Goal: Task Accomplishment & Management: Use online tool/utility

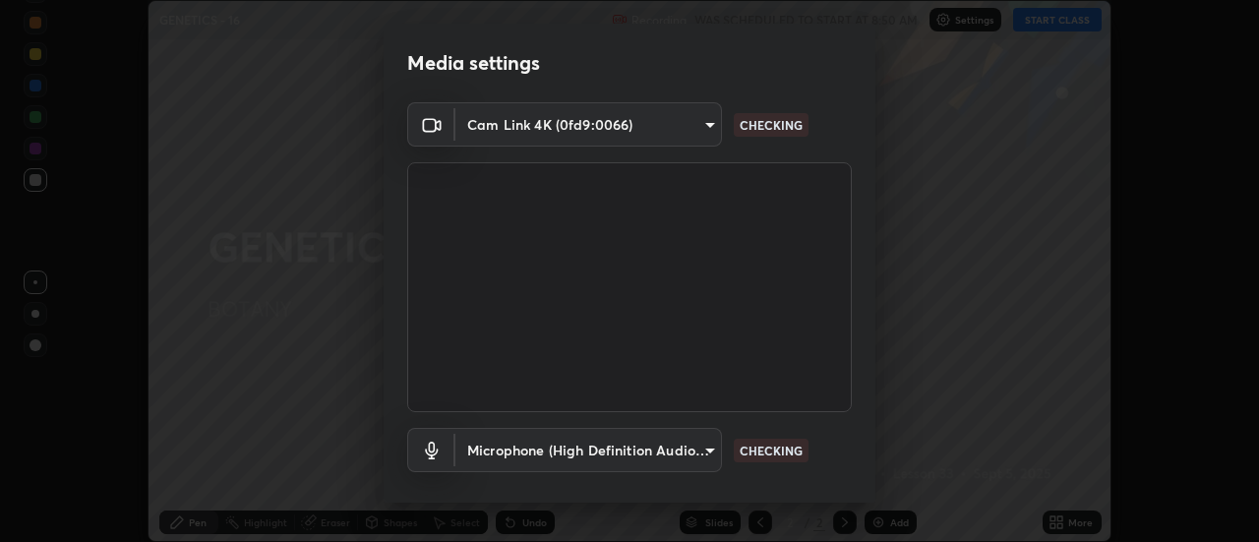
scroll to position [103, 0]
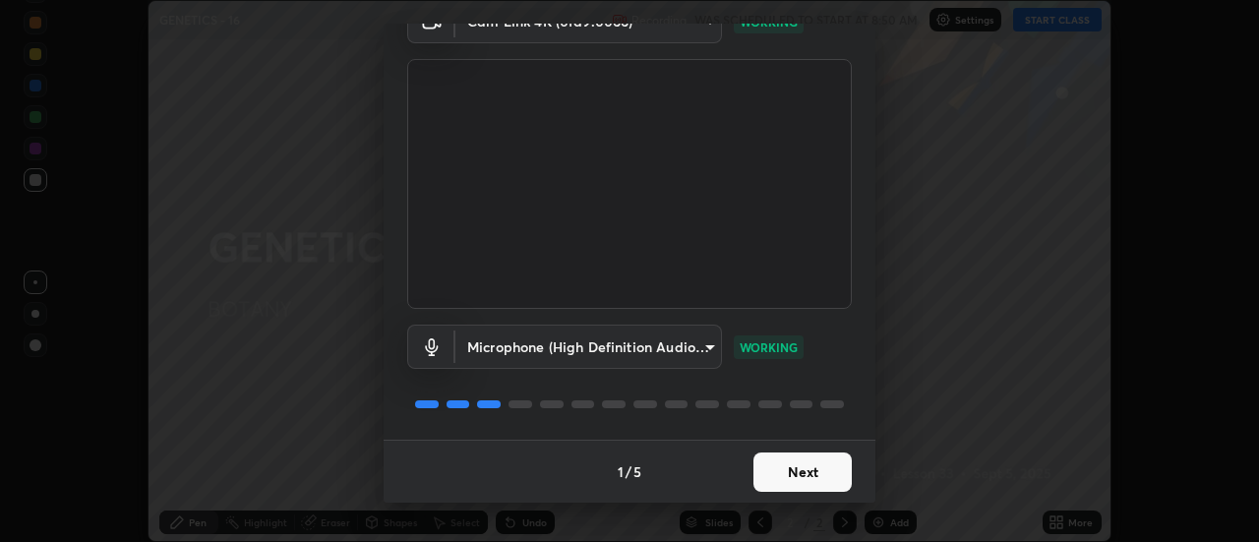
click at [822, 467] on button "Next" at bounding box center [802, 471] width 98 height 39
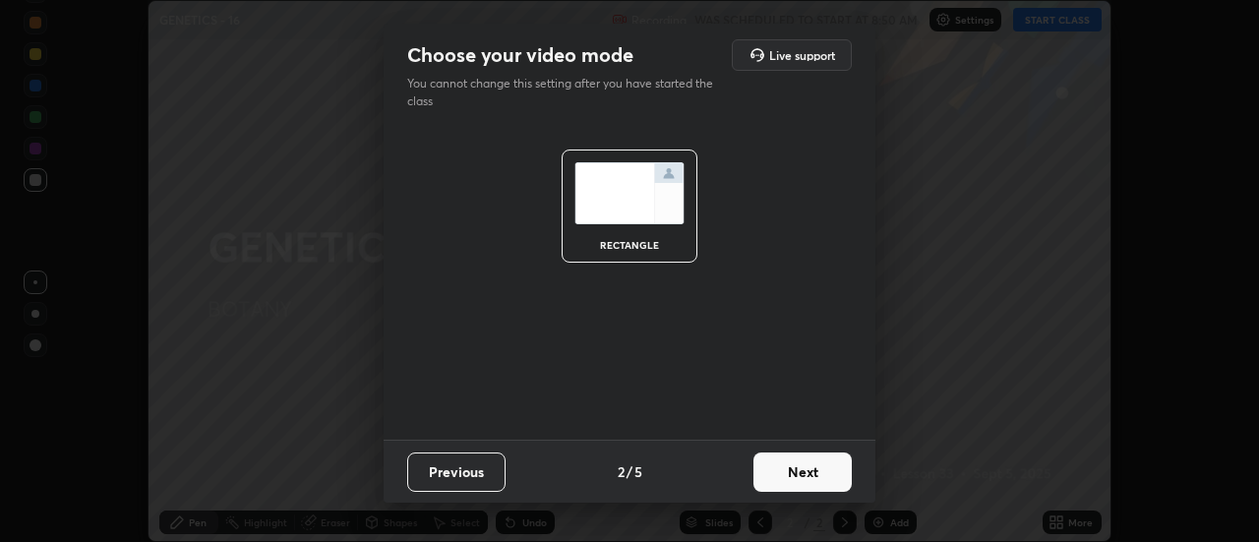
click at [821, 471] on button "Next" at bounding box center [802, 471] width 98 height 39
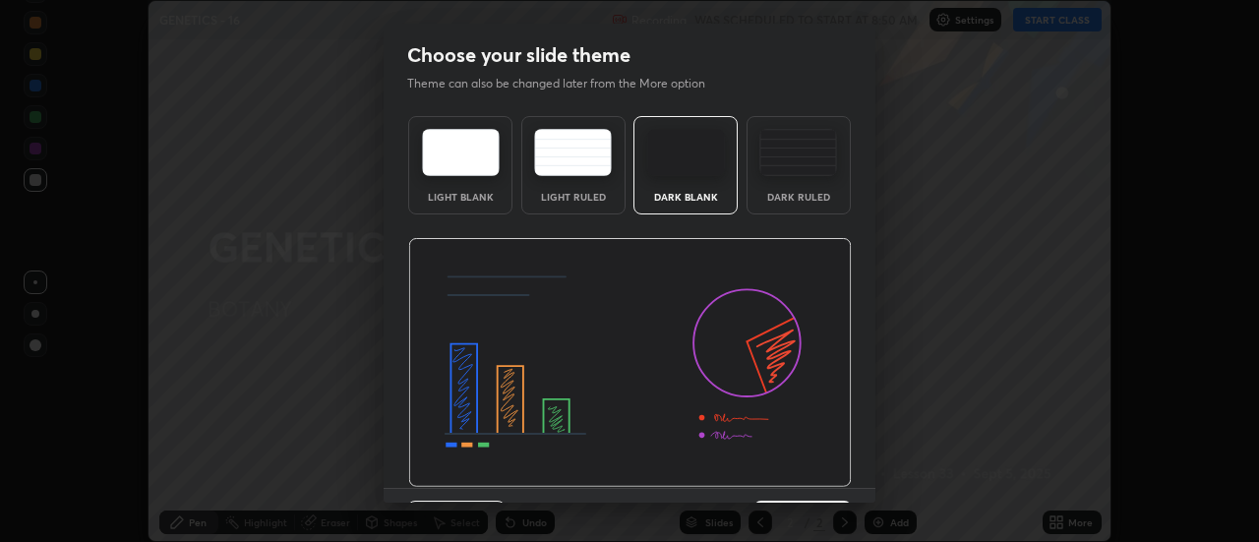
scroll to position [48, 0]
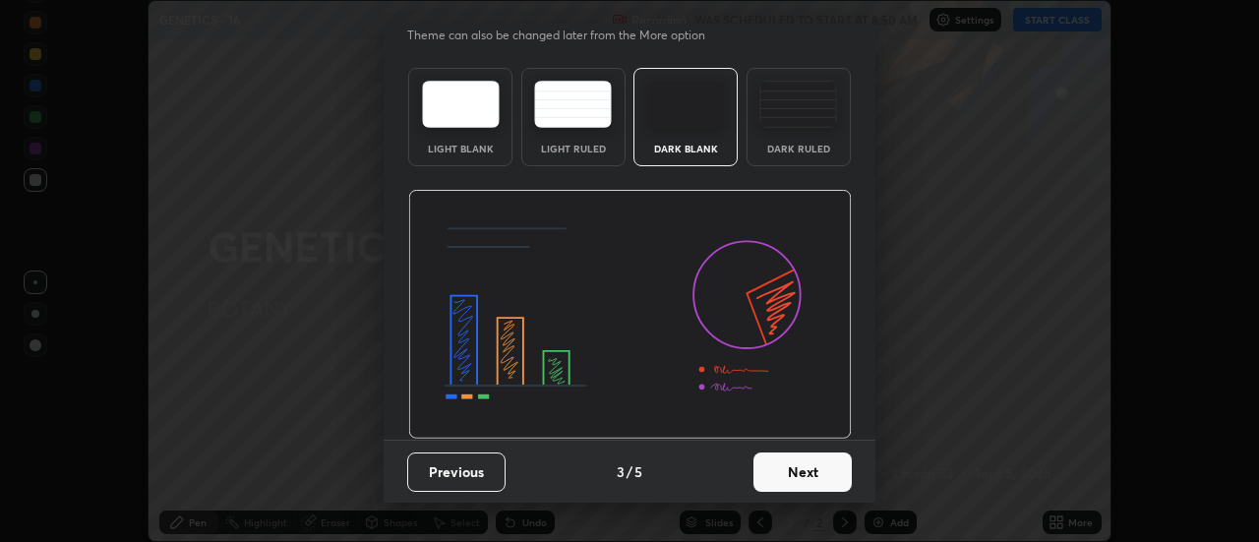
click at [827, 473] on button "Next" at bounding box center [802, 471] width 98 height 39
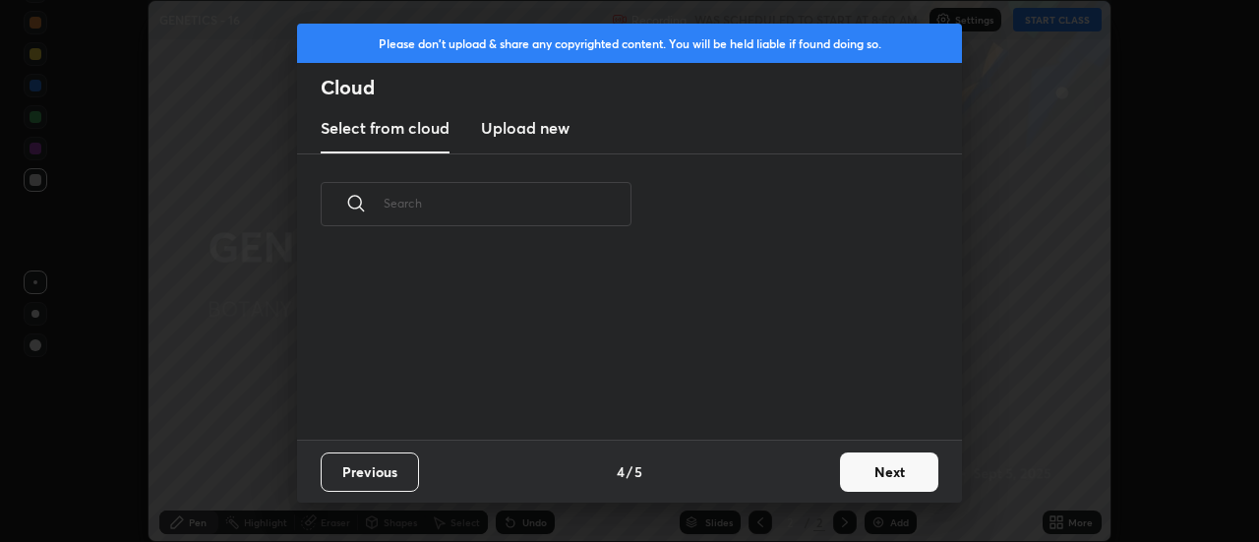
scroll to position [0, 0]
click at [868, 480] on button "Next" at bounding box center [889, 471] width 98 height 39
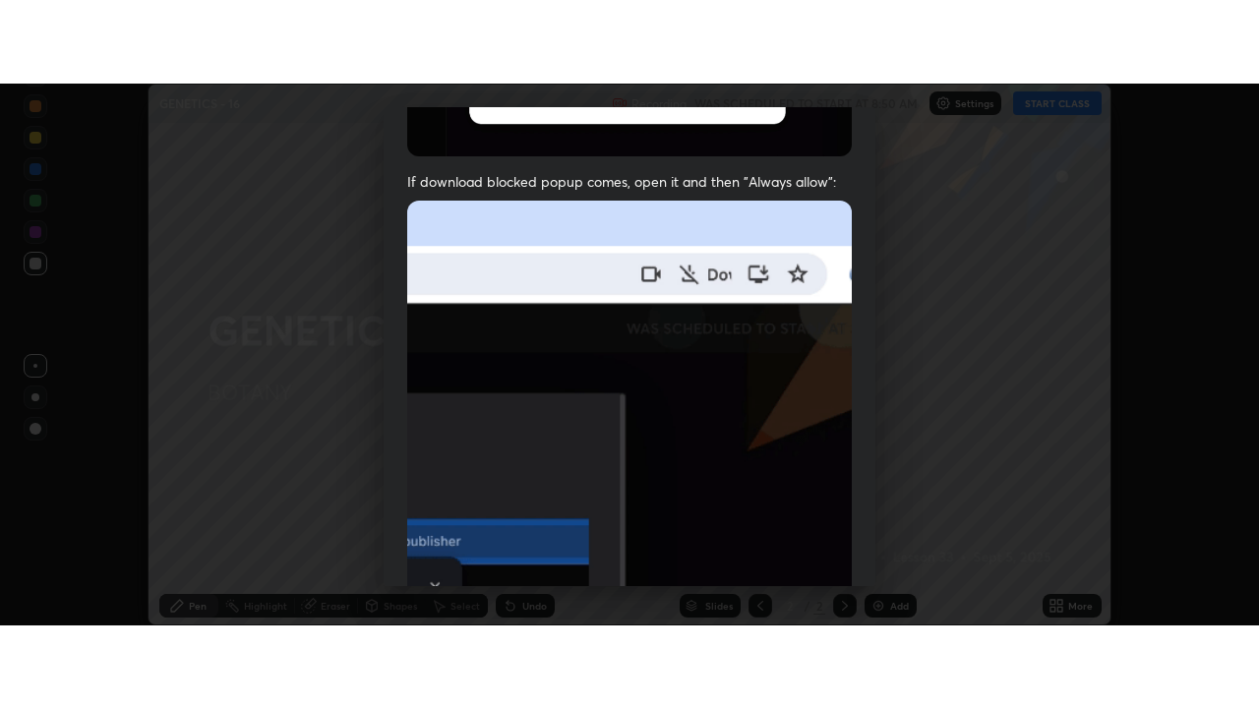
scroll to position [505, 0]
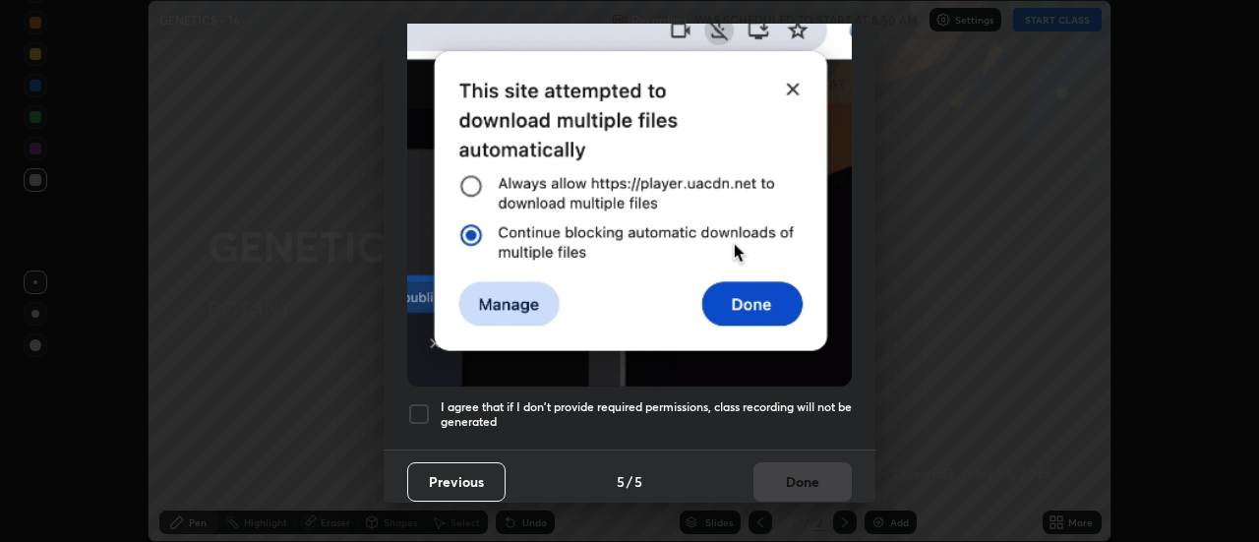
click at [423, 402] on div at bounding box center [419, 414] width 24 height 24
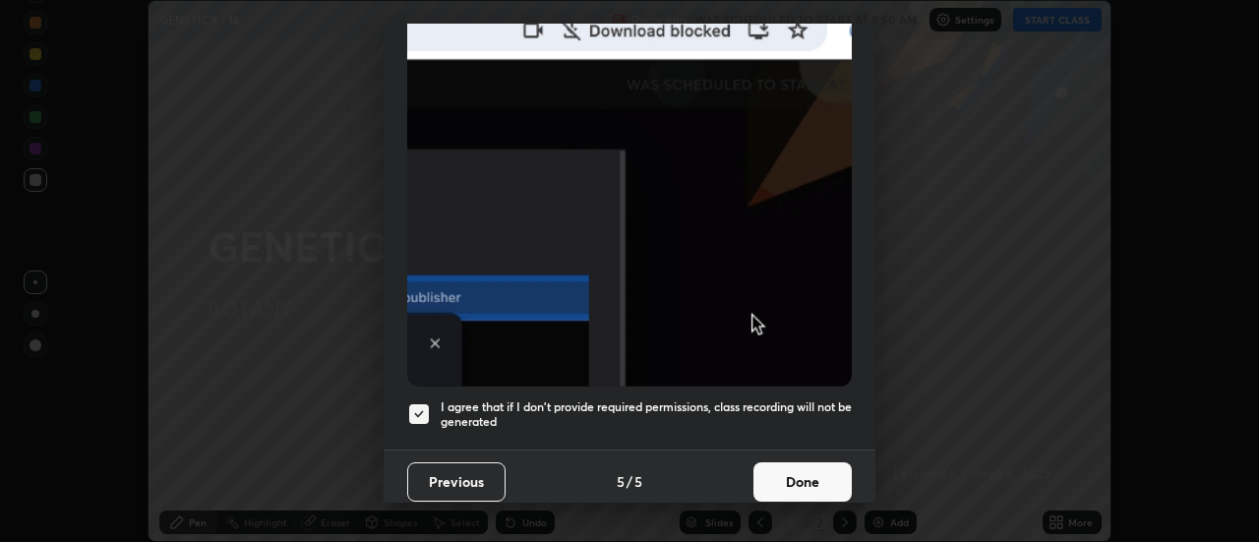
click at [780, 462] on button "Done" at bounding box center [802, 481] width 98 height 39
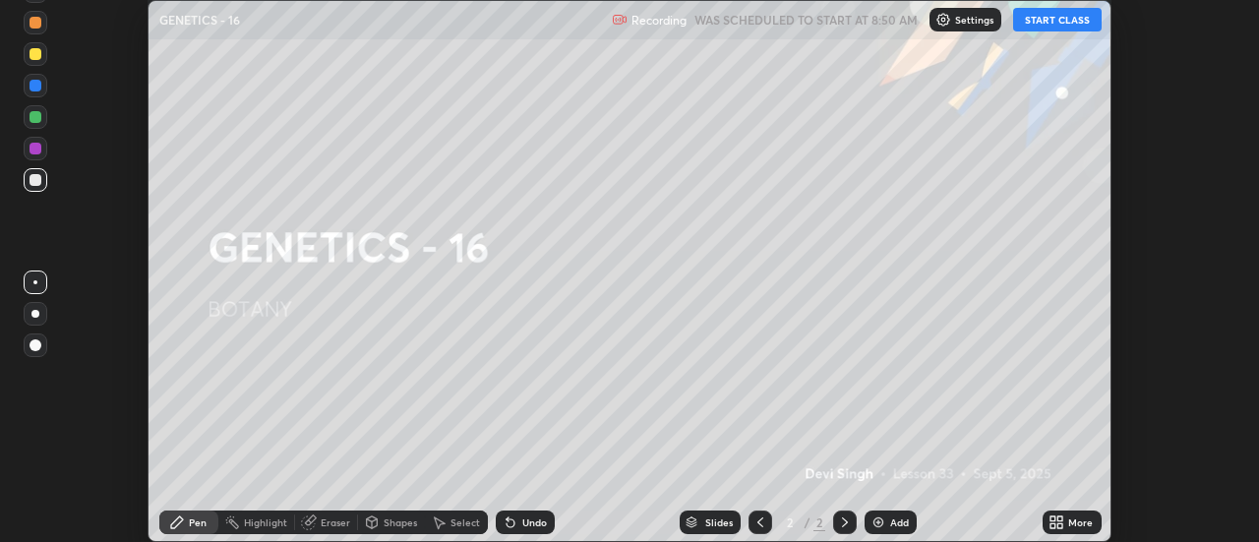
click at [1037, 26] on button "START CLASS" at bounding box center [1057, 20] width 89 height 24
click at [1070, 519] on div "More" at bounding box center [1080, 522] width 25 height 10
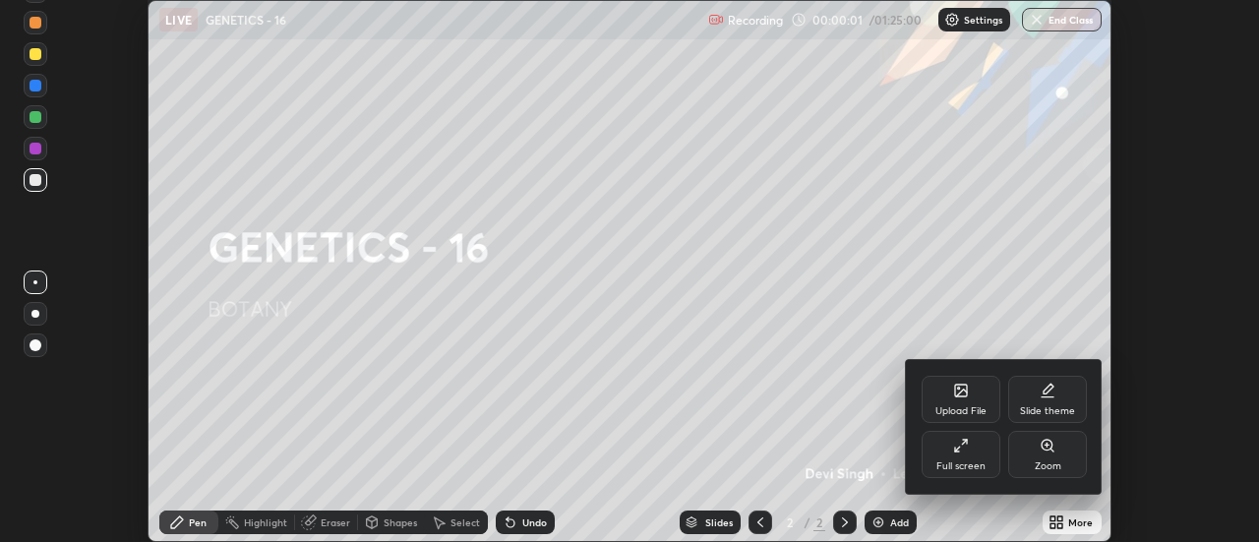
click at [975, 448] on div "Full screen" at bounding box center [961, 454] width 79 height 47
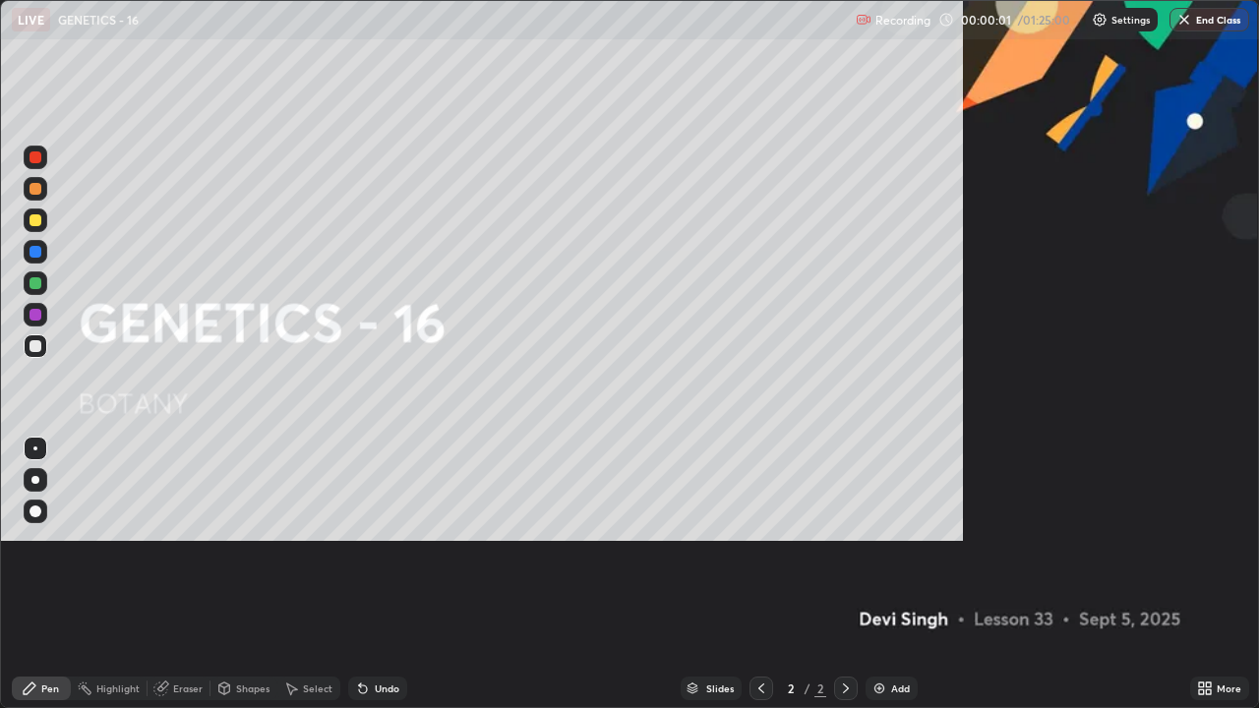
scroll to position [708, 1259]
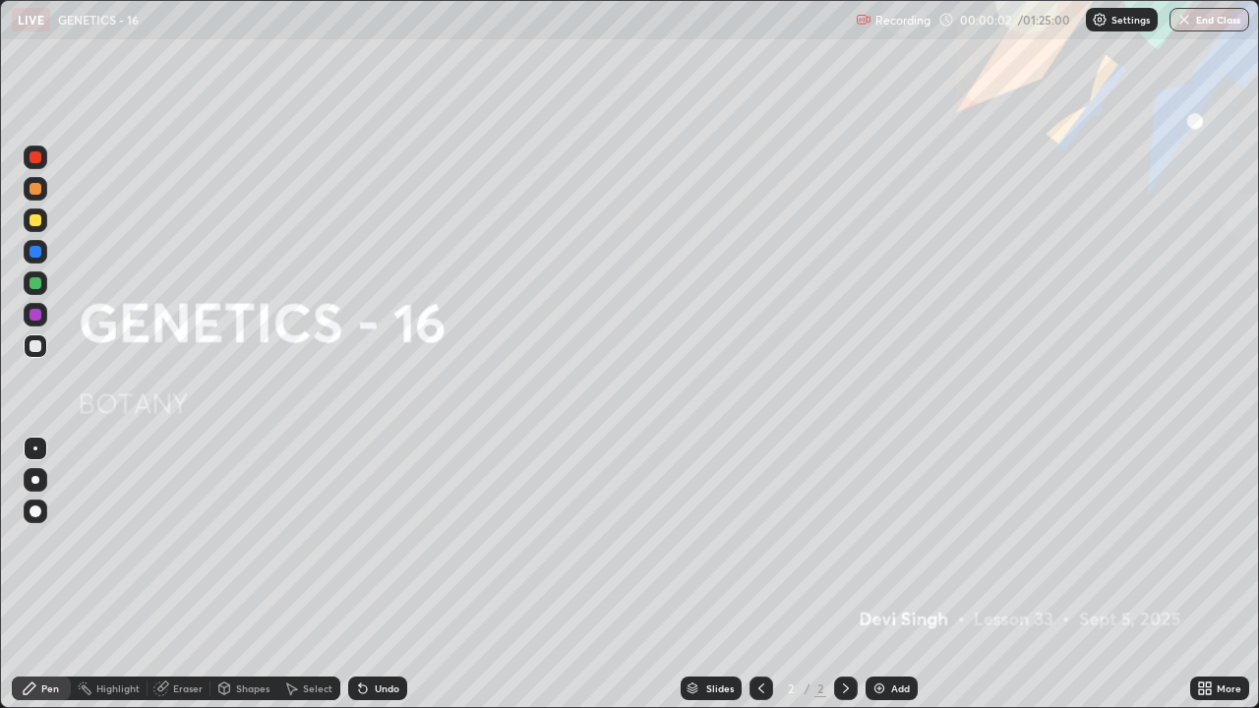
click at [898, 541] on div "Add" at bounding box center [900, 689] width 19 height 10
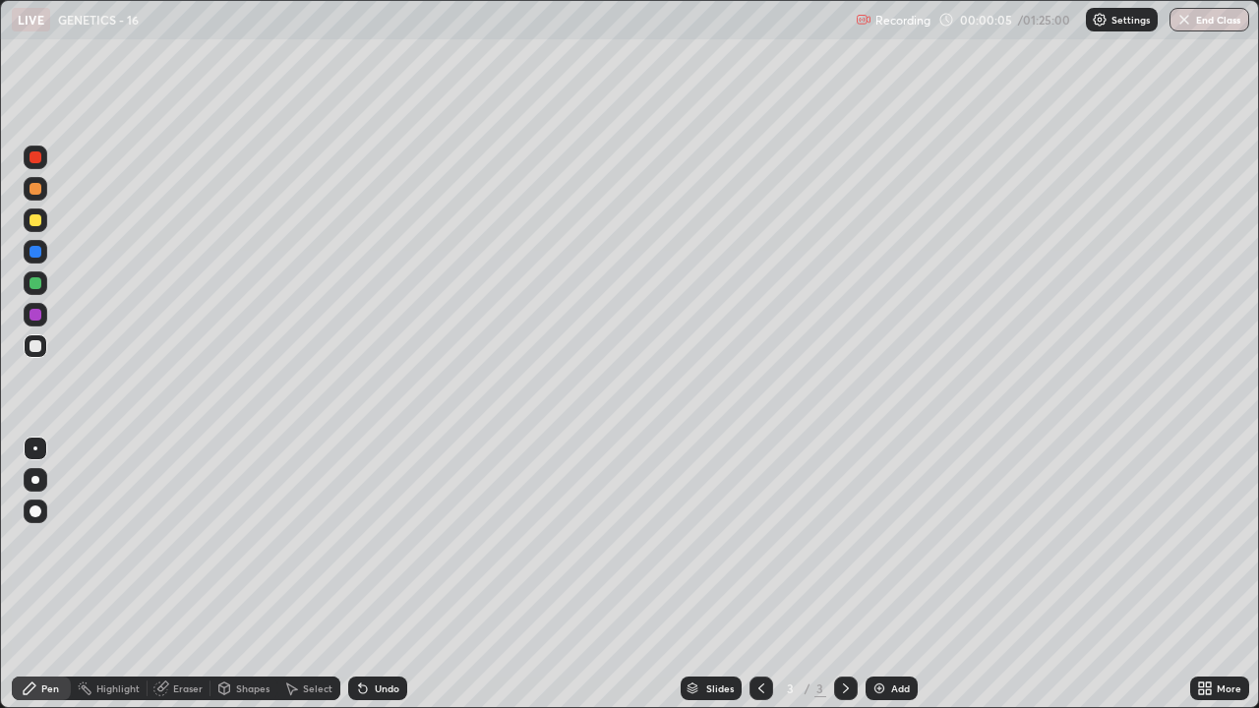
click at [33, 220] on div at bounding box center [36, 220] width 12 height 12
click at [28, 344] on div at bounding box center [36, 346] width 24 height 24
click at [233, 541] on div "Shapes" at bounding box center [243, 689] width 67 height 24
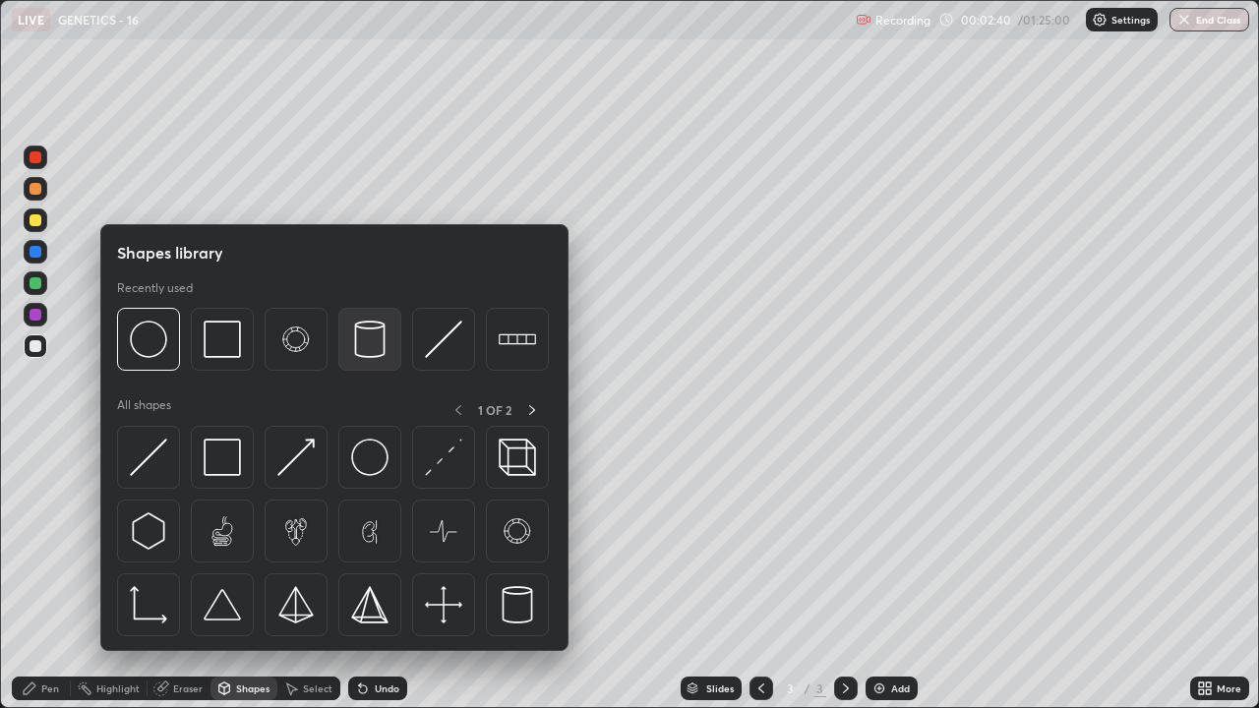
click at [361, 356] on img at bounding box center [369, 339] width 37 height 37
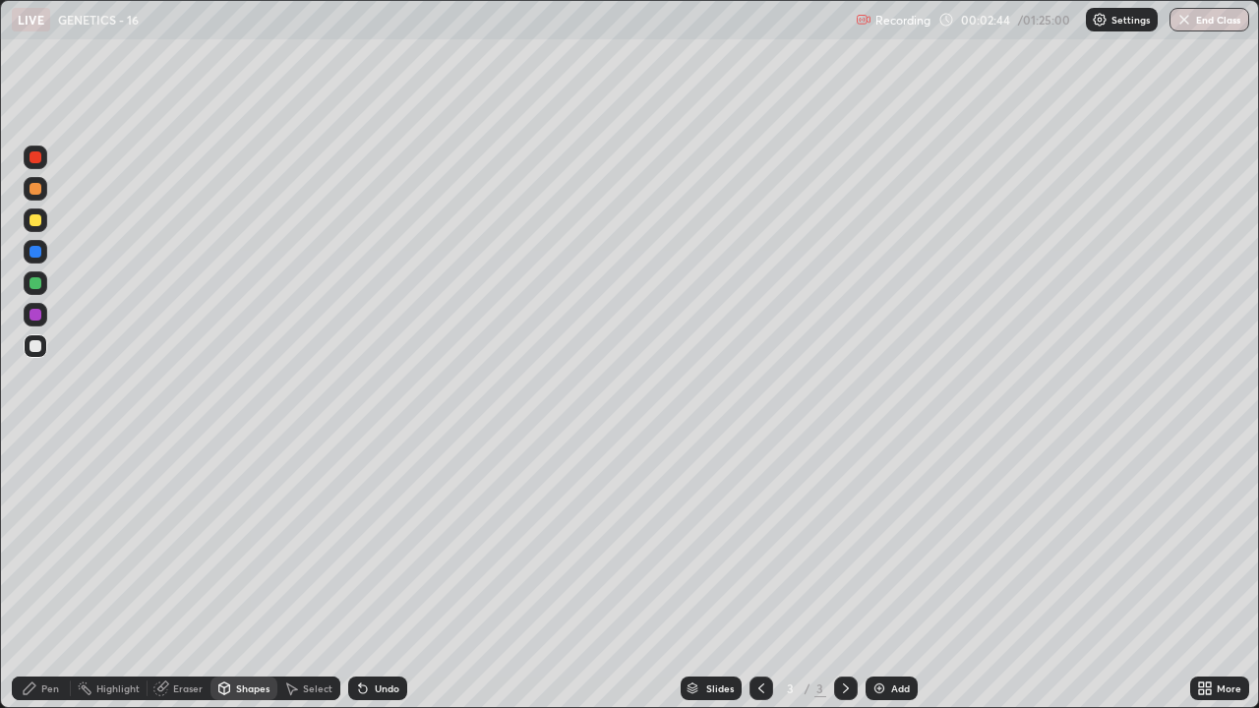
click at [48, 541] on div "Pen" at bounding box center [50, 689] width 18 height 10
click at [37, 223] on div at bounding box center [36, 220] width 12 height 12
click at [186, 541] on div "Eraser" at bounding box center [188, 689] width 30 height 10
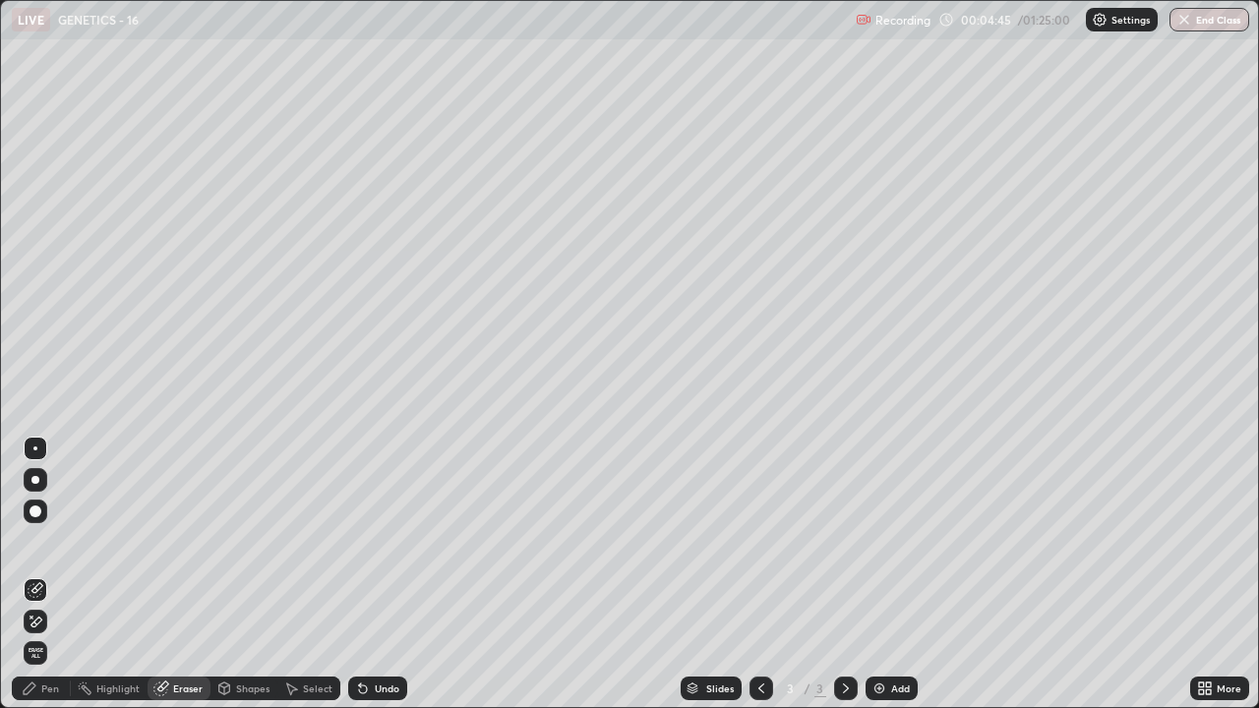
click at [38, 541] on div "Pen" at bounding box center [41, 689] width 59 height 24
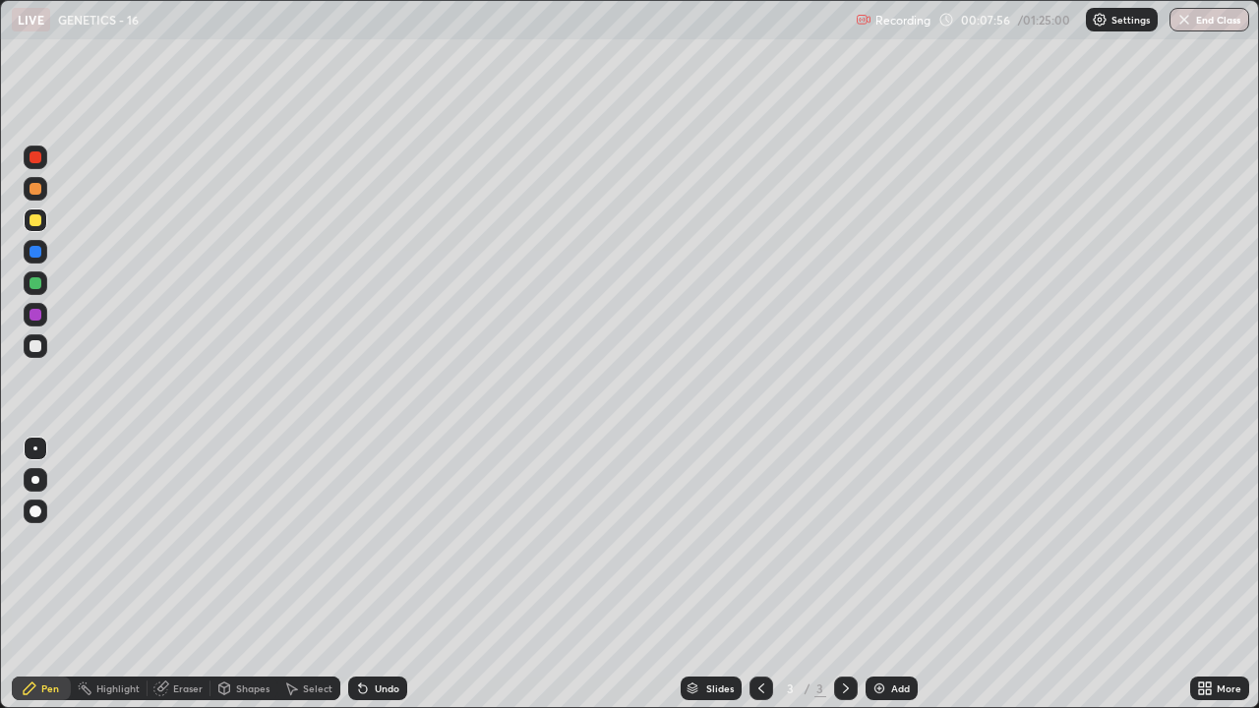
click at [879, 541] on img at bounding box center [879, 689] width 16 height 16
click at [30, 345] on div at bounding box center [36, 346] width 12 height 12
click at [30, 346] on div at bounding box center [36, 346] width 12 height 12
click at [181, 541] on div "Eraser" at bounding box center [188, 689] width 30 height 10
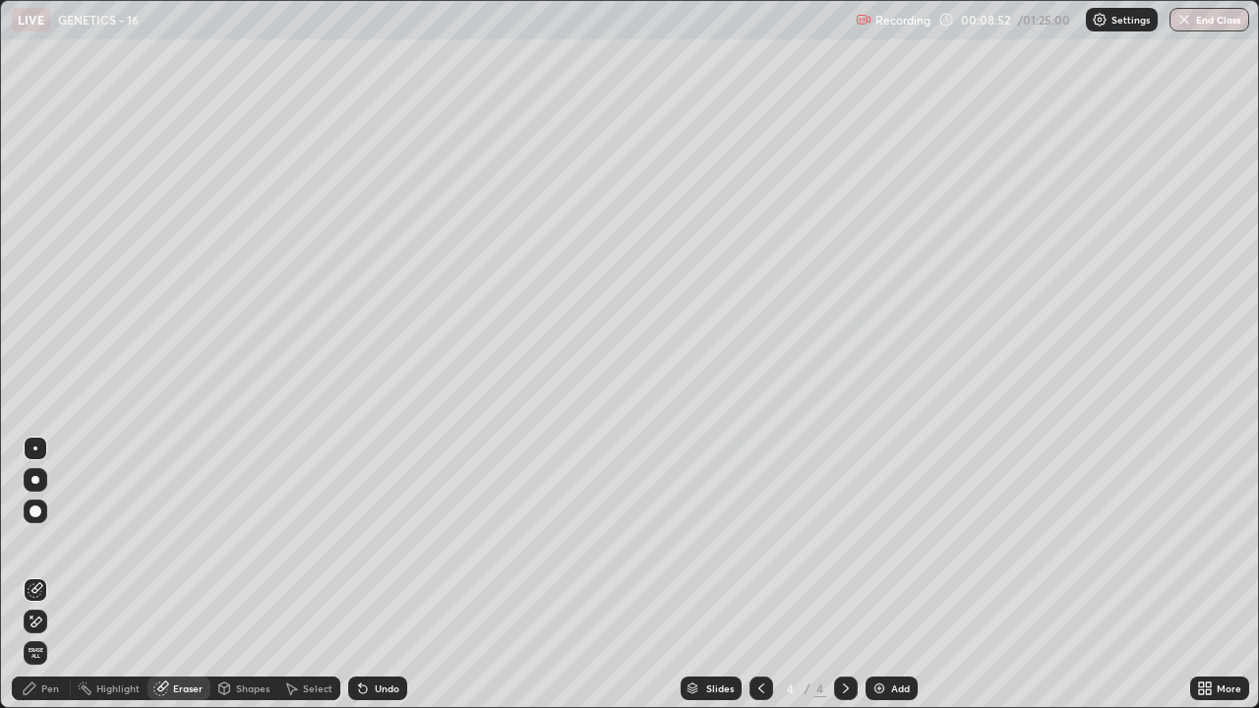
click at [41, 541] on div "Pen" at bounding box center [50, 689] width 18 height 10
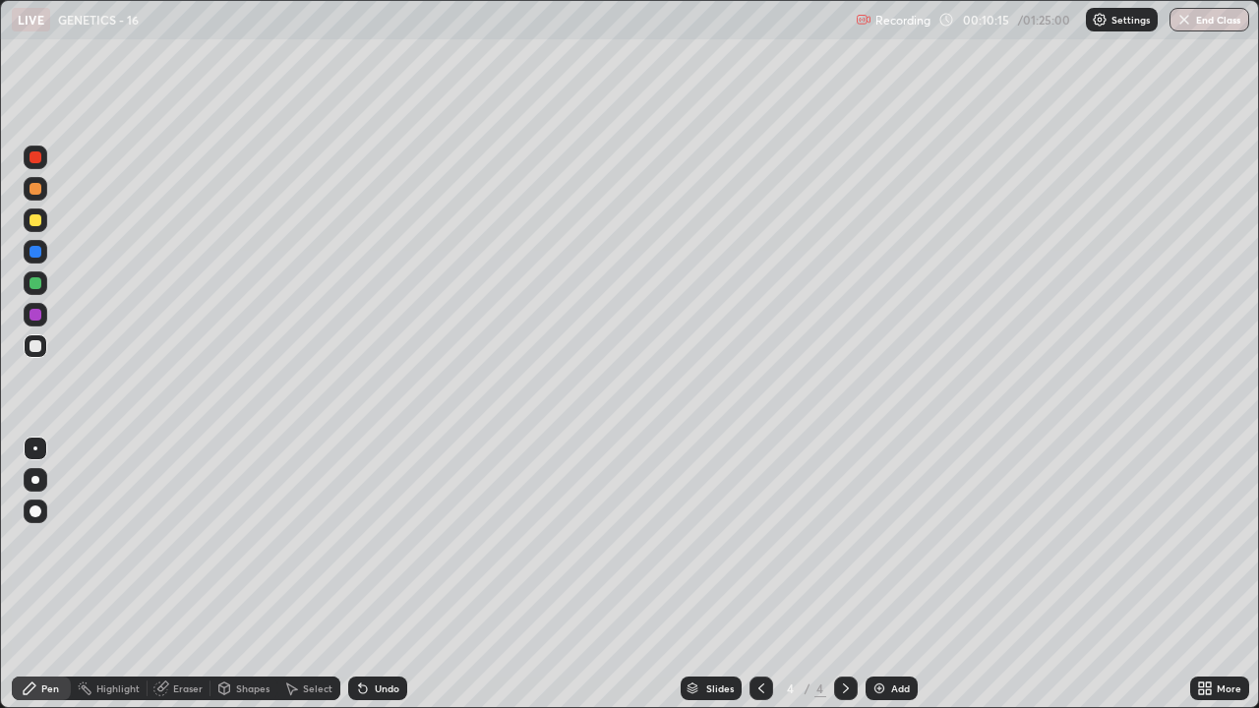
click at [161, 541] on icon at bounding box center [160, 689] width 13 height 13
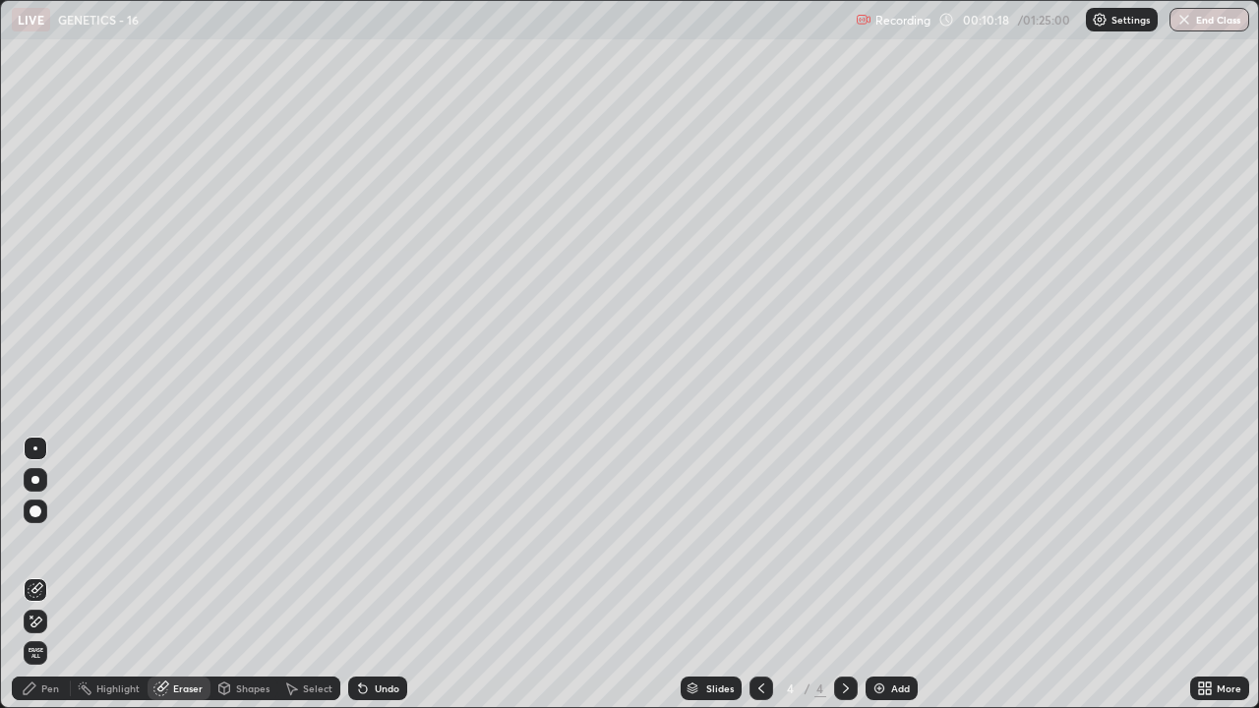
click at [47, 541] on div "Pen" at bounding box center [41, 689] width 59 height 24
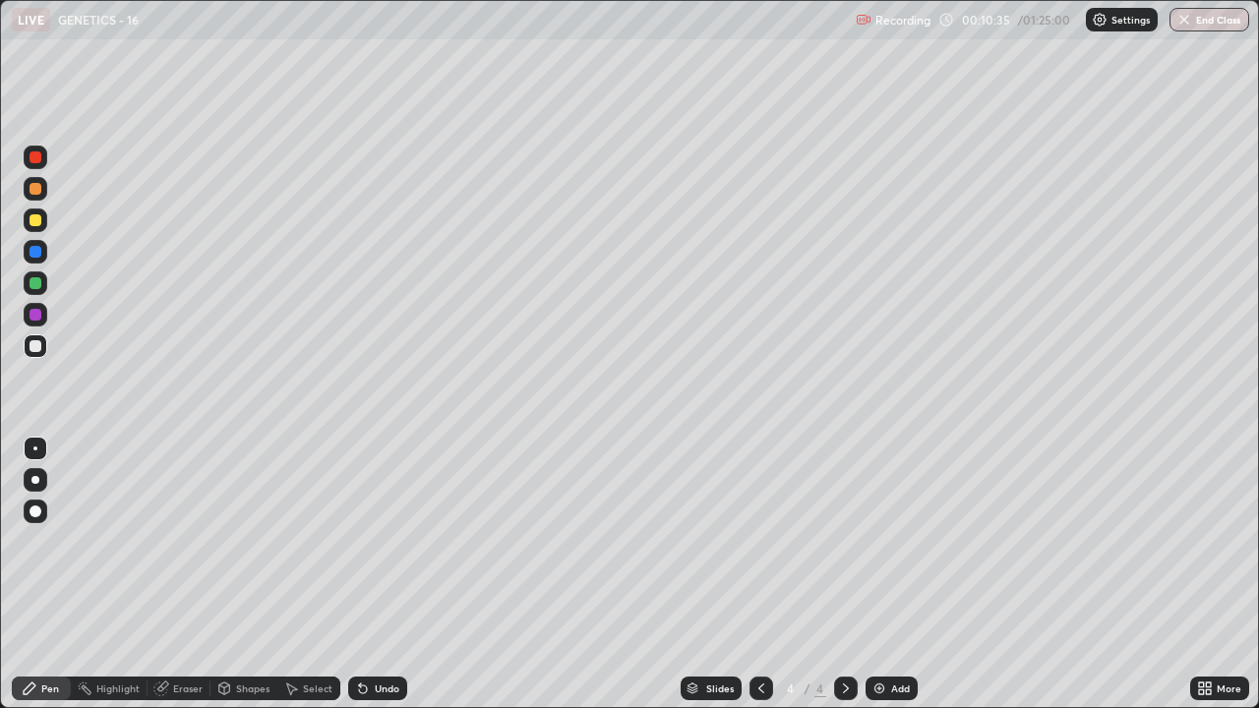
click at [34, 224] on div at bounding box center [36, 220] width 12 height 12
click at [367, 541] on icon at bounding box center [363, 689] width 16 height 16
click at [369, 541] on div "Undo" at bounding box center [377, 689] width 59 height 24
click at [367, 541] on icon at bounding box center [363, 689] width 16 height 16
click at [360, 541] on icon at bounding box center [363, 690] width 8 height 8
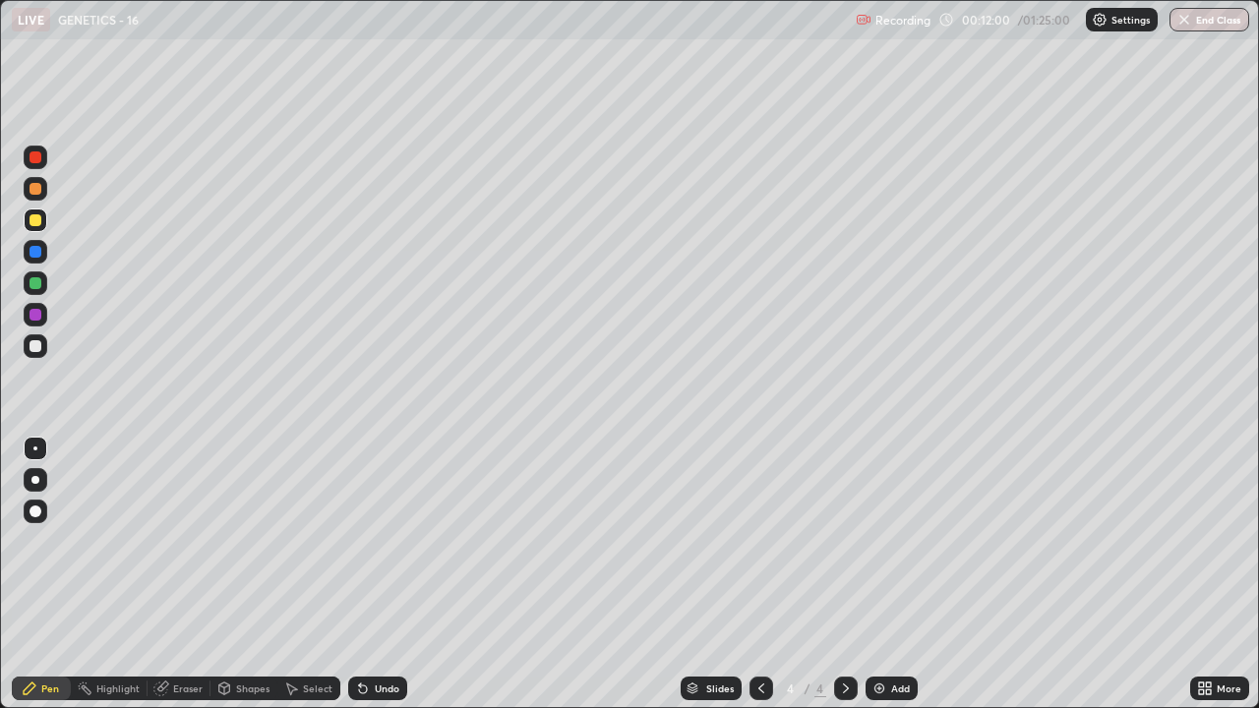
click at [36, 292] on div at bounding box center [36, 283] width 24 height 24
click at [30, 341] on div at bounding box center [36, 346] width 12 height 12
click at [39, 222] on div at bounding box center [36, 220] width 12 height 12
click at [900, 541] on div "Add" at bounding box center [900, 689] width 19 height 10
click at [35, 350] on div at bounding box center [36, 346] width 12 height 12
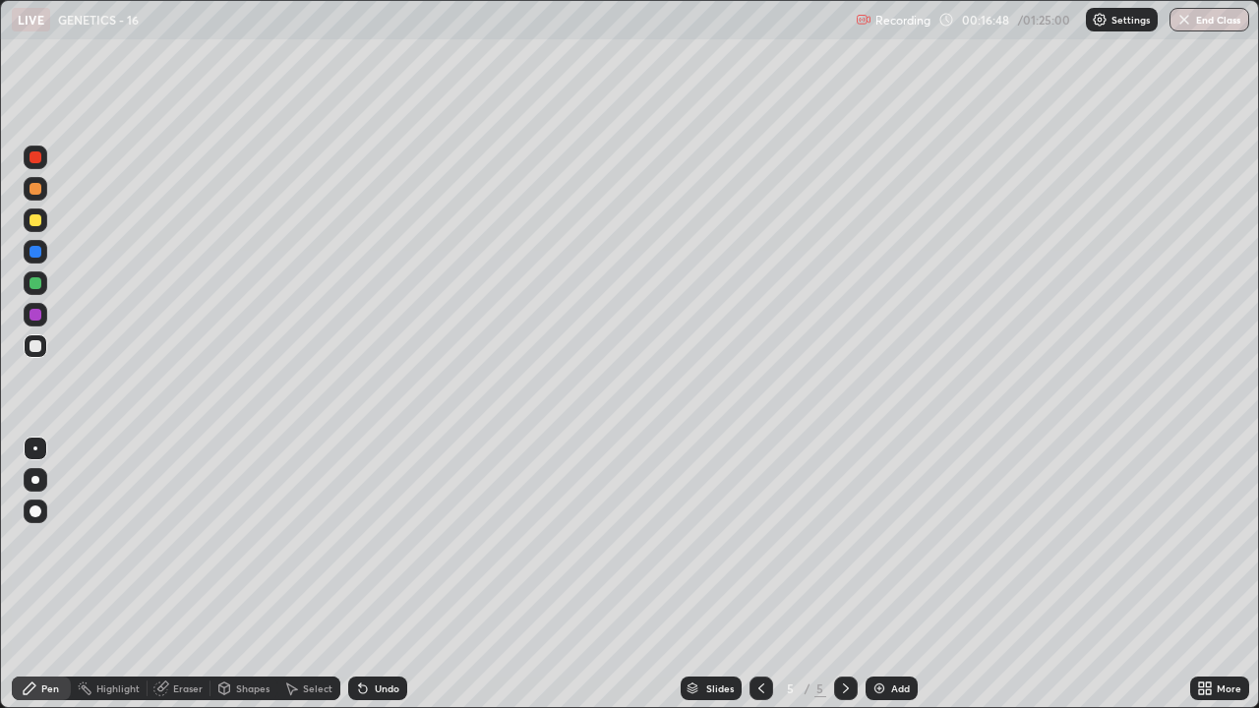
click at [375, 541] on div "Undo" at bounding box center [387, 689] width 25 height 10
click at [377, 541] on div "Undo" at bounding box center [387, 689] width 25 height 10
click at [375, 541] on div "Undo" at bounding box center [387, 689] width 25 height 10
click at [373, 541] on div "Undo" at bounding box center [377, 689] width 59 height 24
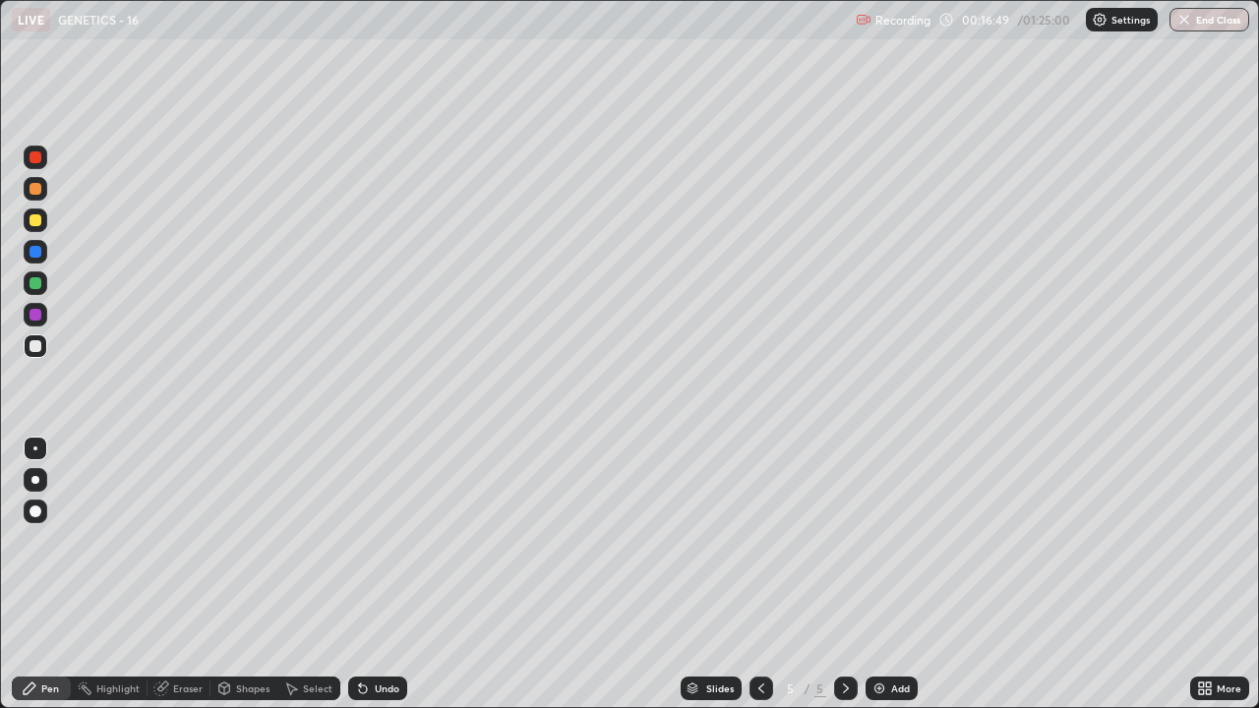
click at [374, 541] on div "Undo" at bounding box center [377, 689] width 59 height 24
click at [372, 541] on div "Undo" at bounding box center [377, 689] width 59 height 24
click at [374, 541] on div "Undo" at bounding box center [377, 689] width 59 height 24
click at [376, 541] on div "Undo" at bounding box center [387, 689] width 25 height 10
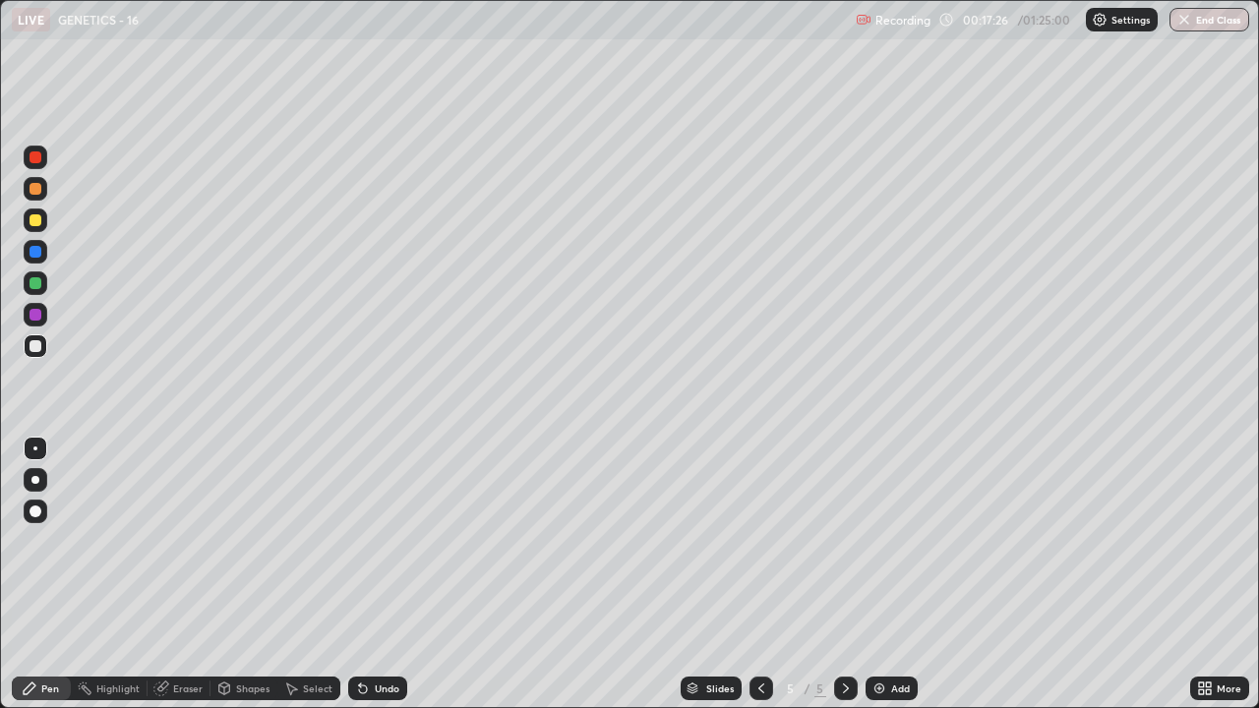
click at [34, 223] on div at bounding box center [36, 220] width 12 height 12
click at [32, 254] on div at bounding box center [36, 252] width 12 height 12
click at [182, 541] on div "Eraser" at bounding box center [188, 689] width 30 height 10
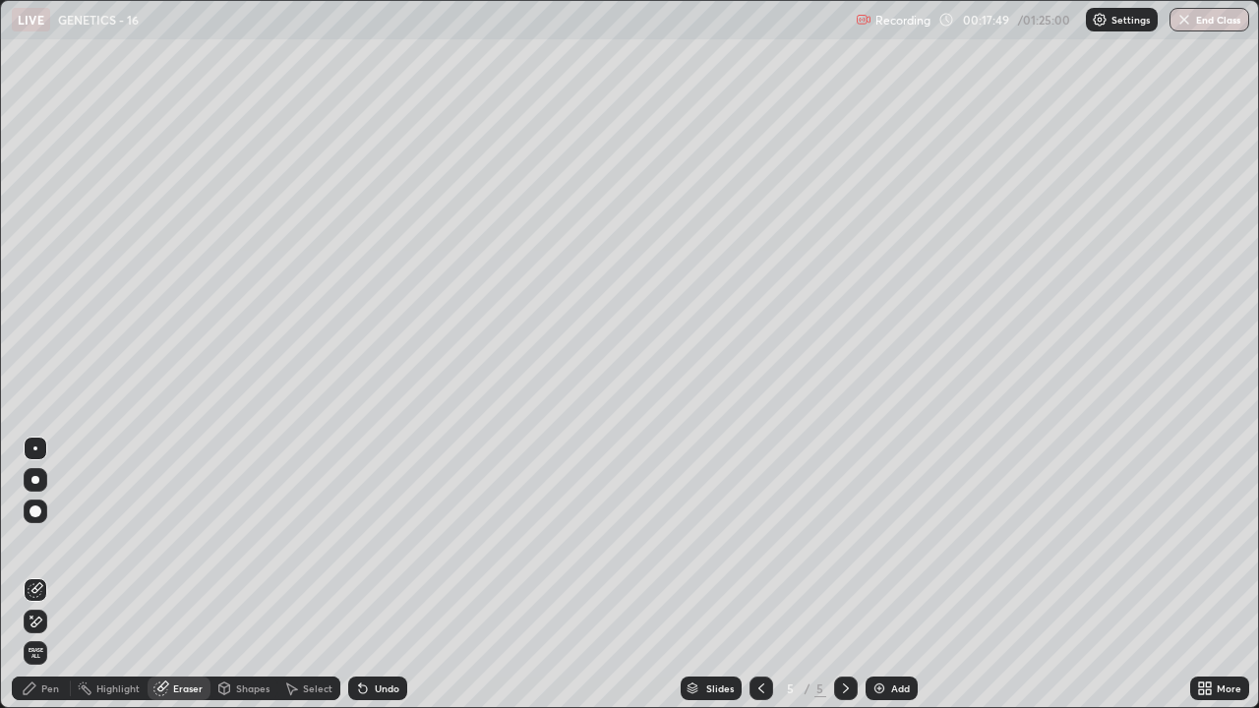
click at [48, 541] on div "Pen" at bounding box center [50, 689] width 18 height 10
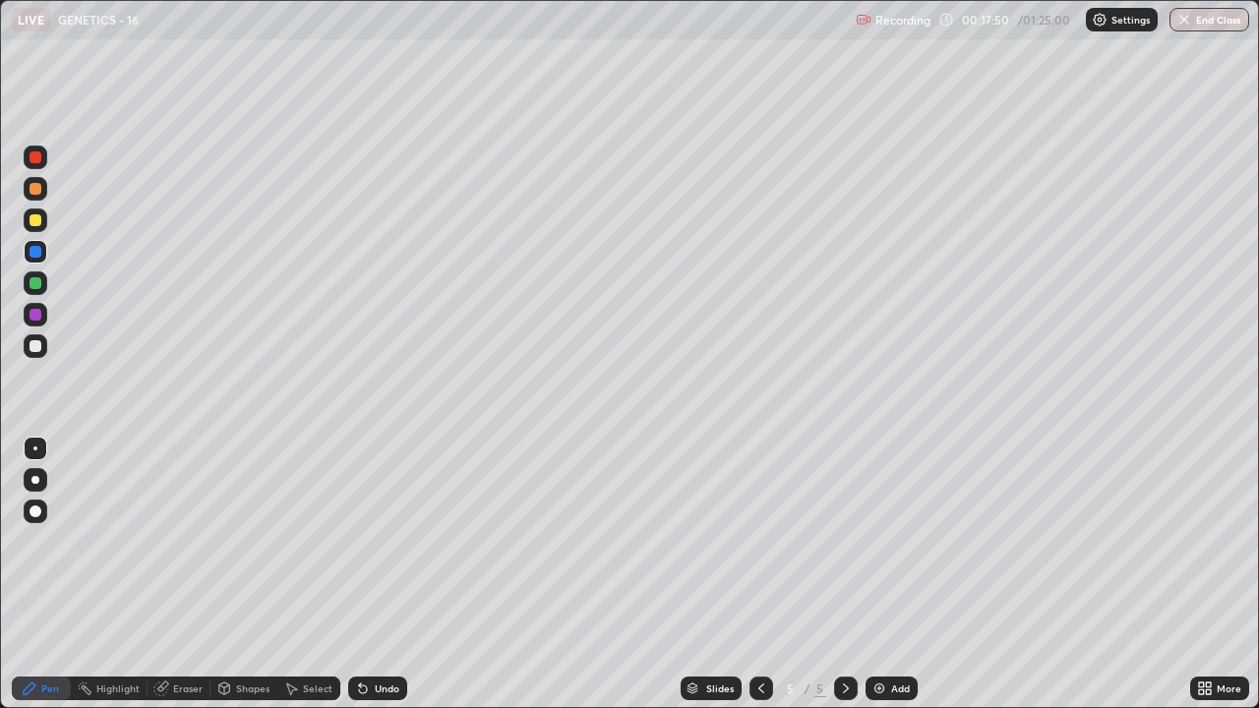
click at [33, 220] on div at bounding box center [36, 220] width 12 height 12
click at [35, 257] on div at bounding box center [36, 252] width 12 height 12
click at [33, 162] on div at bounding box center [36, 157] width 12 height 12
click at [27, 284] on div at bounding box center [36, 283] width 24 height 24
click at [880, 541] on div "Add" at bounding box center [892, 689] width 52 height 24
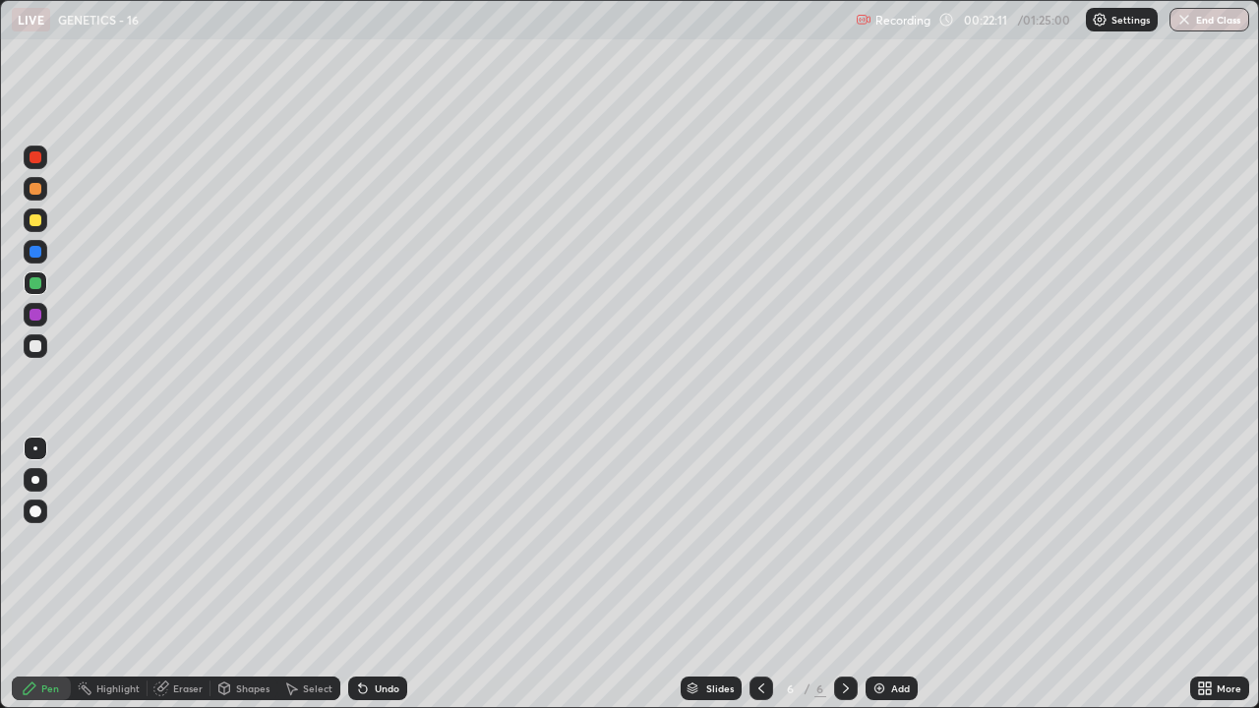
click at [32, 220] on div at bounding box center [36, 220] width 12 height 12
click at [304, 541] on div "Select" at bounding box center [318, 689] width 30 height 10
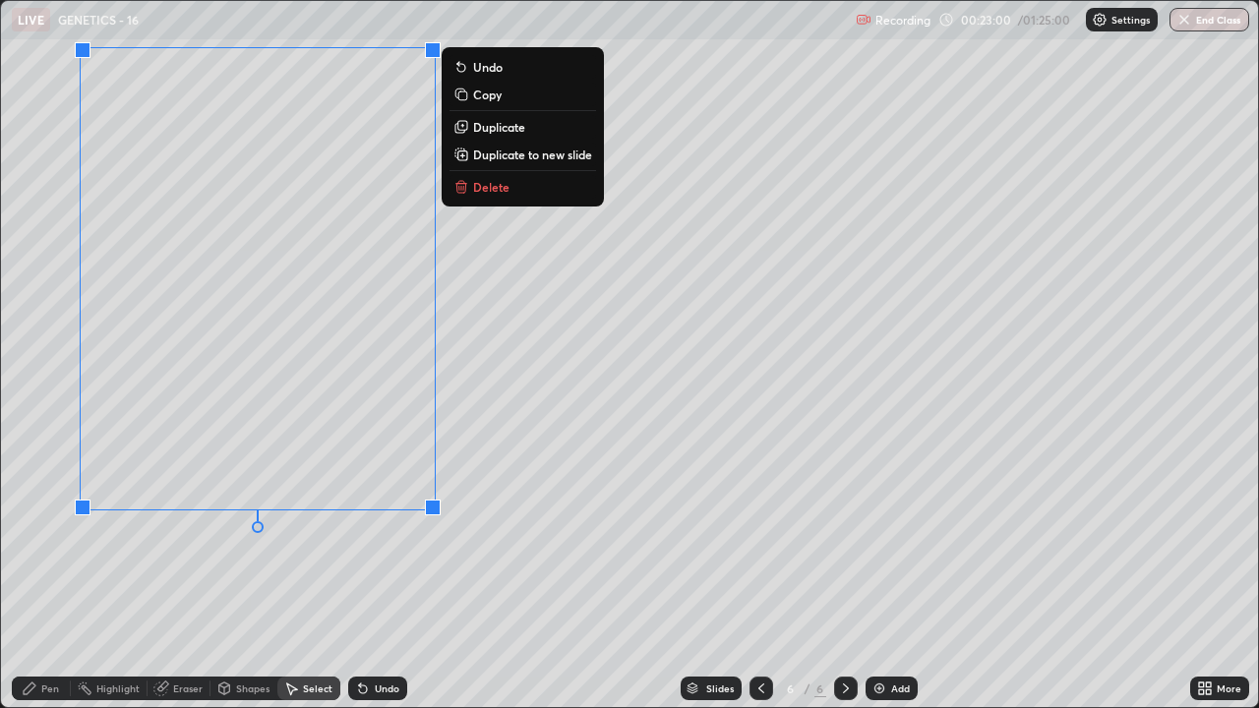
click at [502, 127] on p "Duplicate" at bounding box center [499, 127] width 52 height 16
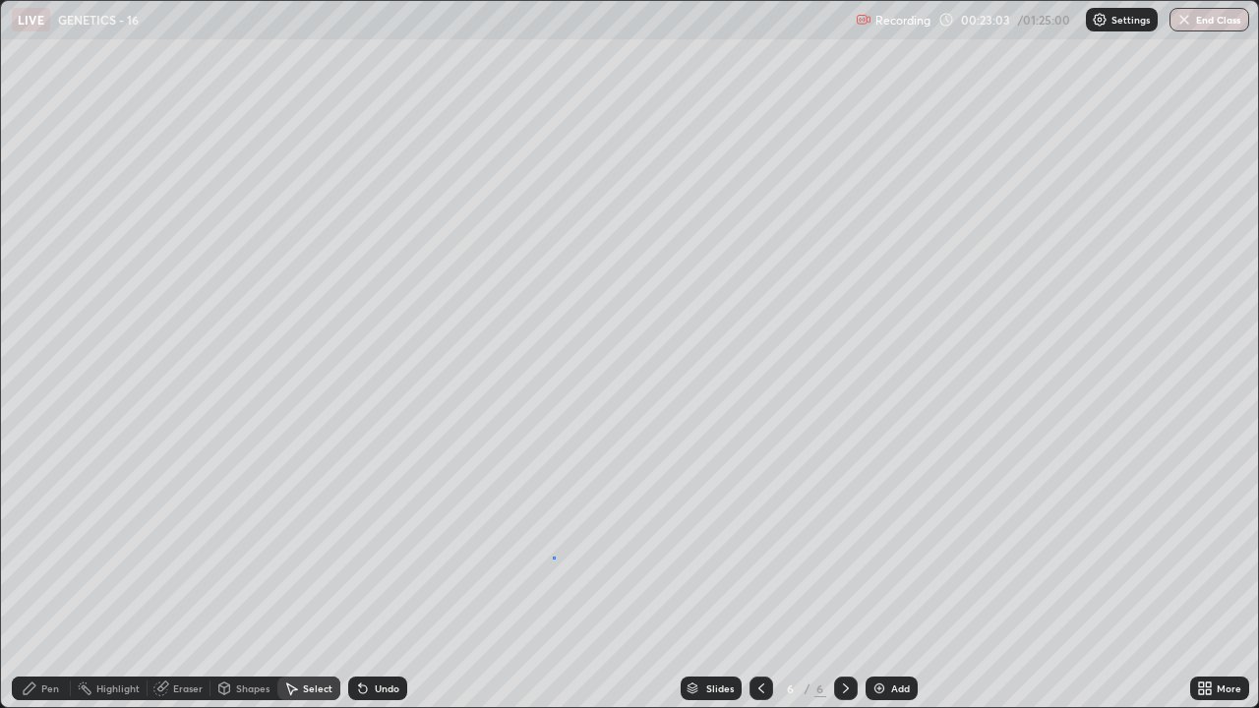
click at [556, 541] on div "0 ° Undo Copy Duplicate Duplicate to new slide Delete" at bounding box center [629, 354] width 1257 height 706
click at [184, 541] on div "Eraser" at bounding box center [188, 689] width 30 height 10
click at [41, 541] on div "Pen" at bounding box center [50, 689] width 18 height 10
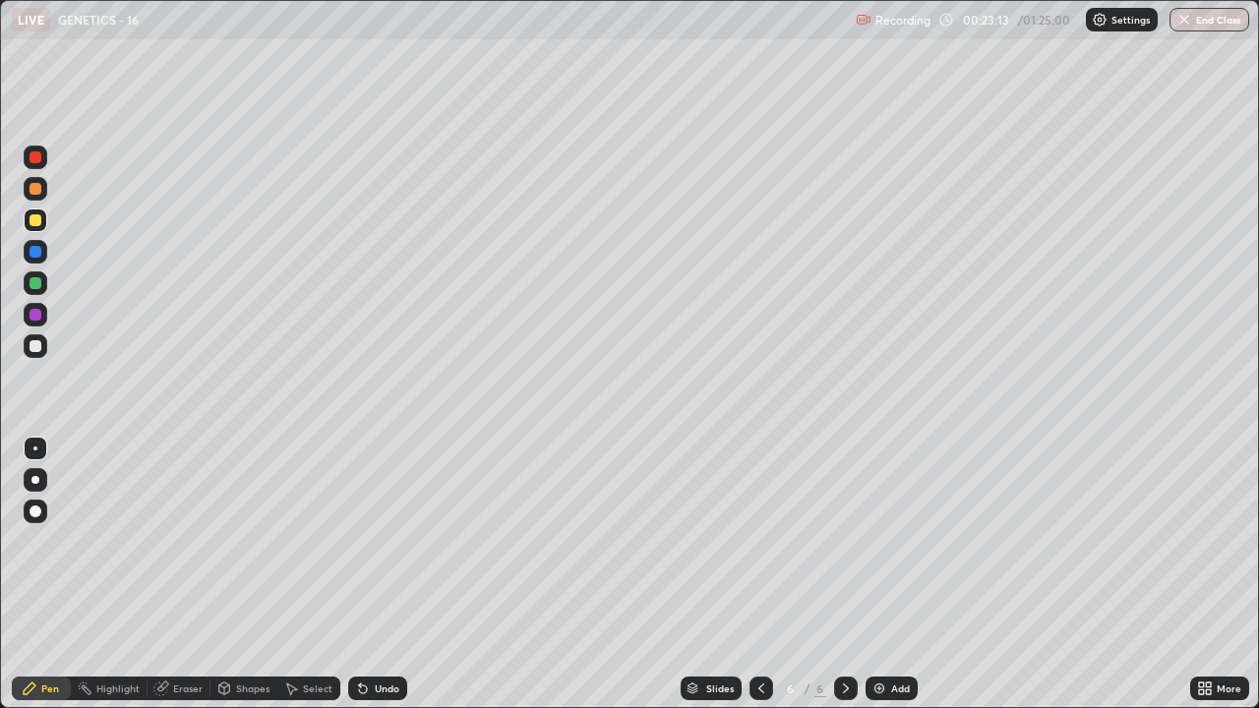
click at [30, 165] on div at bounding box center [36, 158] width 24 height 24
click at [177, 541] on div "Eraser" at bounding box center [188, 689] width 30 height 10
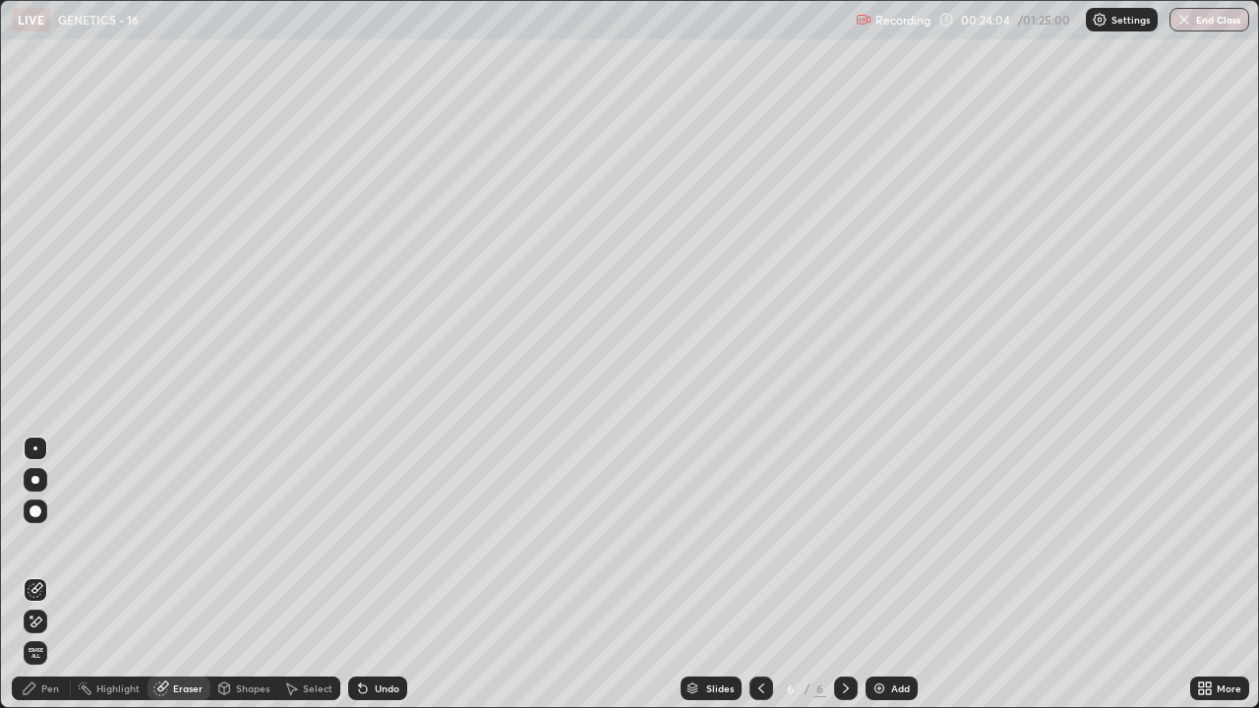
click at [27, 541] on icon at bounding box center [30, 689] width 12 height 12
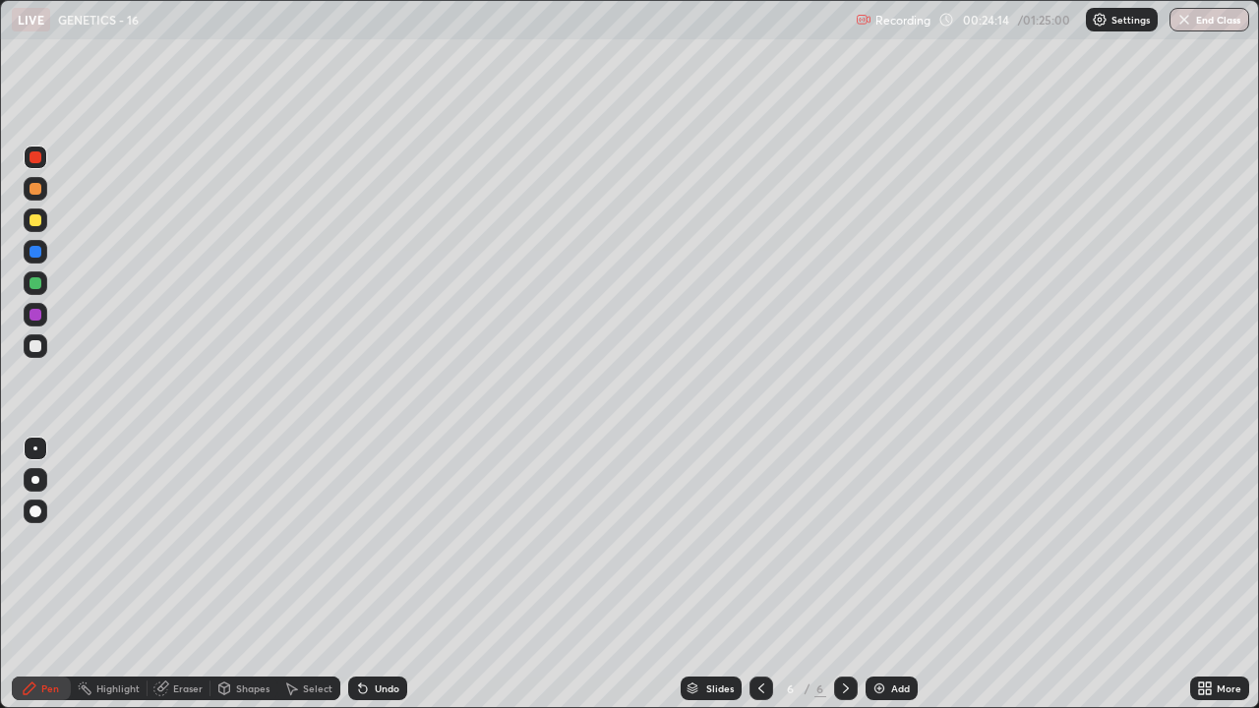
click at [173, 541] on div "Eraser" at bounding box center [188, 689] width 30 height 10
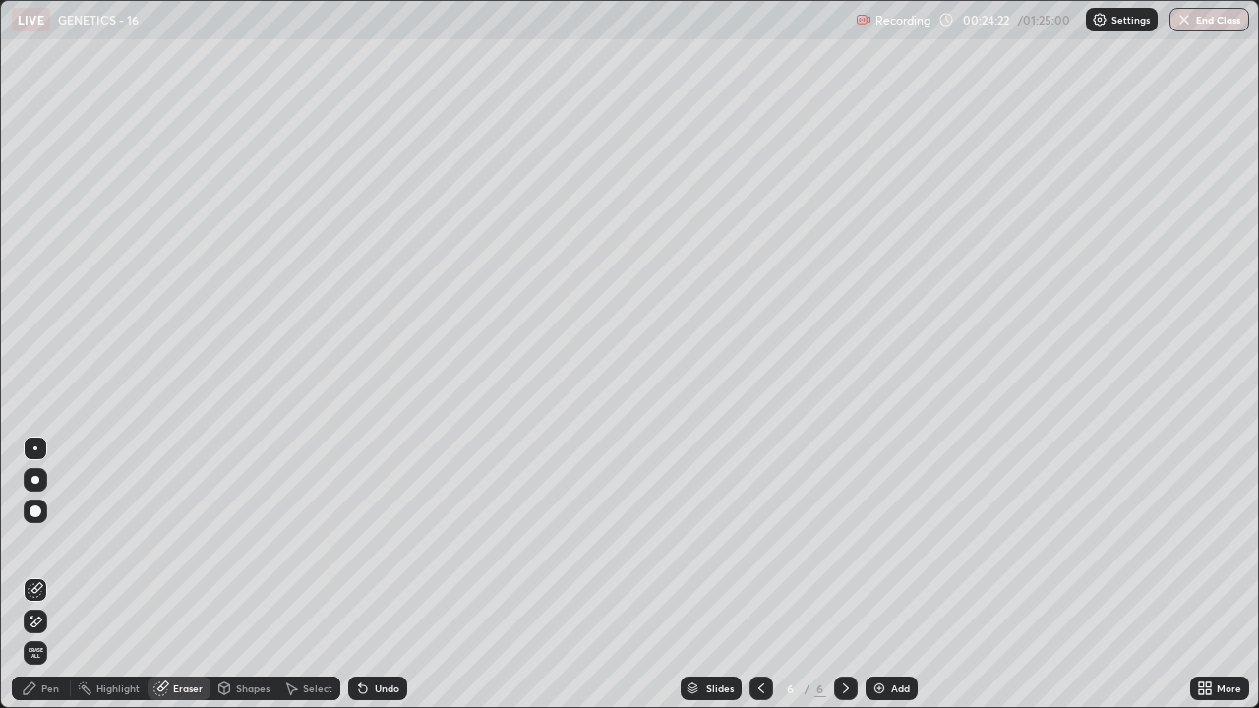
click at [49, 541] on div "Pen" at bounding box center [50, 689] width 18 height 10
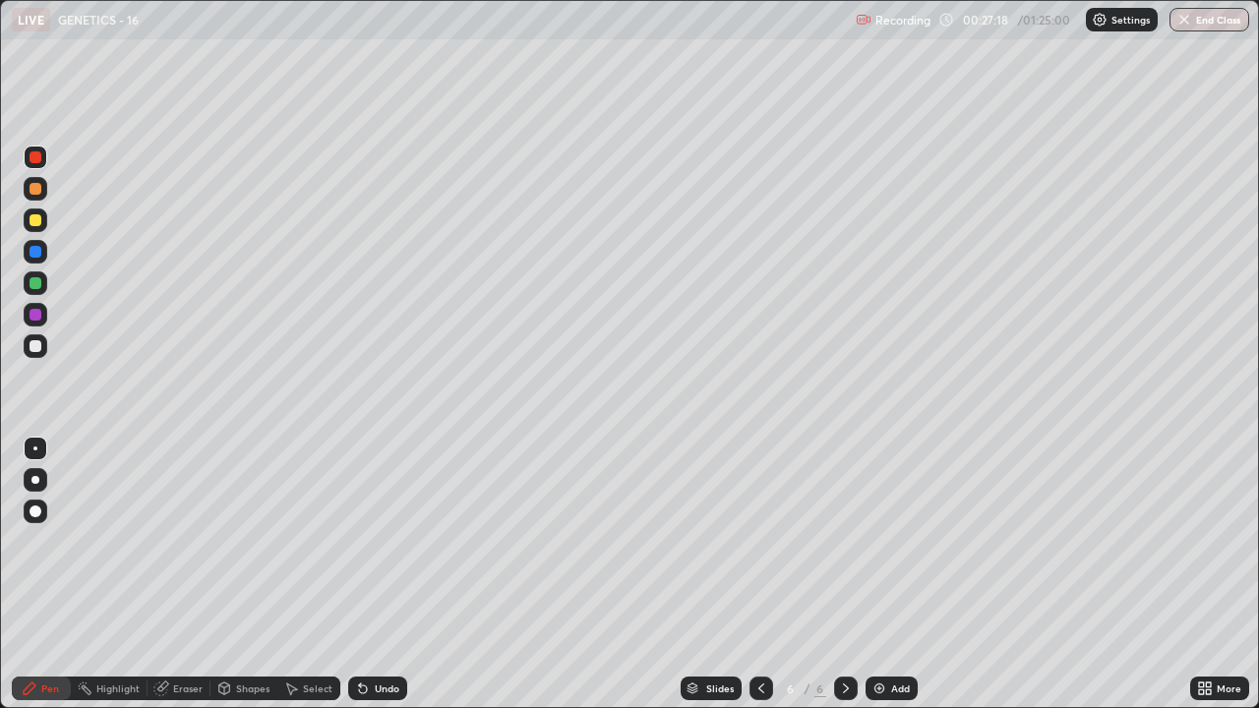
click at [759, 541] on icon at bounding box center [761, 689] width 16 height 16
click at [845, 541] on icon at bounding box center [846, 689] width 6 height 10
click at [891, 541] on div "Add" at bounding box center [900, 689] width 19 height 10
click at [36, 220] on div at bounding box center [36, 220] width 12 height 12
click at [32, 348] on div at bounding box center [36, 346] width 12 height 12
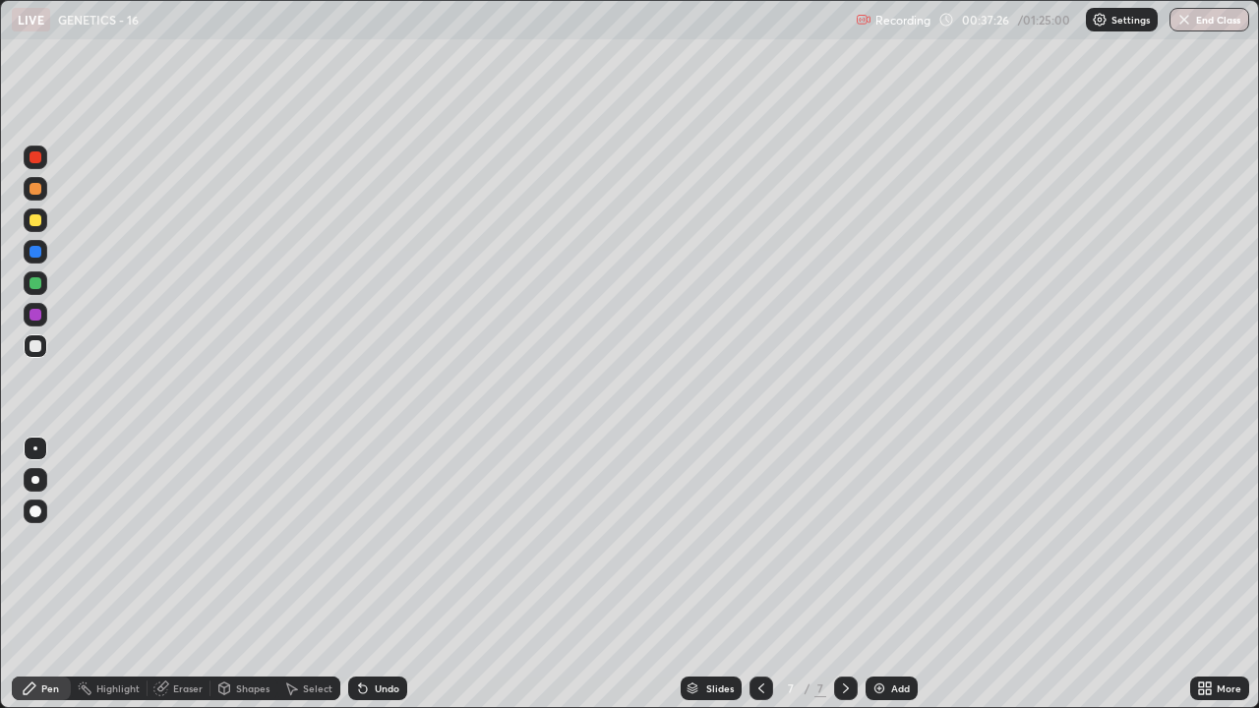
click at [36, 220] on div at bounding box center [36, 220] width 12 height 12
click at [36, 286] on div at bounding box center [36, 283] width 12 height 12
click at [179, 541] on div "Eraser" at bounding box center [188, 689] width 30 height 10
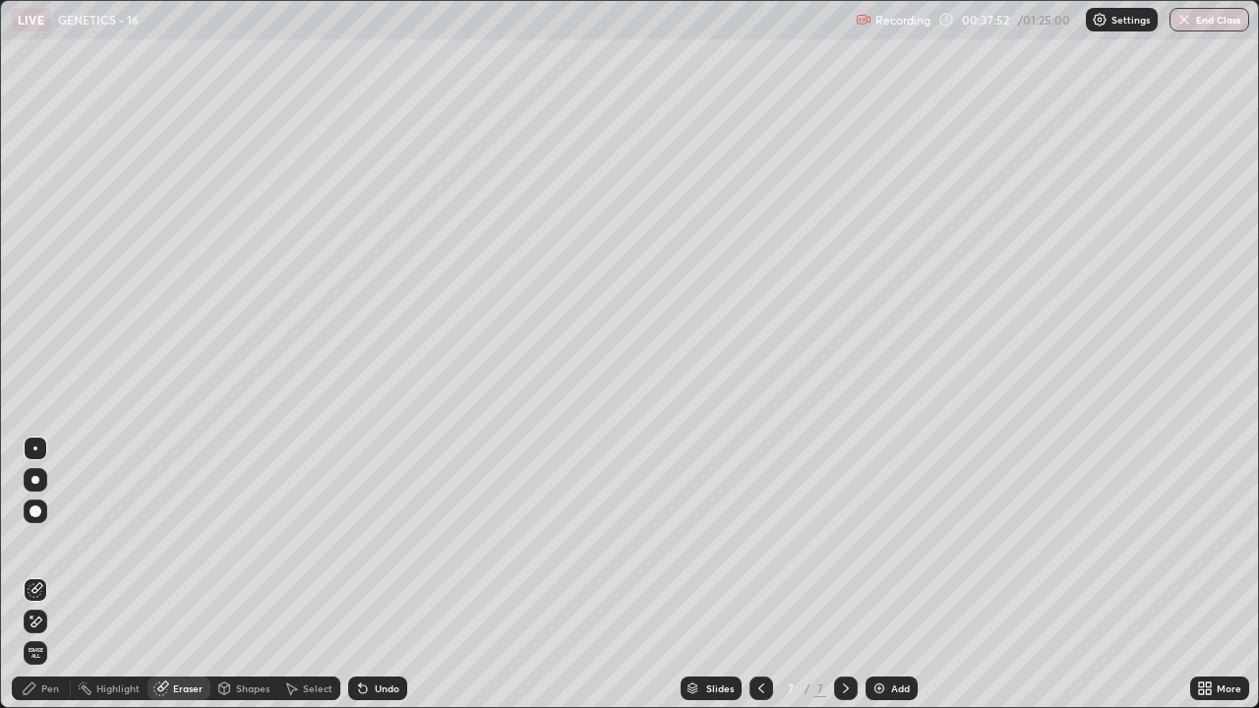
click at [47, 541] on div "Pen" at bounding box center [50, 689] width 18 height 10
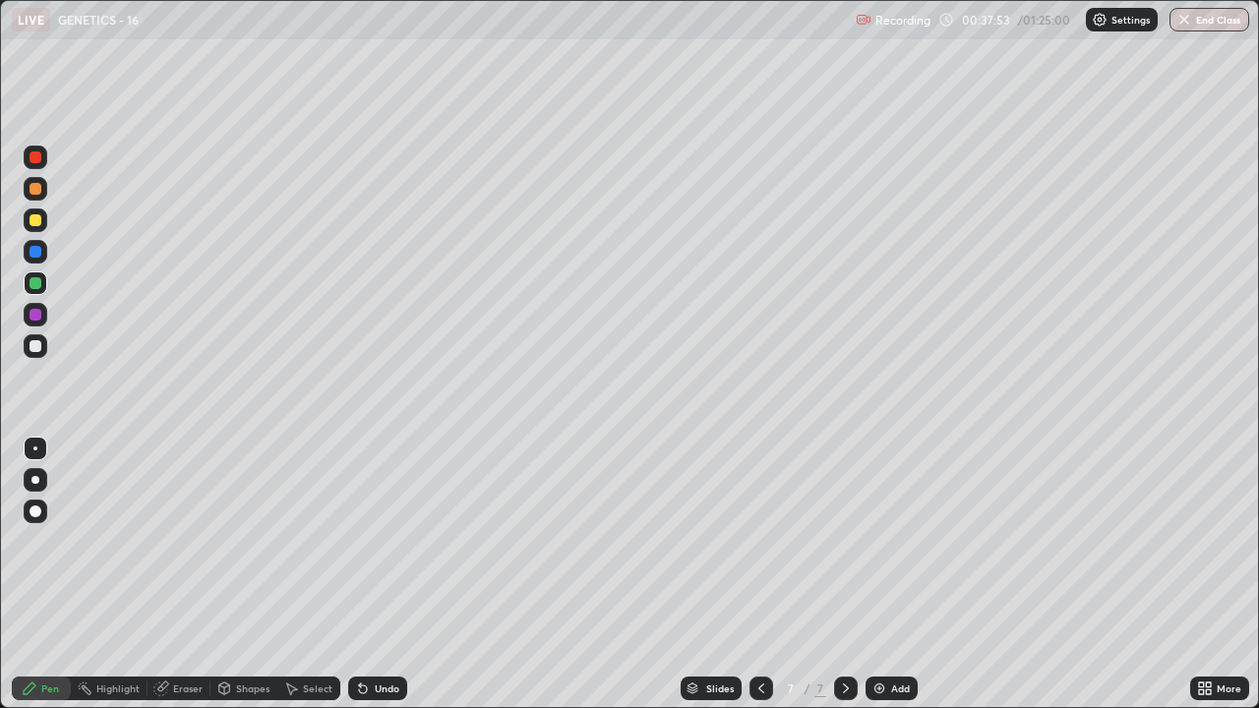
click at [30, 221] on div at bounding box center [36, 220] width 12 height 12
click at [296, 541] on icon at bounding box center [291, 689] width 16 height 16
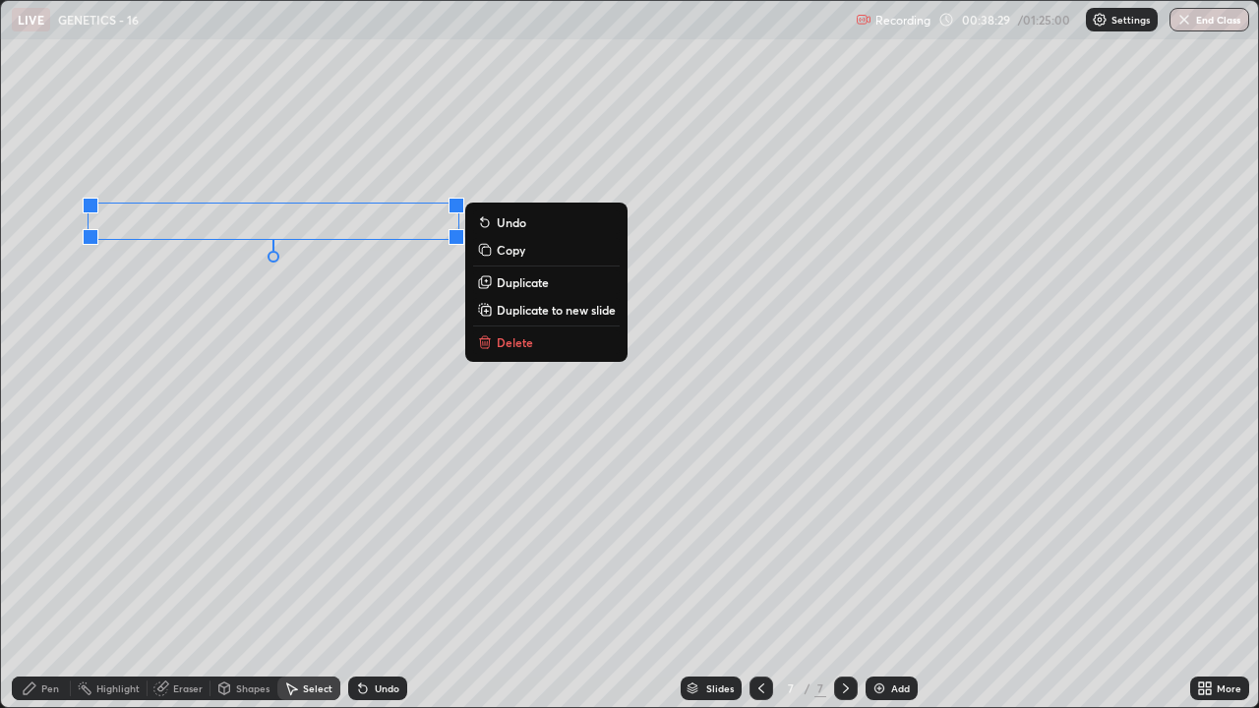
click at [501, 285] on p "Duplicate" at bounding box center [523, 282] width 52 height 16
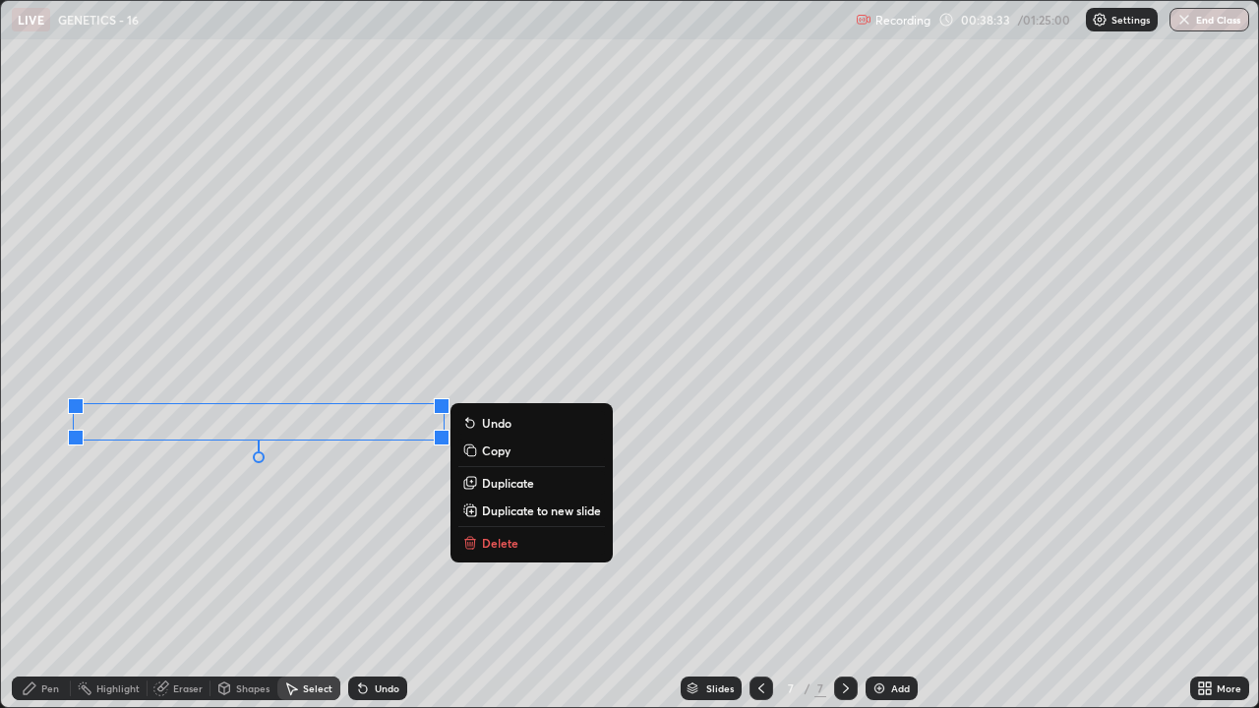
click at [497, 486] on p "Duplicate" at bounding box center [508, 483] width 52 height 16
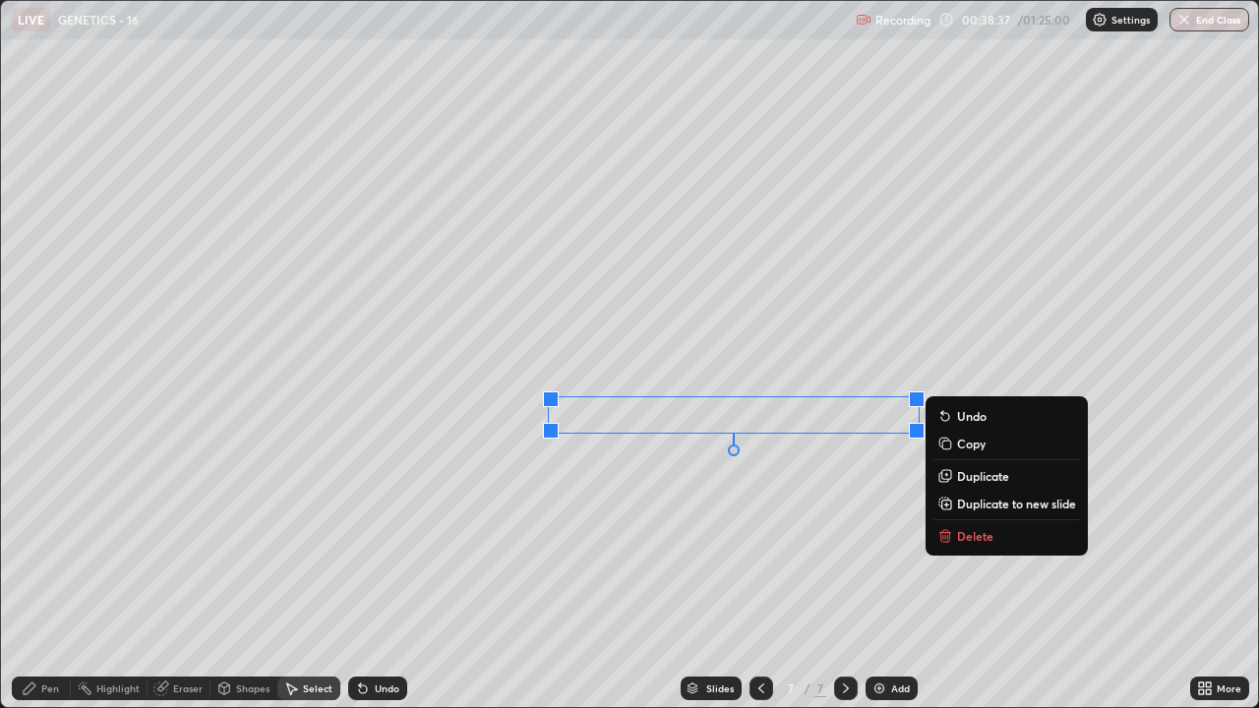
click at [588, 541] on div "0 ° Undo Copy Duplicate Duplicate to new slide Delete" at bounding box center [629, 354] width 1257 height 706
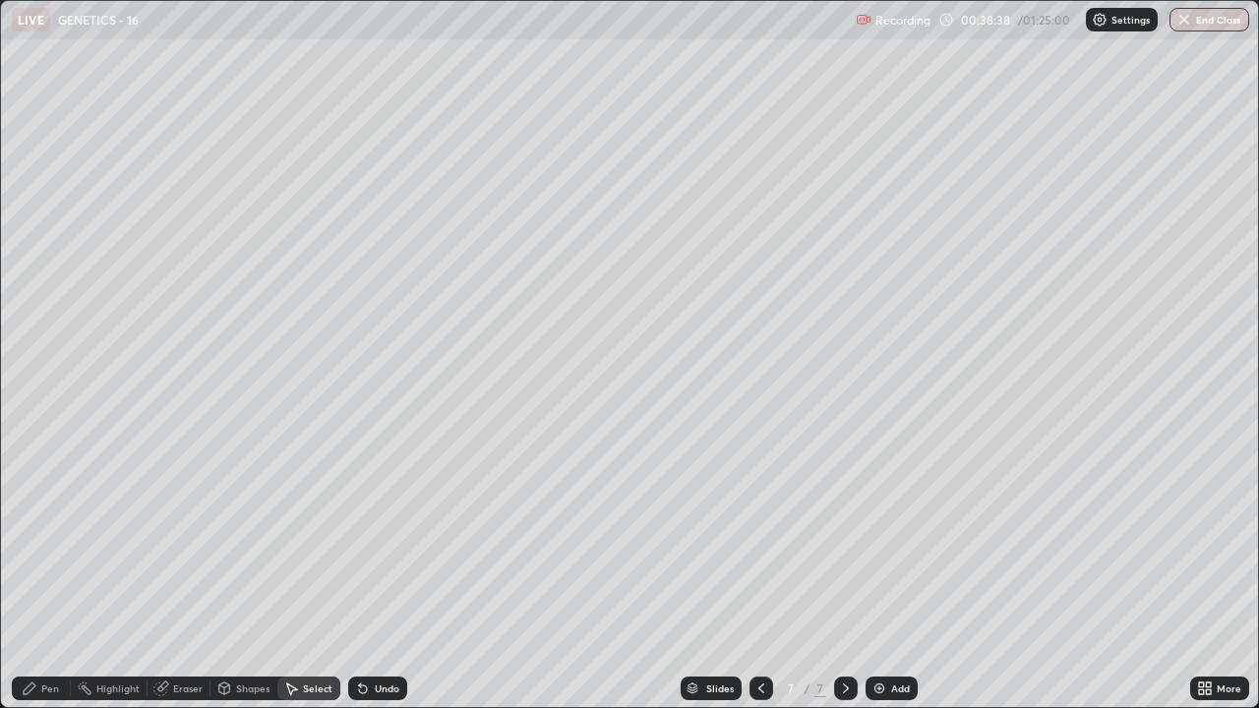
click at [48, 541] on div "Pen" at bounding box center [50, 689] width 18 height 10
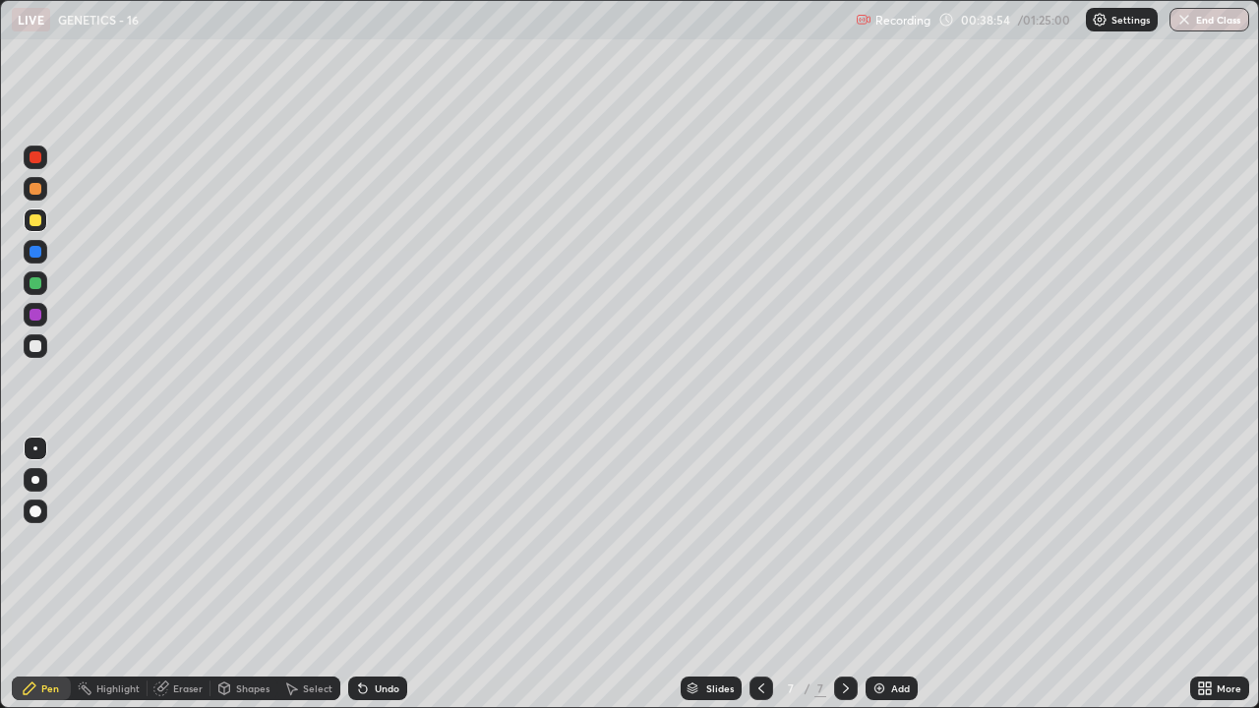
click at [30, 341] on div at bounding box center [36, 346] width 12 height 12
click at [33, 283] on div at bounding box center [36, 283] width 12 height 12
click at [34, 157] on div at bounding box center [36, 157] width 12 height 12
click at [29, 282] on div at bounding box center [36, 283] width 24 height 24
click at [26, 349] on div at bounding box center [36, 346] width 24 height 24
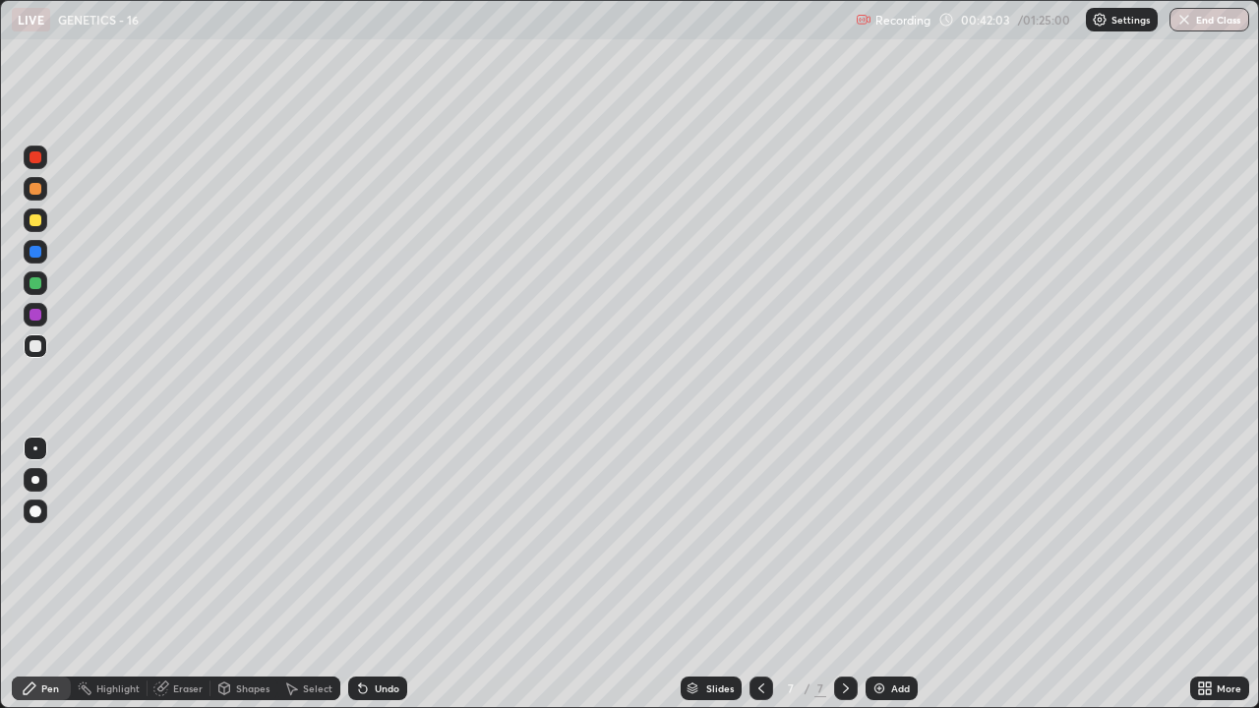
click at [35, 158] on div at bounding box center [36, 157] width 12 height 12
click at [30, 280] on div at bounding box center [36, 283] width 12 height 12
click at [39, 347] on div at bounding box center [36, 346] width 12 height 12
click at [879, 541] on img at bounding box center [879, 689] width 16 height 16
click at [35, 219] on div at bounding box center [36, 220] width 12 height 12
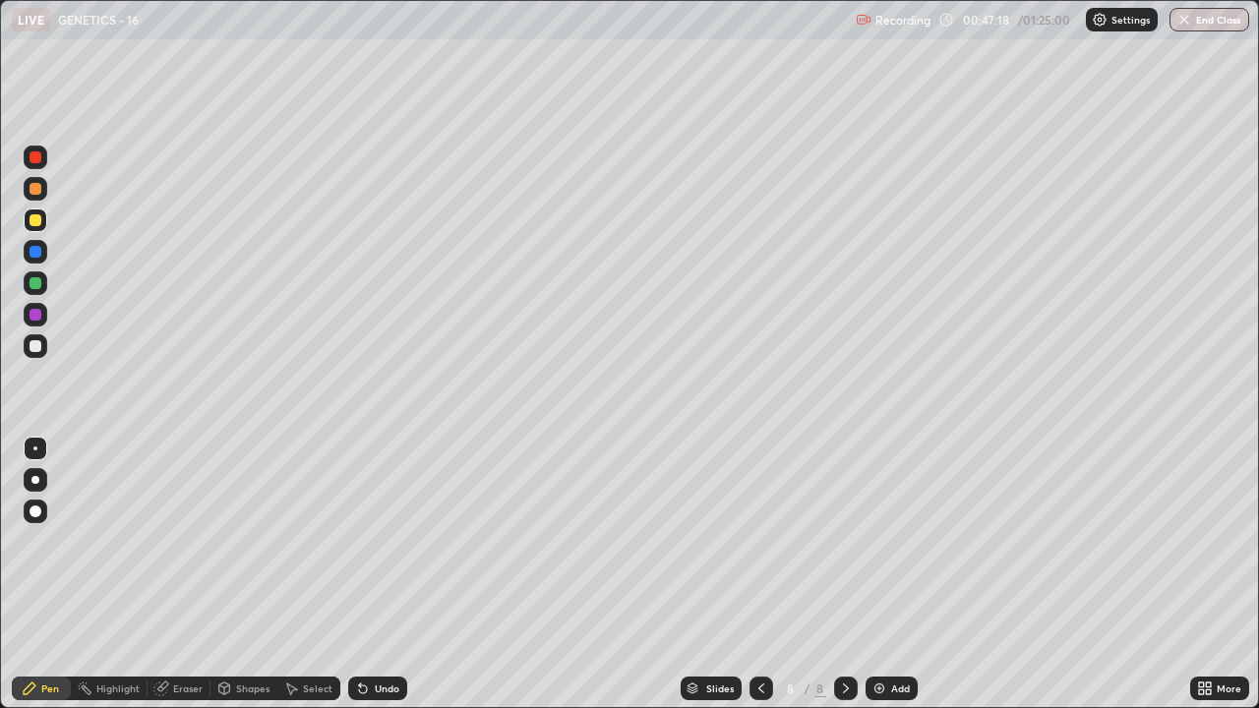
click at [375, 541] on div "Undo" at bounding box center [387, 689] width 25 height 10
click at [373, 541] on div "Undo" at bounding box center [377, 689] width 59 height 24
click at [369, 541] on div "Undo" at bounding box center [377, 689] width 59 height 24
click at [38, 348] on div at bounding box center [36, 346] width 12 height 12
click at [32, 224] on div at bounding box center [36, 220] width 12 height 12
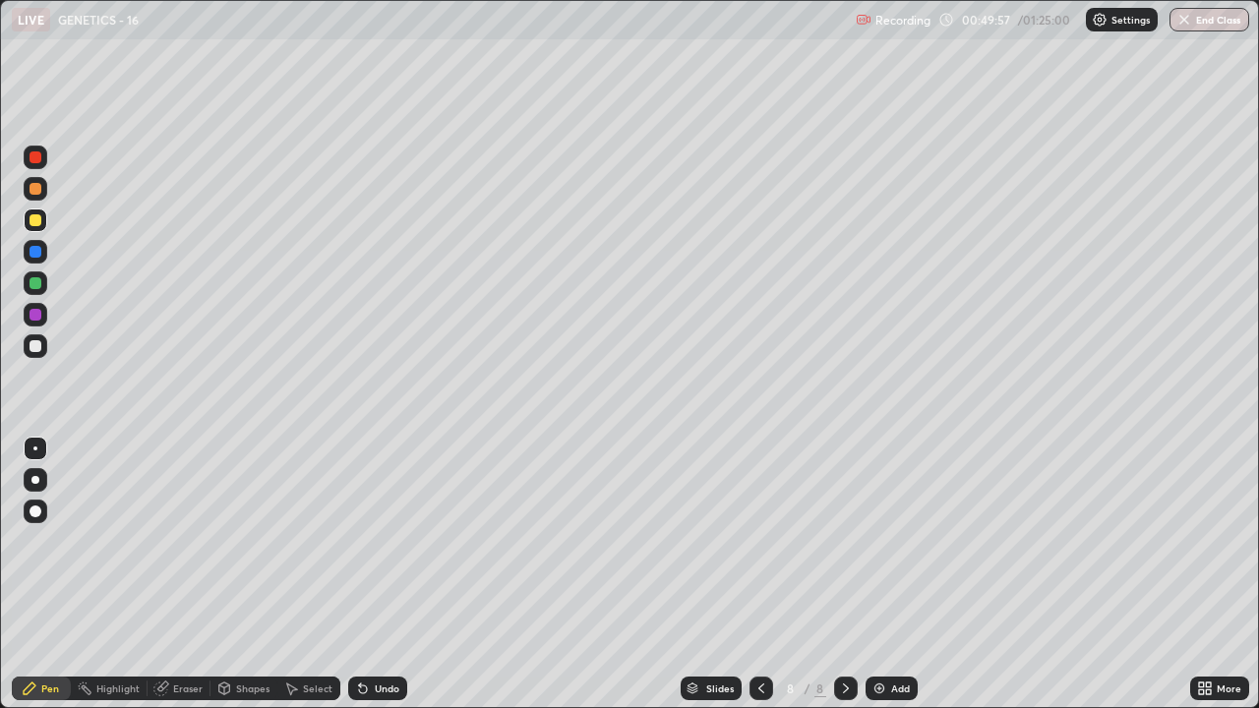
click at [25, 278] on div at bounding box center [36, 283] width 24 height 24
click at [32, 216] on div at bounding box center [36, 220] width 12 height 12
click at [34, 345] on div at bounding box center [36, 346] width 12 height 12
click at [35, 223] on div at bounding box center [36, 220] width 12 height 12
click at [178, 541] on div "Eraser" at bounding box center [188, 689] width 30 height 10
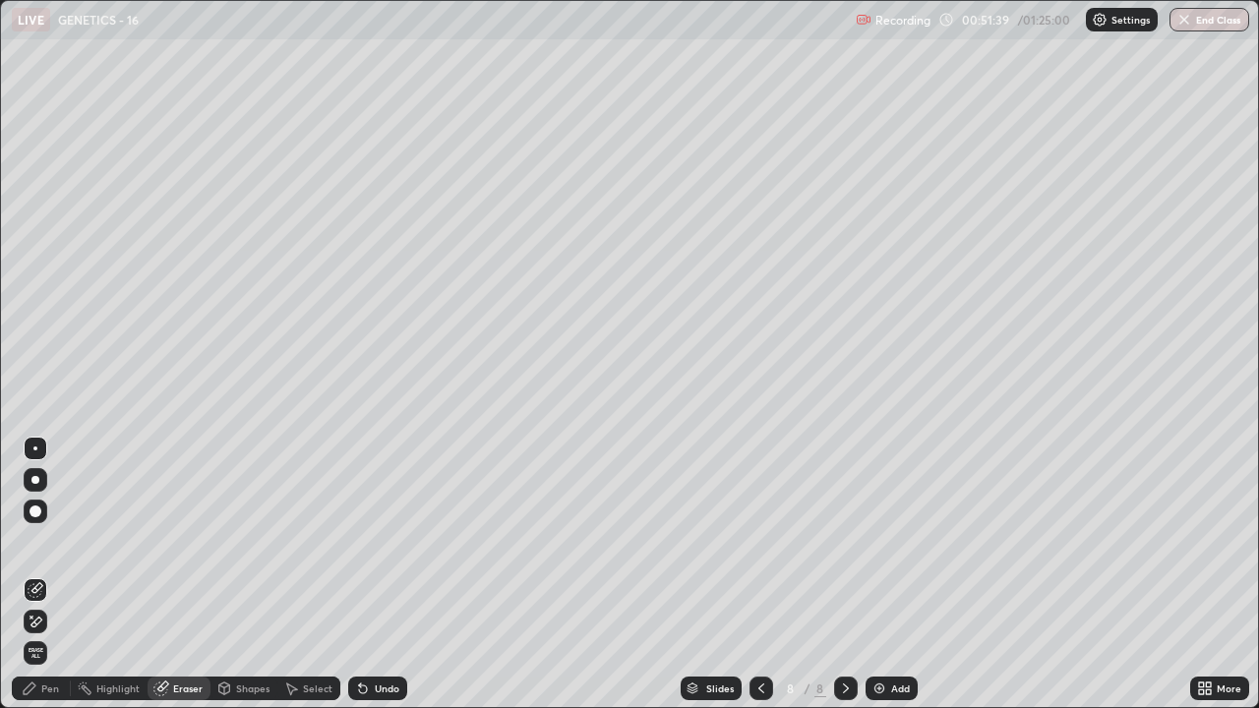
click at [40, 541] on div "Pen" at bounding box center [41, 689] width 59 height 24
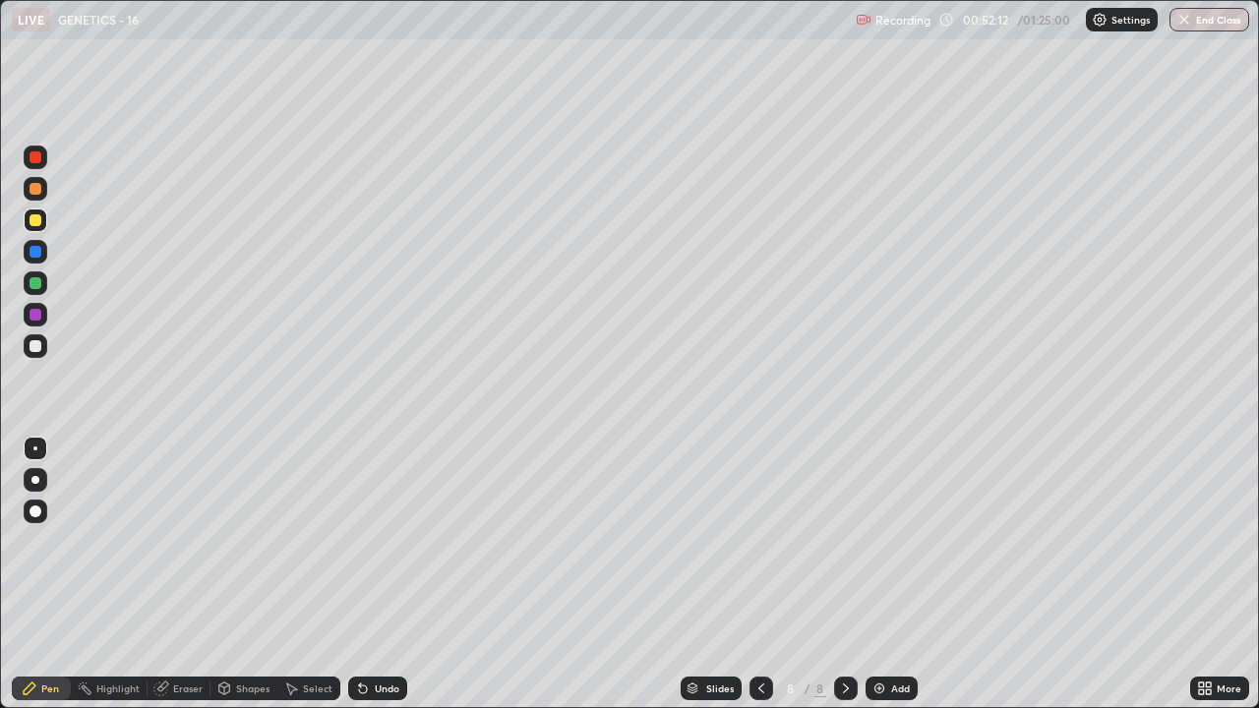
click at [366, 541] on icon at bounding box center [363, 689] width 16 height 16
click at [37, 278] on div at bounding box center [36, 283] width 12 height 12
click at [31, 217] on div at bounding box center [36, 220] width 12 height 12
click at [876, 541] on img at bounding box center [879, 689] width 16 height 16
click at [245, 541] on div "Shapes" at bounding box center [252, 689] width 33 height 10
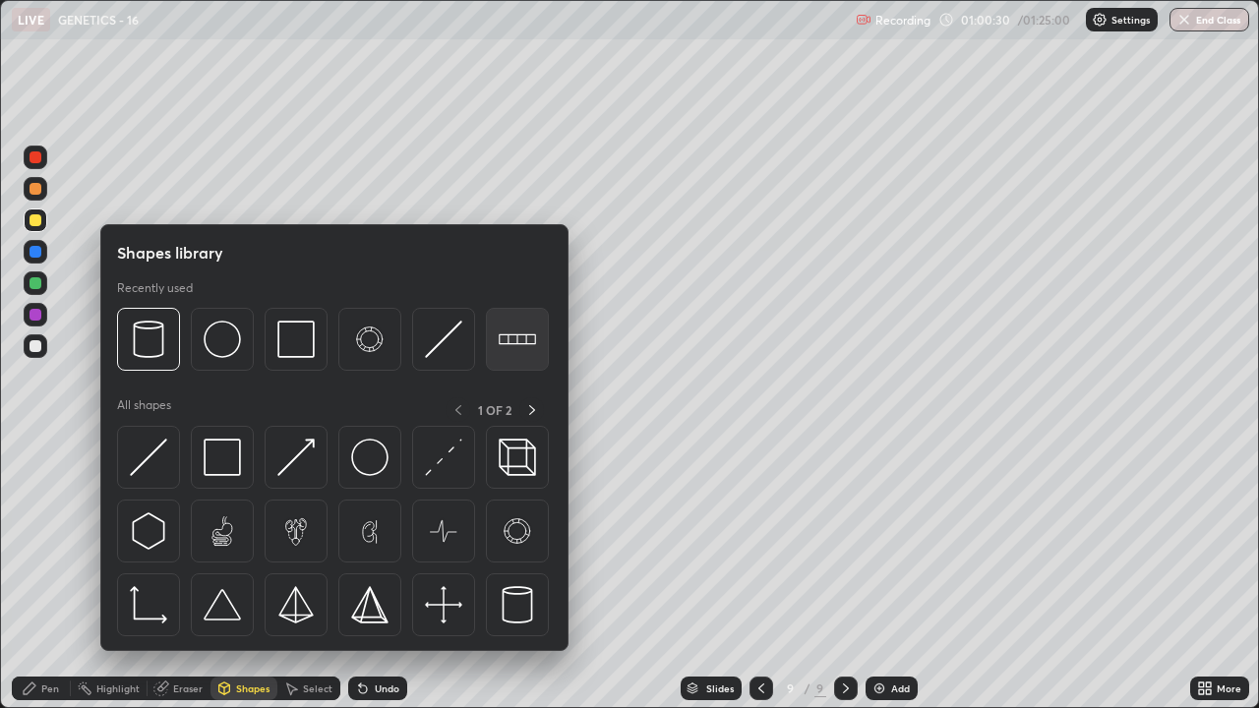
click at [506, 345] on img at bounding box center [517, 339] width 37 height 37
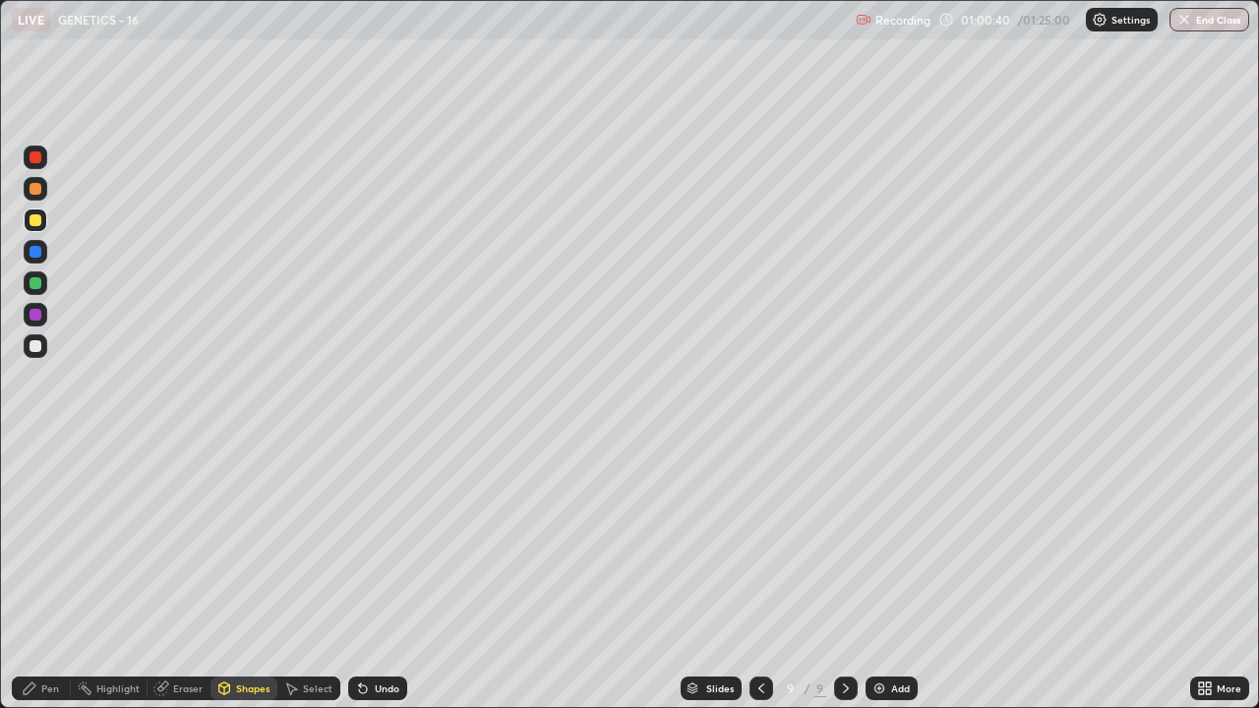
click at [253, 541] on div "Shapes" at bounding box center [252, 689] width 33 height 10
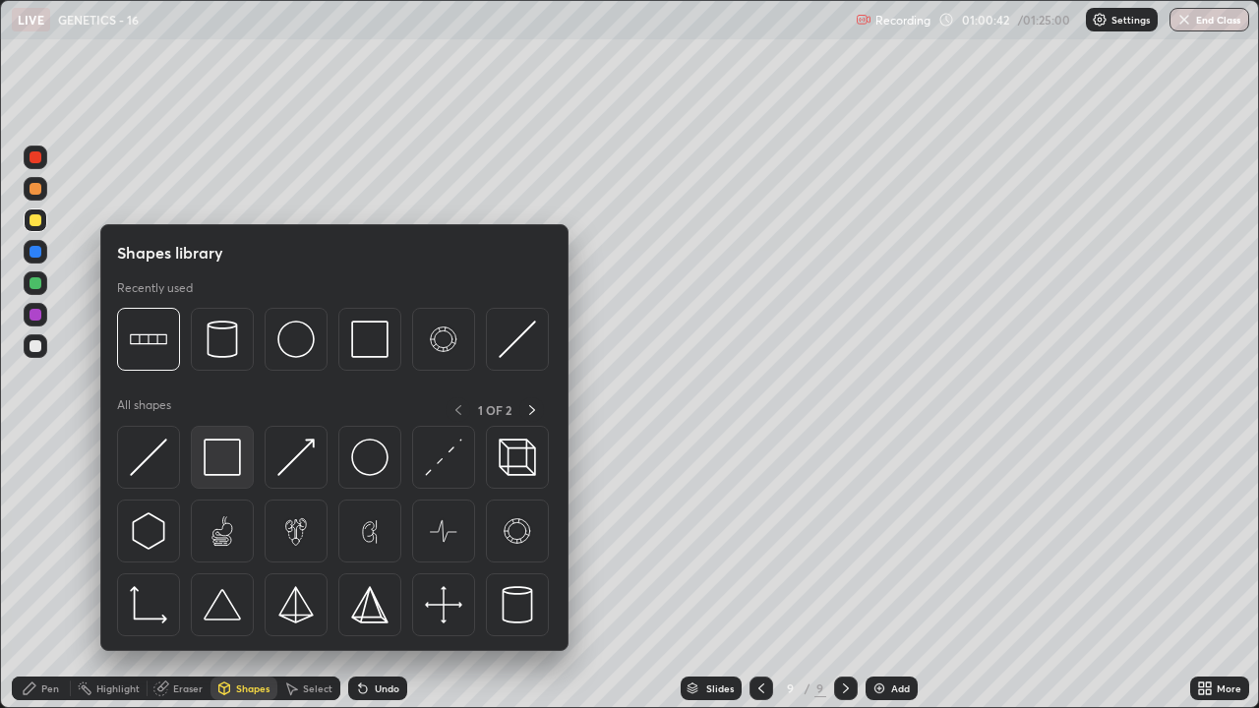
click at [242, 464] on div at bounding box center [222, 457] width 63 height 63
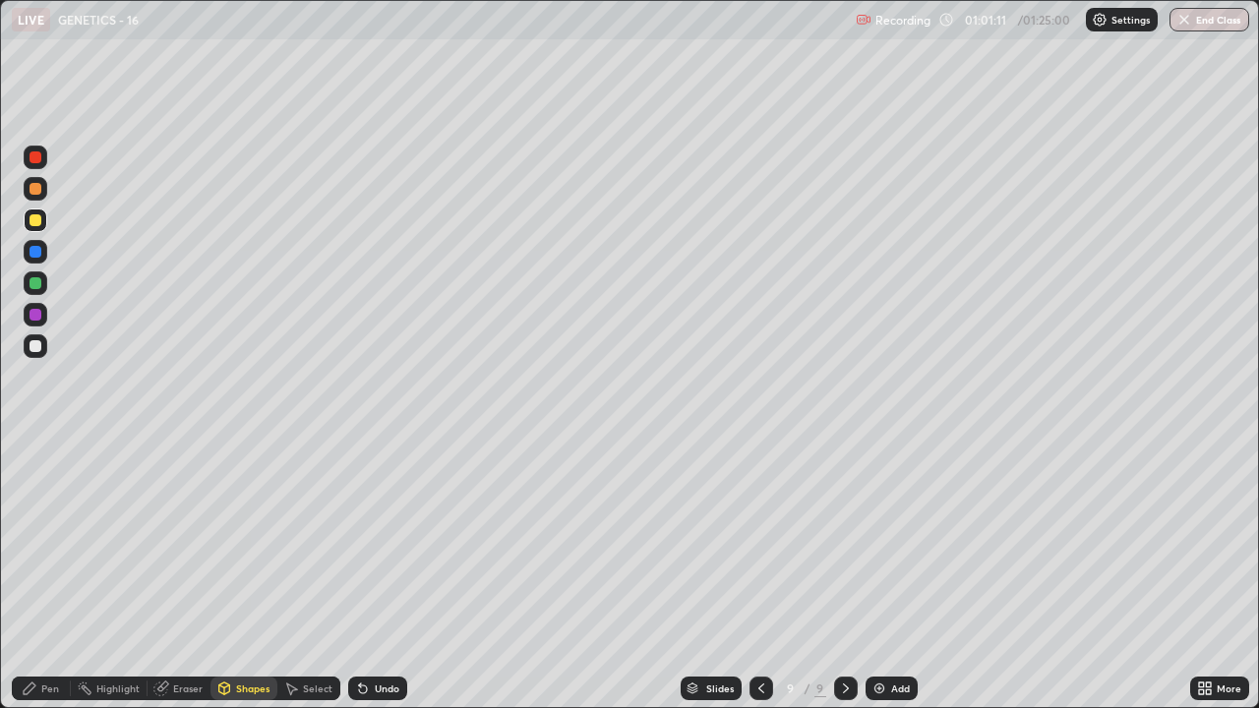
click at [30, 541] on icon at bounding box center [30, 689] width 12 height 12
click at [33, 346] on div at bounding box center [36, 346] width 12 height 12
click at [388, 541] on div "Undo" at bounding box center [387, 689] width 25 height 10
click at [27, 214] on div at bounding box center [36, 221] width 24 height 24
click at [375, 541] on div "Undo" at bounding box center [387, 689] width 25 height 10
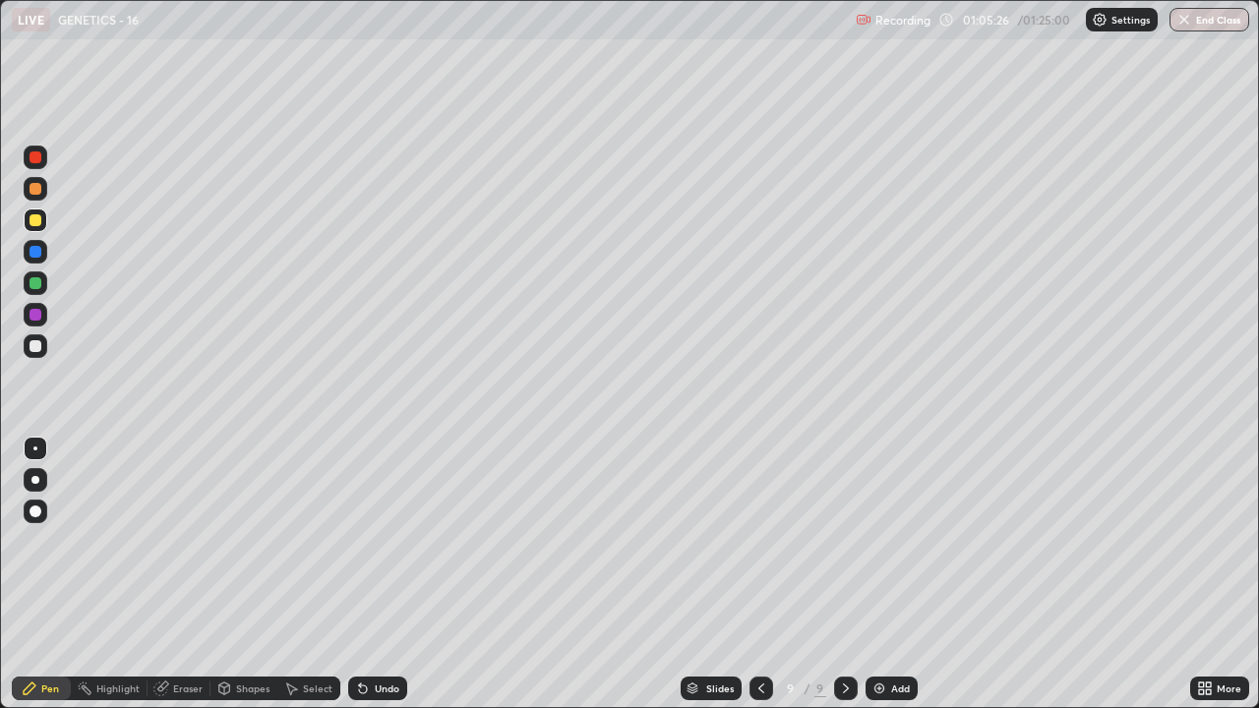
click at [375, 541] on div "Undo" at bounding box center [387, 689] width 25 height 10
click at [373, 541] on div "Undo" at bounding box center [377, 689] width 59 height 24
click at [374, 541] on div "Undo" at bounding box center [377, 689] width 59 height 24
click at [375, 541] on div "Undo" at bounding box center [387, 689] width 25 height 10
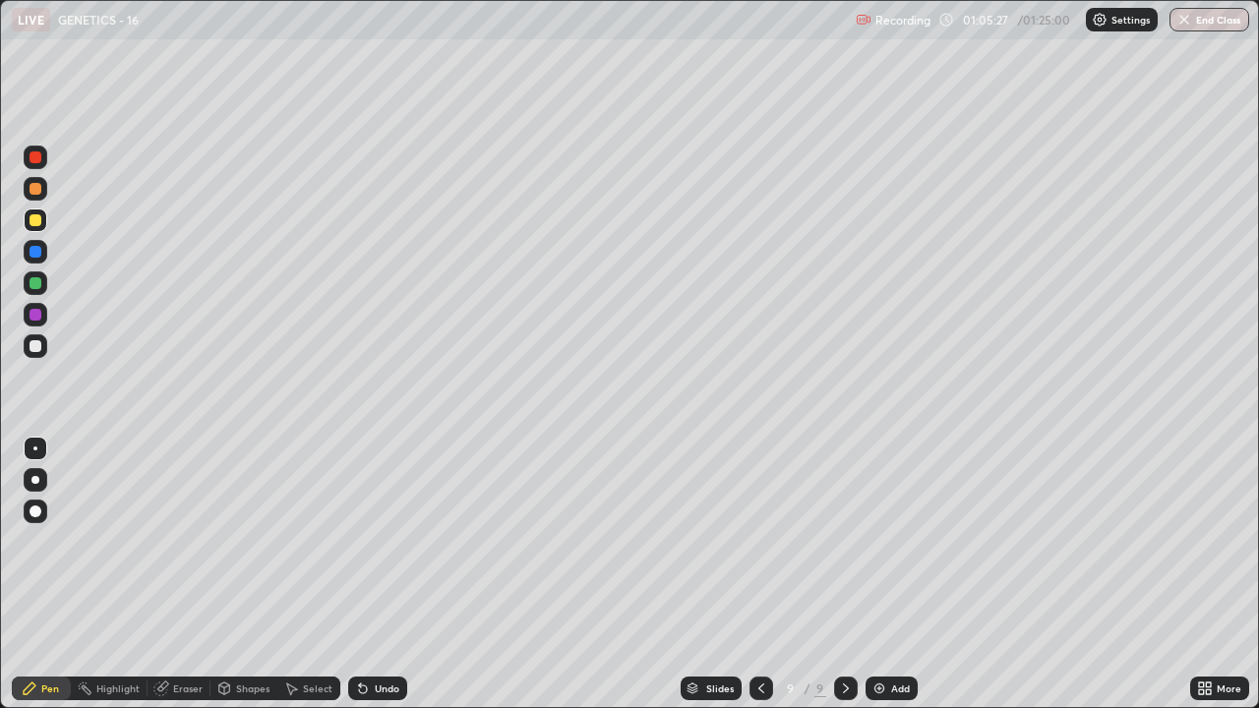
click at [375, 541] on div "Undo" at bounding box center [387, 689] width 25 height 10
click at [386, 541] on div "Undo" at bounding box center [387, 689] width 25 height 10
click at [30, 347] on div at bounding box center [36, 346] width 12 height 12
click at [381, 541] on div "Undo" at bounding box center [387, 689] width 25 height 10
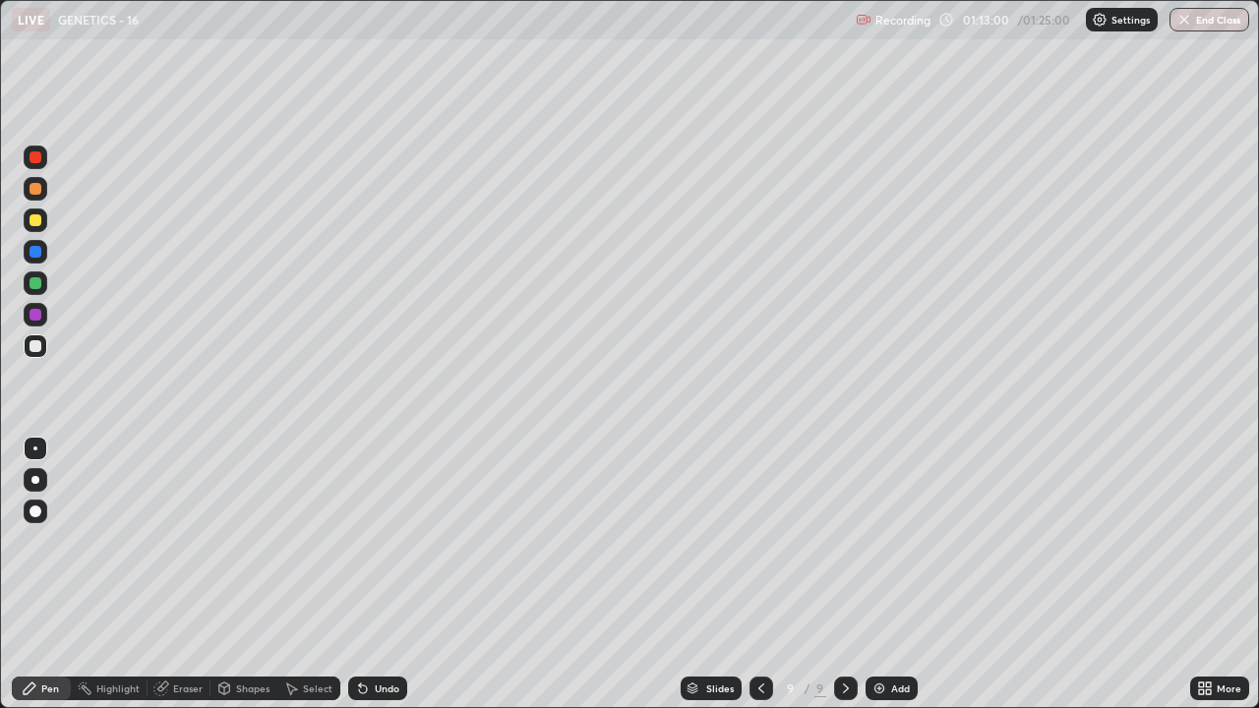
click at [379, 541] on div "Undo" at bounding box center [387, 689] width 25 height 10
click at [377, 541] on div "Undo" at bounding box center [387, 689] width 25 height 10
click at [376, 541] on div "Undo" at bounding box center [387, 689] width 25 height 10
click at [379, 541] on div "Undo" at bounding box center [377, 689] width 59 height 24
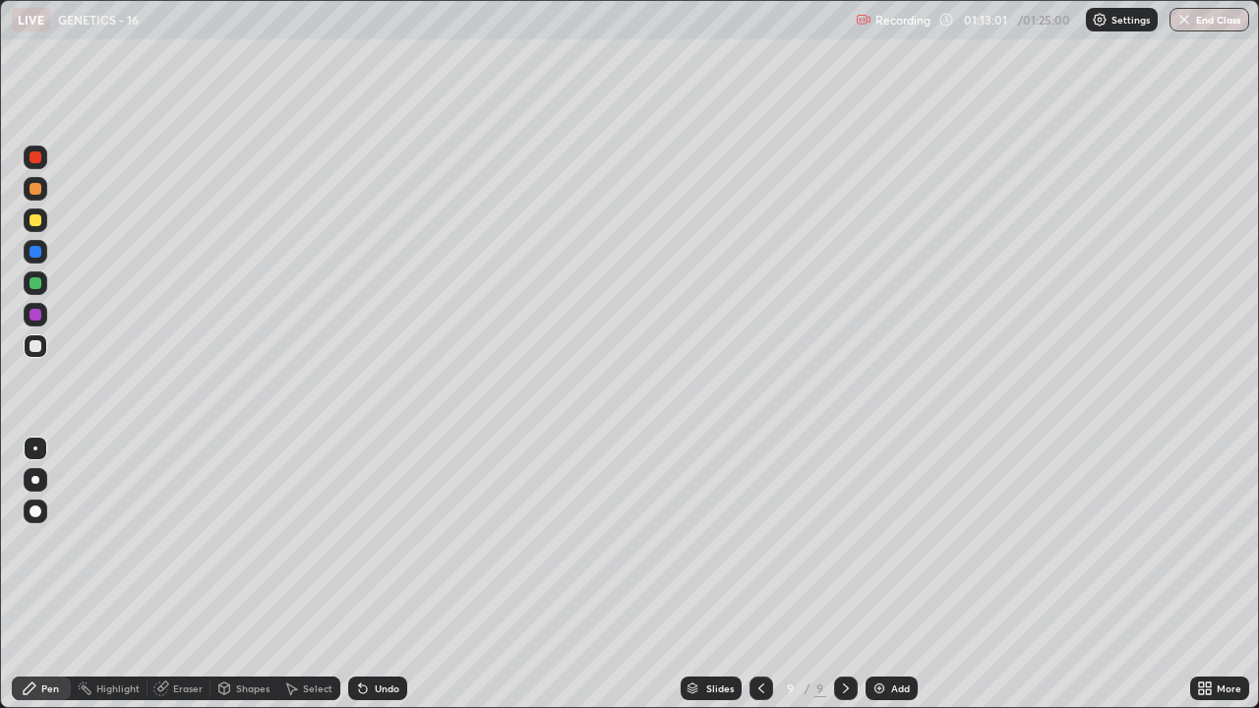
click at [378, 541] on div "Undo" at bounding box center [377, 689] width 59 height 24
click at [379, 541] on div "Undo" at bounding box center [377, 689] width 59 height 24
click at [380, 541] on div "Undo" at bounding box center [377, 689] width 59 height 24
click at [381, 541] on div "Undo" at bounding box center [387, 689] width 25 height 10
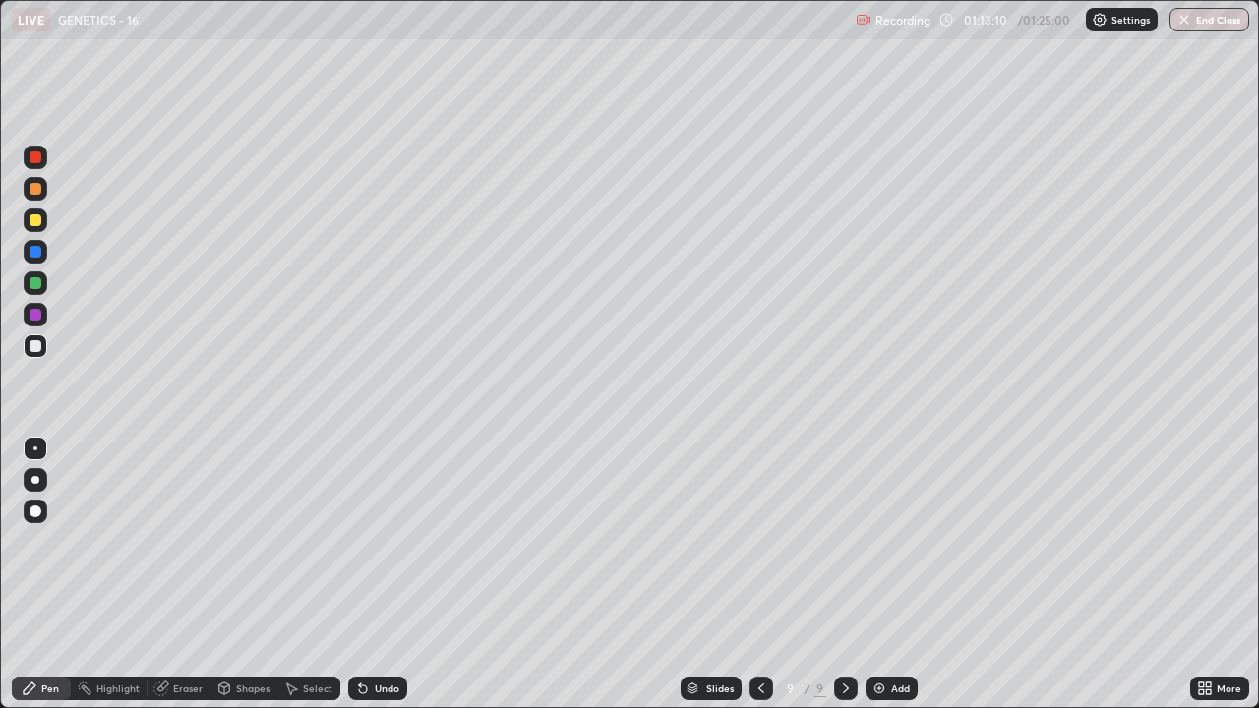
click at [379, 541] on div "Undo" at bounding box center [377, 689] width 59 height 24
click at [183, 541] on div "Eraser" at bounding box center [188, 689] width 30 height 10
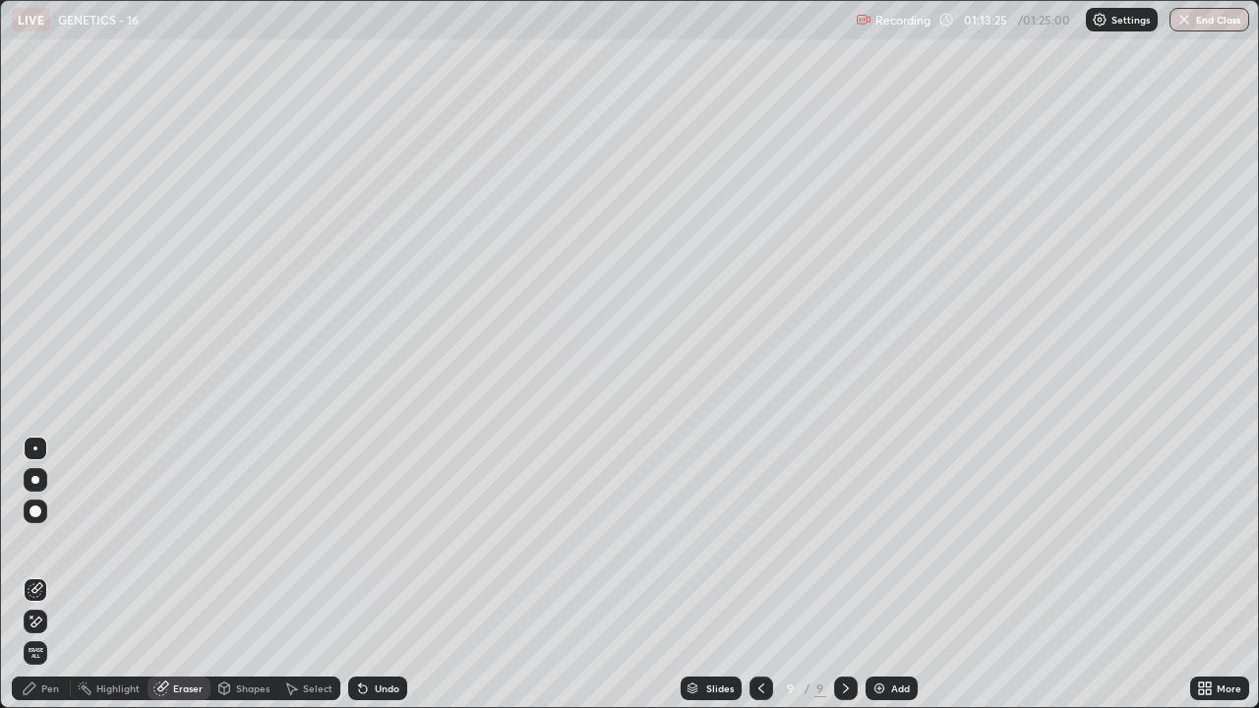
click at [51, 541] on div "Pen" at bounding box center [50, 689] width 18 height 10
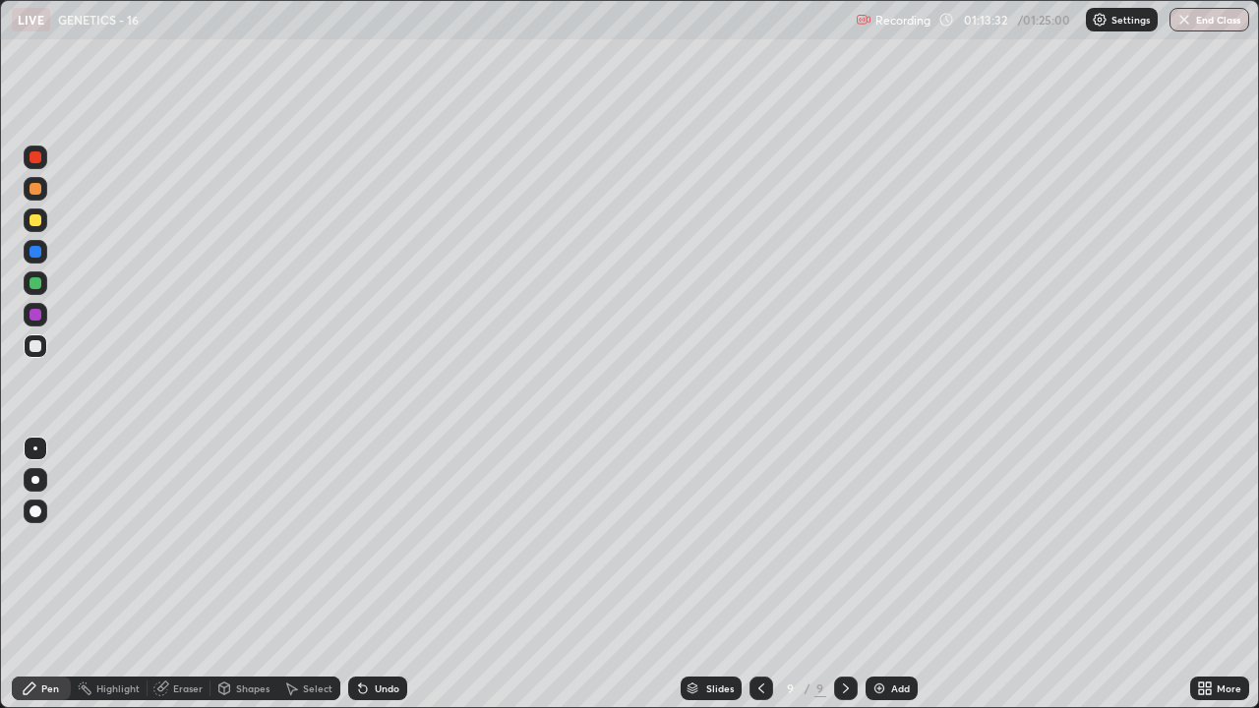
click at [188, 541] on div "Eraser" at bounding box center [188, 689] width 30 height 10
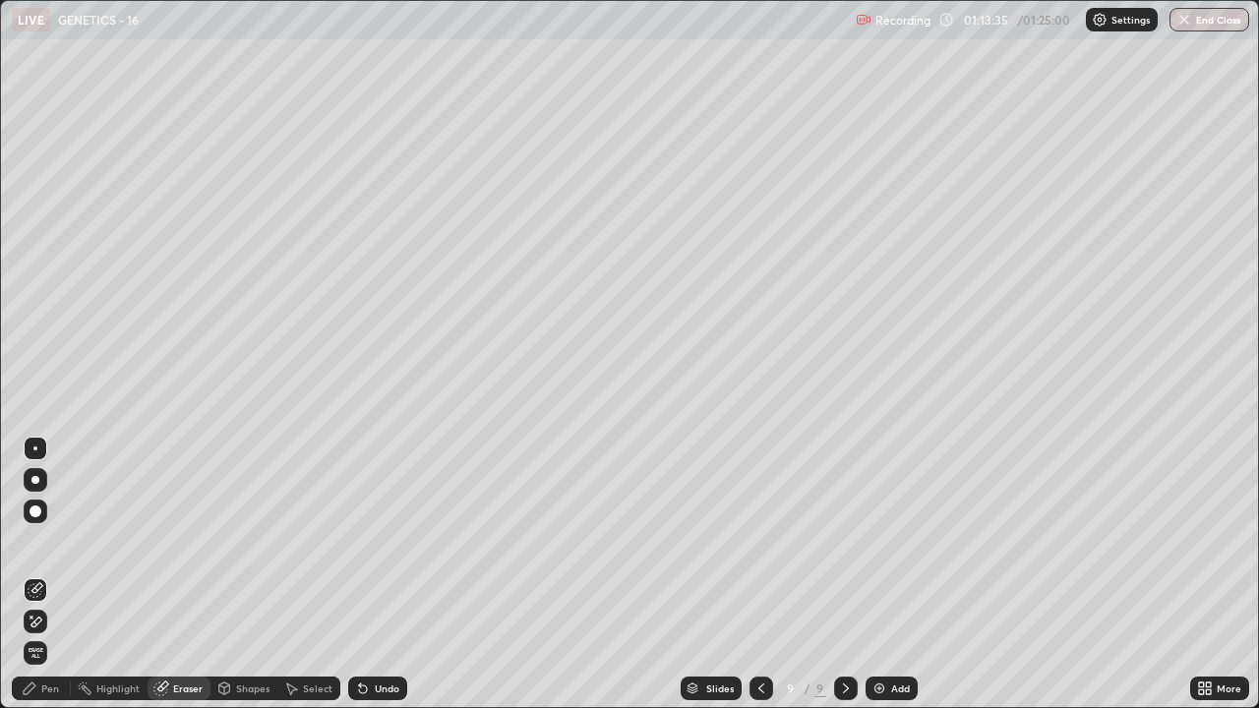
click at [47, 541] on div "Pen" at bounding box center [50, 689] width 18 height 10
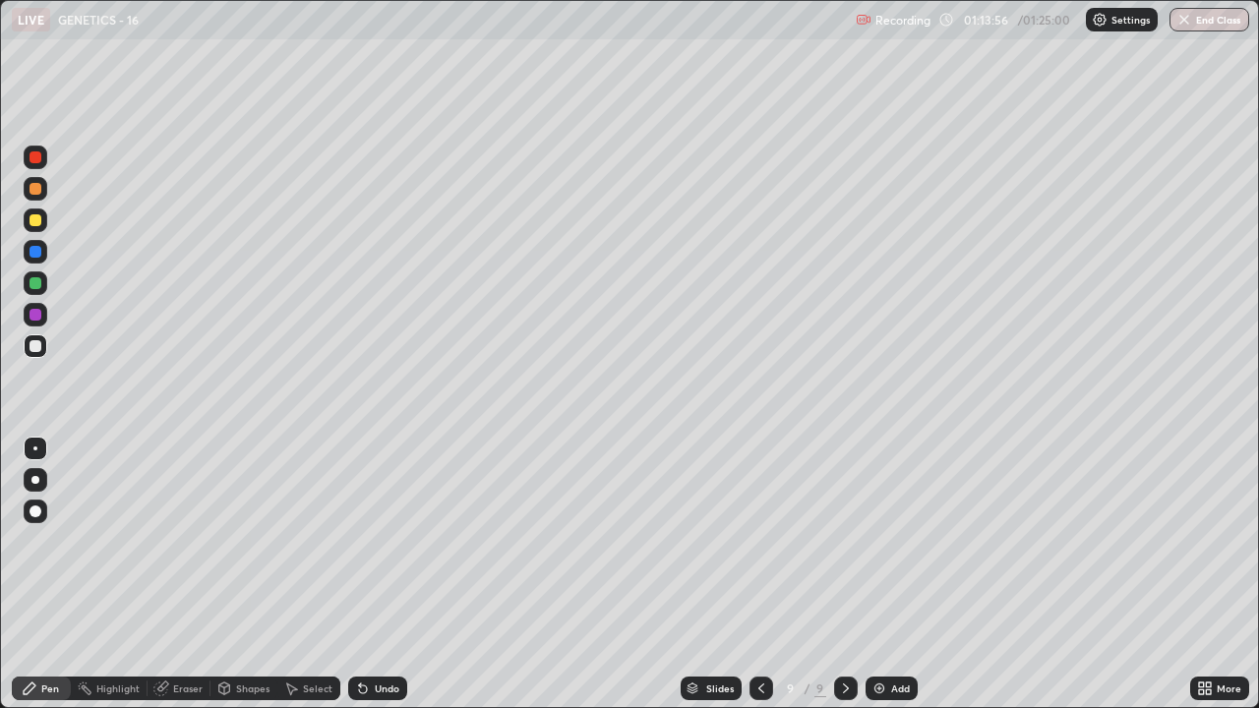
click at [185, 541] on div "Eraser" at bounding box center [179, 689] width 63 height 24
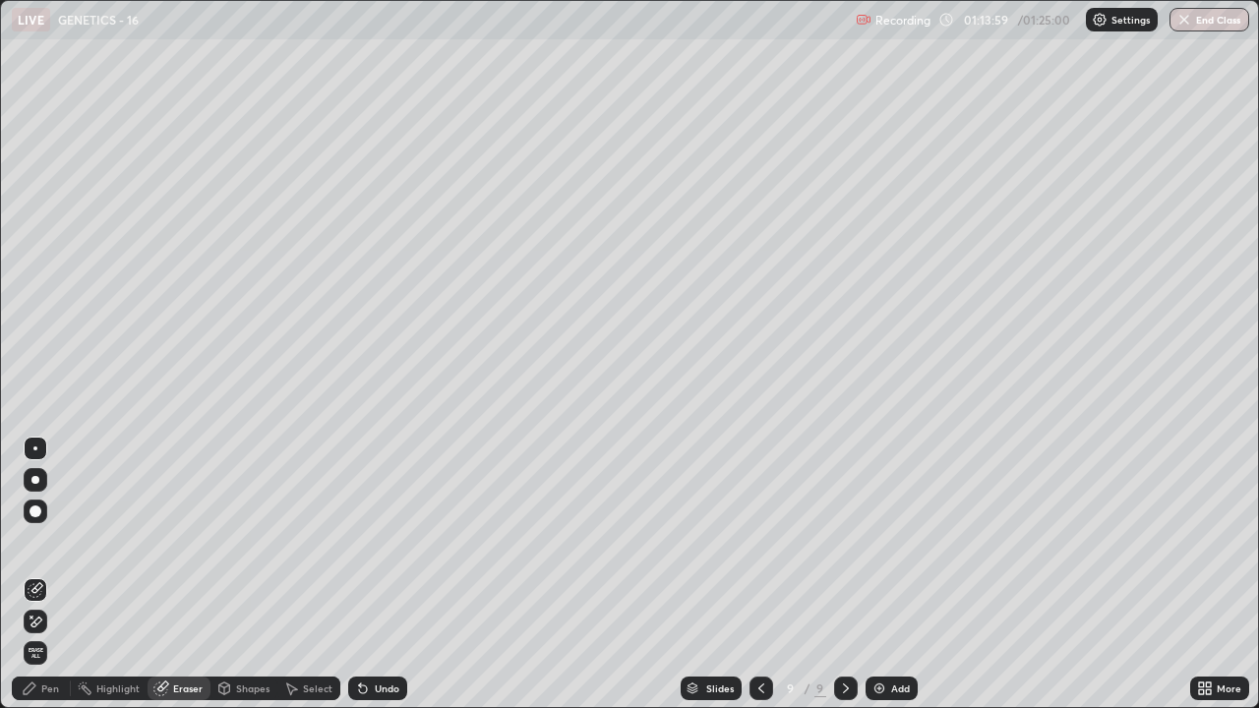
click at [44, 541] on div "Pen" at bounding box center [50, 689] width 18 height 10
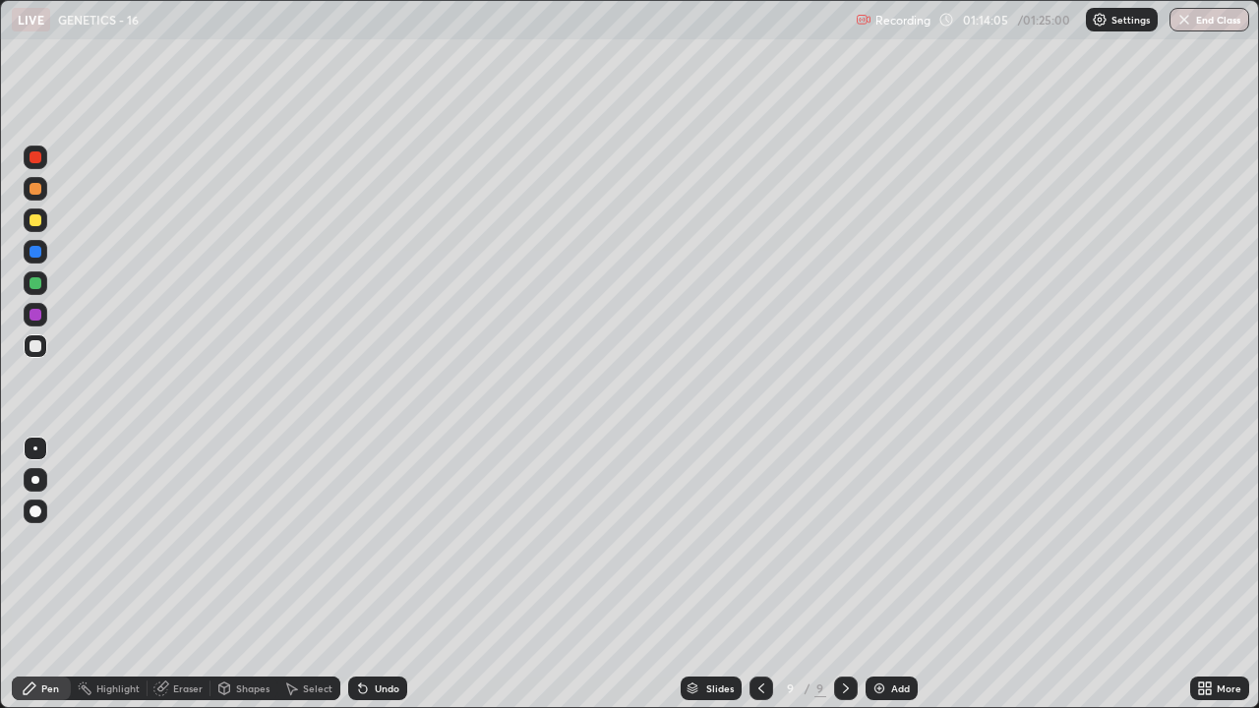
click at [184, 541] on div "Eraser" at bounding box center [188, 689] width 30 height 10
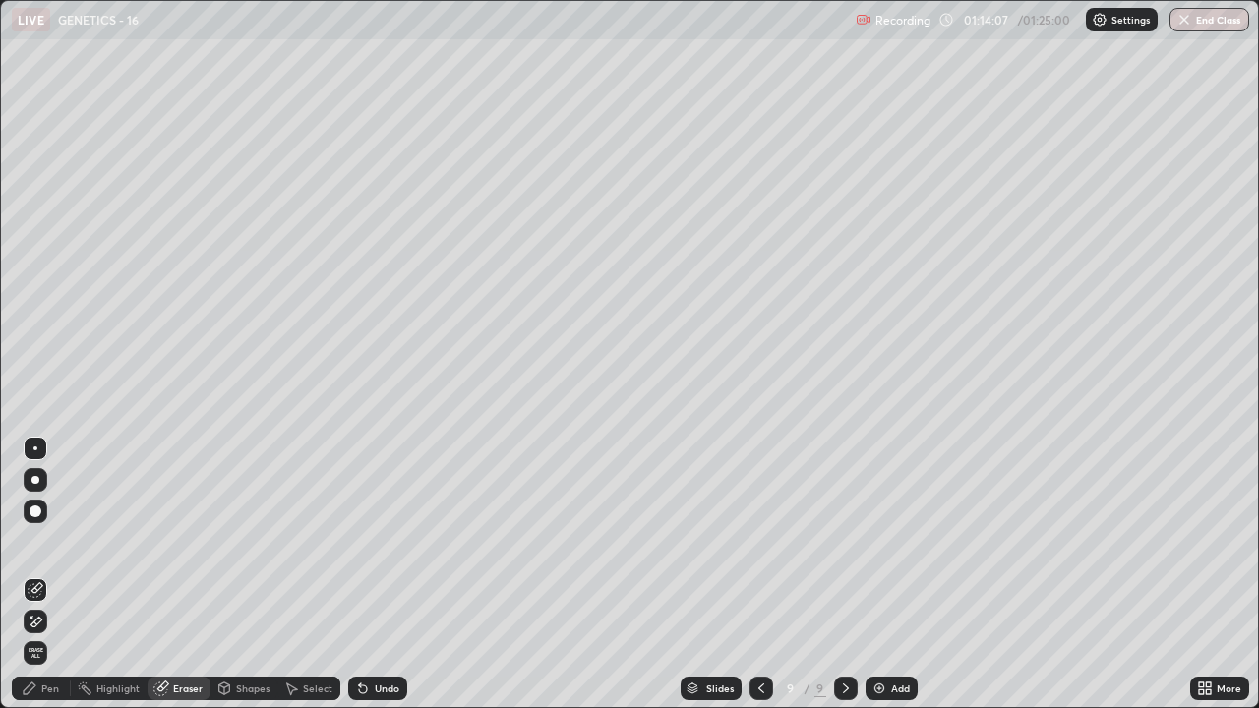
click at [49, 541] on div "Pen" at bounding box center [50, 689] width 18 height 10
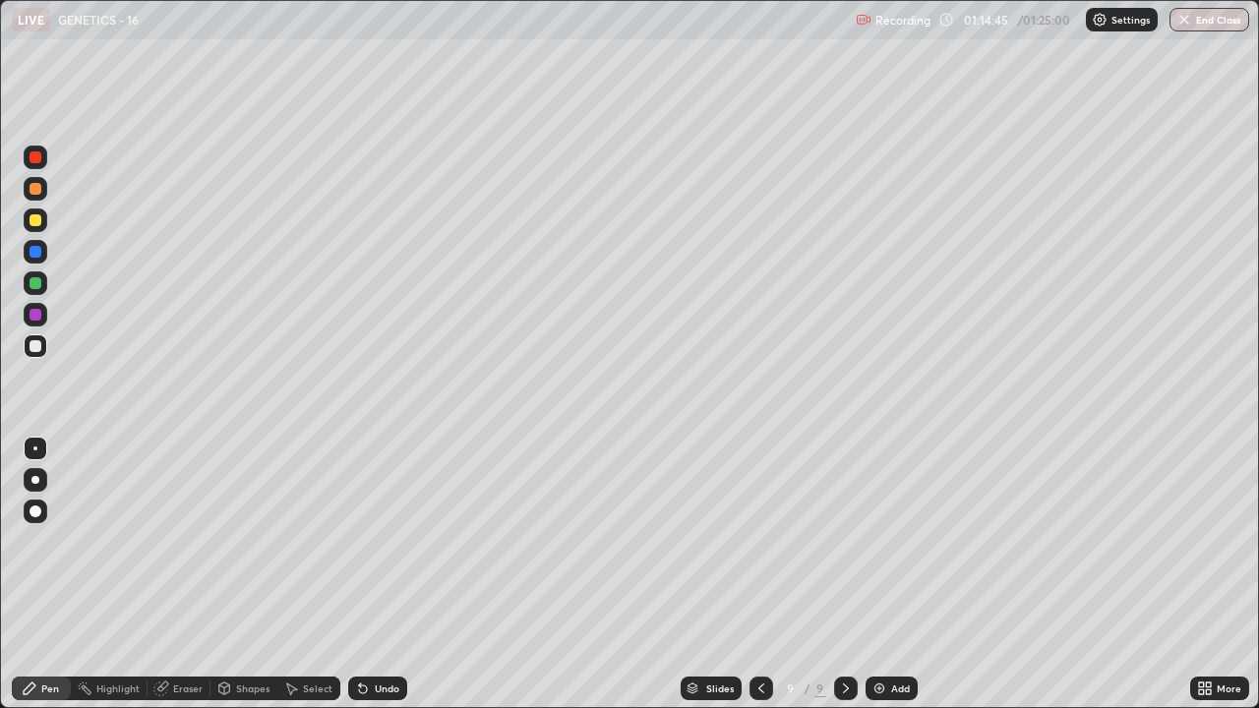
click at [386, 541] on div "Undo" at bounding box center [387, 689] width 25 height 10
click at [380, 690] on div "Undo" at bounding box center [387, 689] width 25 height 10
click at [380, 689] on div "Undo" at bounding box center [387, 689] width 25 height 10
click at [378, 693] on div "Undo" at bounding box center [387, 689] width 25 height 10
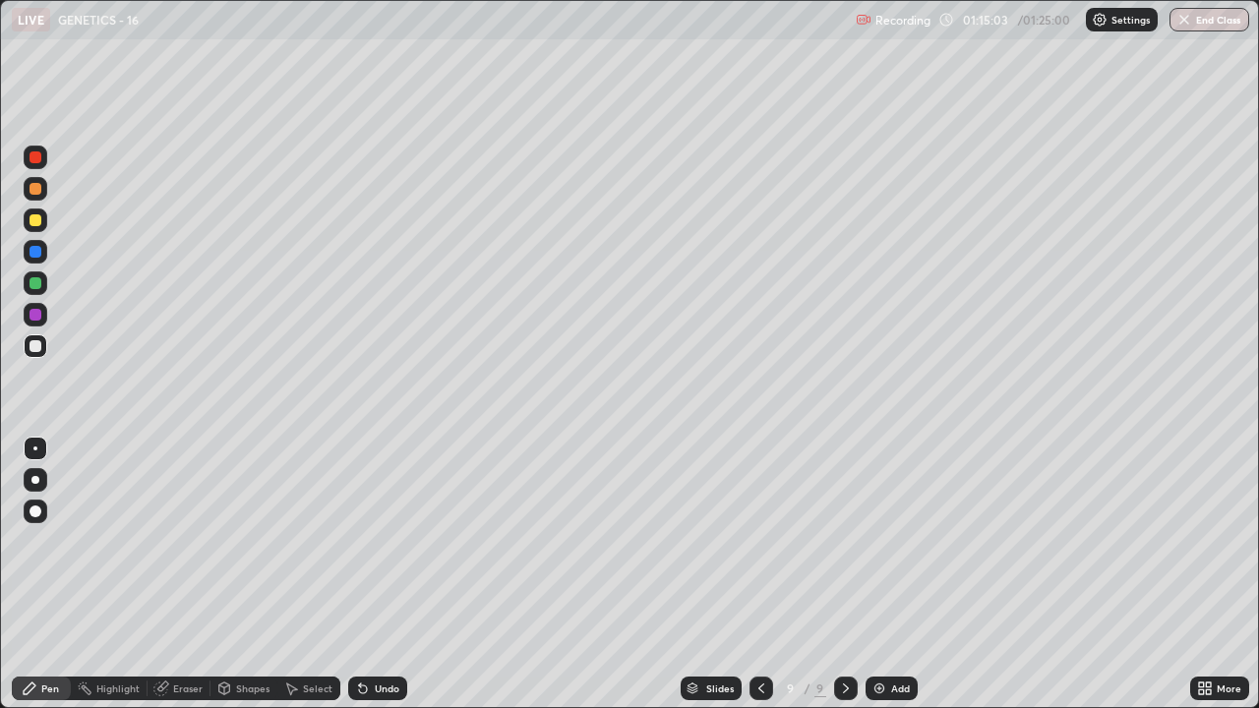
click at [381, 689] on div "Undo" at bounding box center [387, 689] width 25 height 10
click at [380, 695] on div "Undo" at bounding box center [377, 689] width 59 height 24
click at [382, 687] on div "Undo" at bounding box center [387, 689] width 25 height 10
click at [37, 257] on div at bounding box center [36, 252] width 12 height 12
click at [369, 689] on div "Undo" at bounding box center [377, 689] width 59 height 24
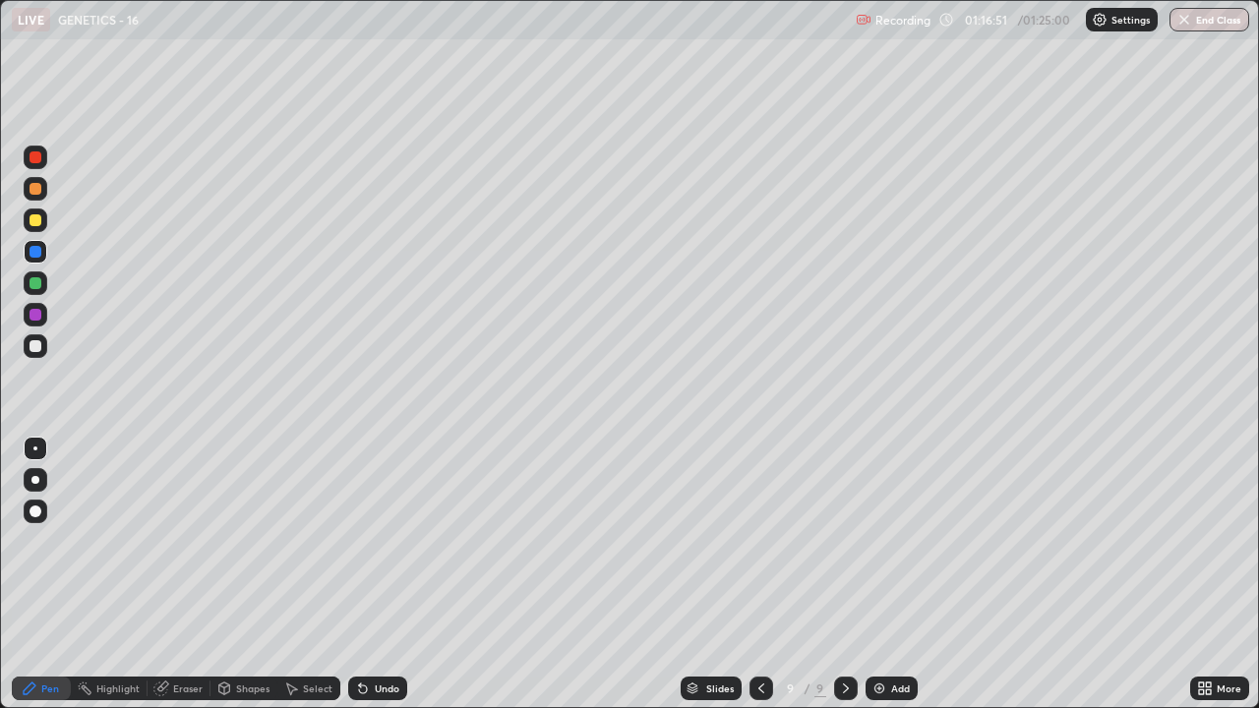
click at [368, 683] on icon at bounding box center [363, 689] width 16 height 16
click at [360, 689] on icon at bounding box center [363, 690] width 8 height 8
click at [363, 691] on icon at bounding box center [363, 690] width 8 height 8
click at [376, 695] on div "Undo" at bounding box center [377, 689] width 59 height 24
click at [373, 696] on div "Undo" at bounding box center [377, 689] width 59 height 24
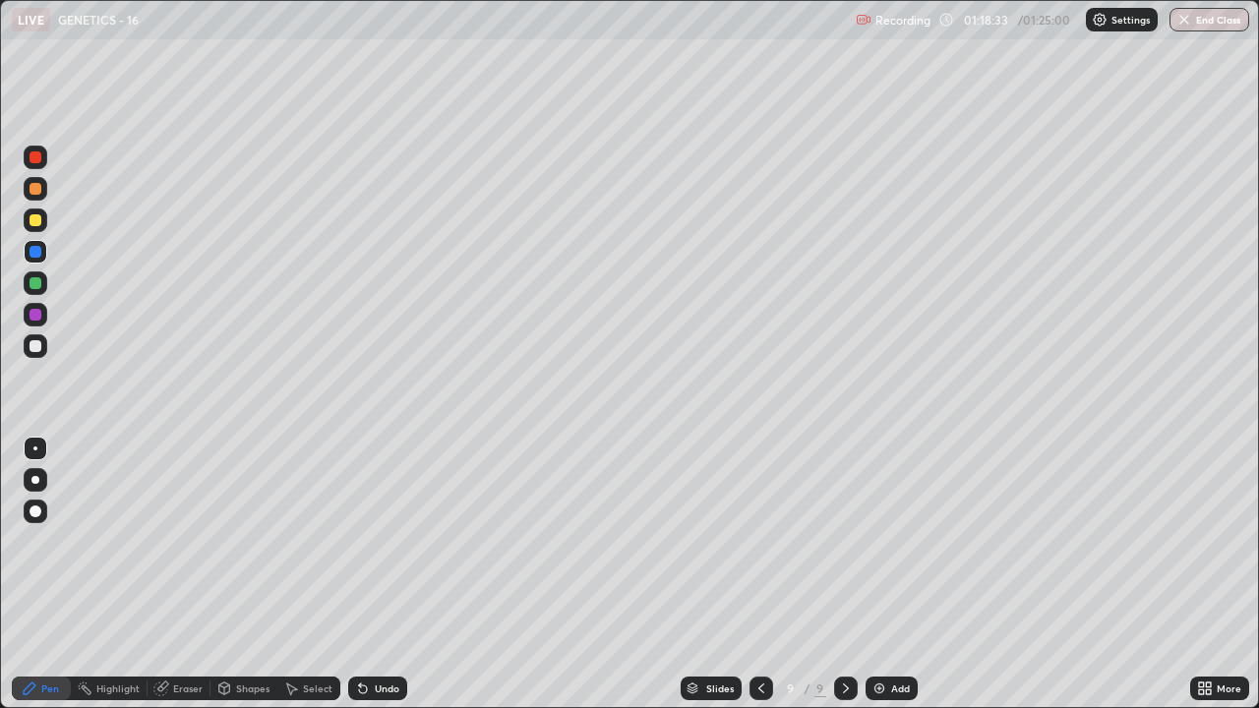
click at [392, 680] on div "Undo" at bounding box center [377, 689] width 59 height 24
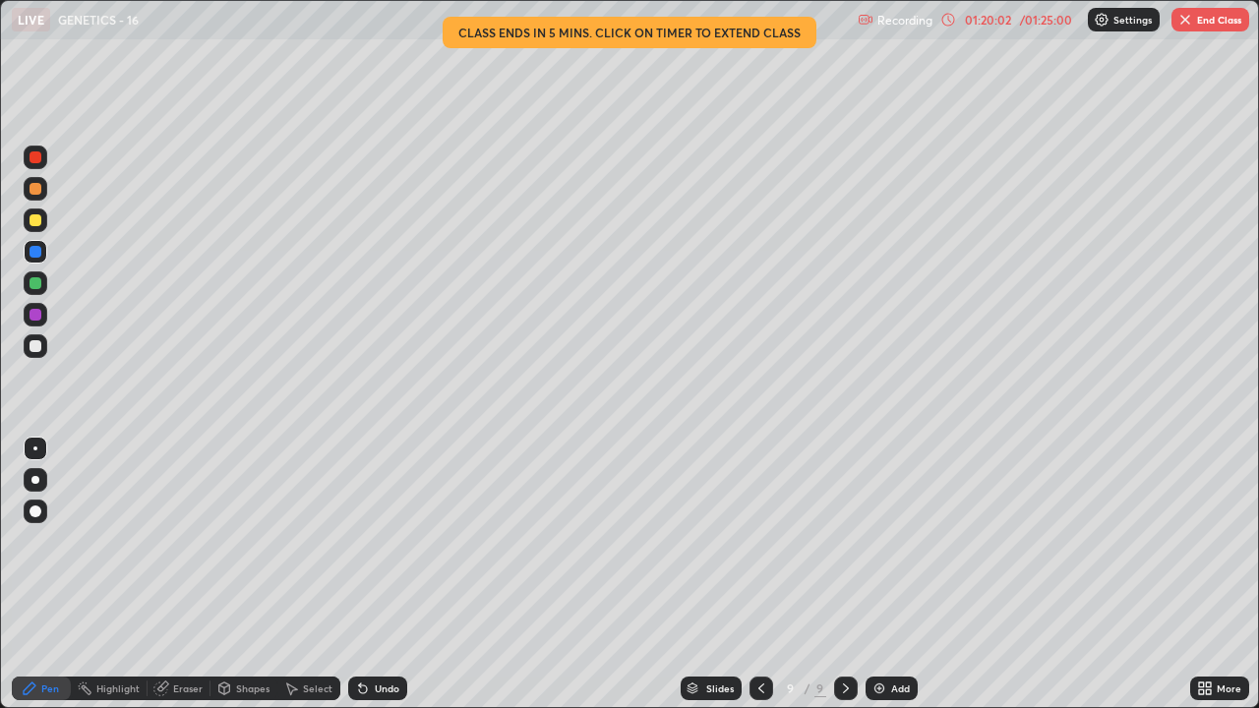
click at [996, 21] on div "01:20:02" at bounding box center [987, 20] width 55 height 12
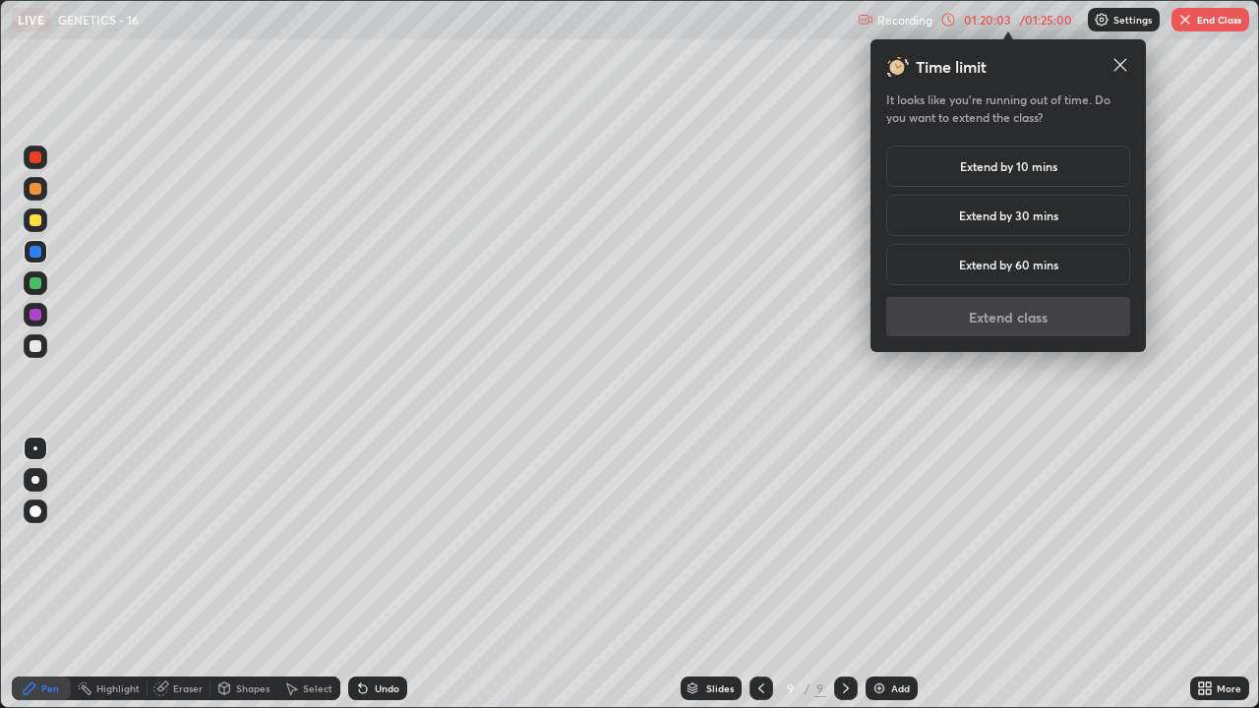
click at [1005, 168] on h5 "Extend by 10 mins" at bounding box center [1008, 166] width 97 height 18
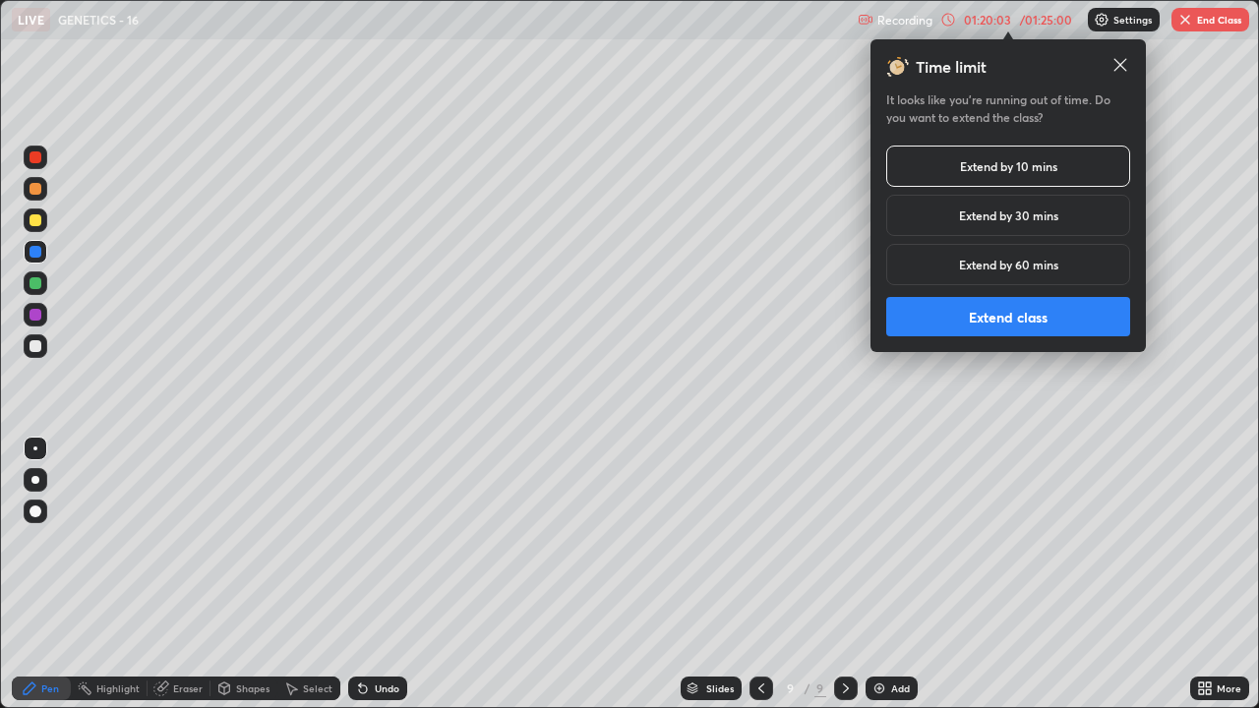
click at [1008, 330] on button "Extend class" at bounding box center [1008, 316] width 244 height 39
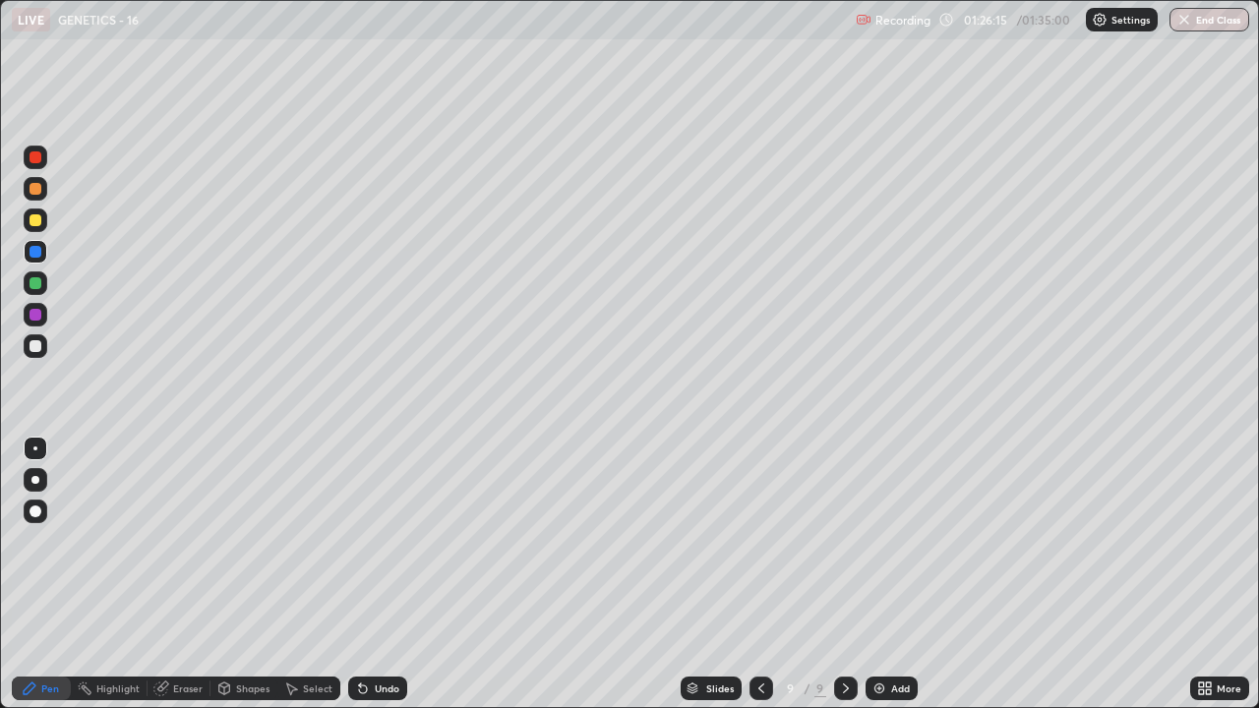
click at [759, 688] on icon at bounding box center [761, 689] width 16 height 16
click at [758, 676] on div at bounding box center [762, 688] width 24 height 39
click at [750, 693] on div at bounding box center [762, 689] width 24 height 24
click at [750, 695] on div at bounding box center [762, 689] width 24 height 24
click at [759, 689] on icon at bounding box center [761, 689] width 16 height 16
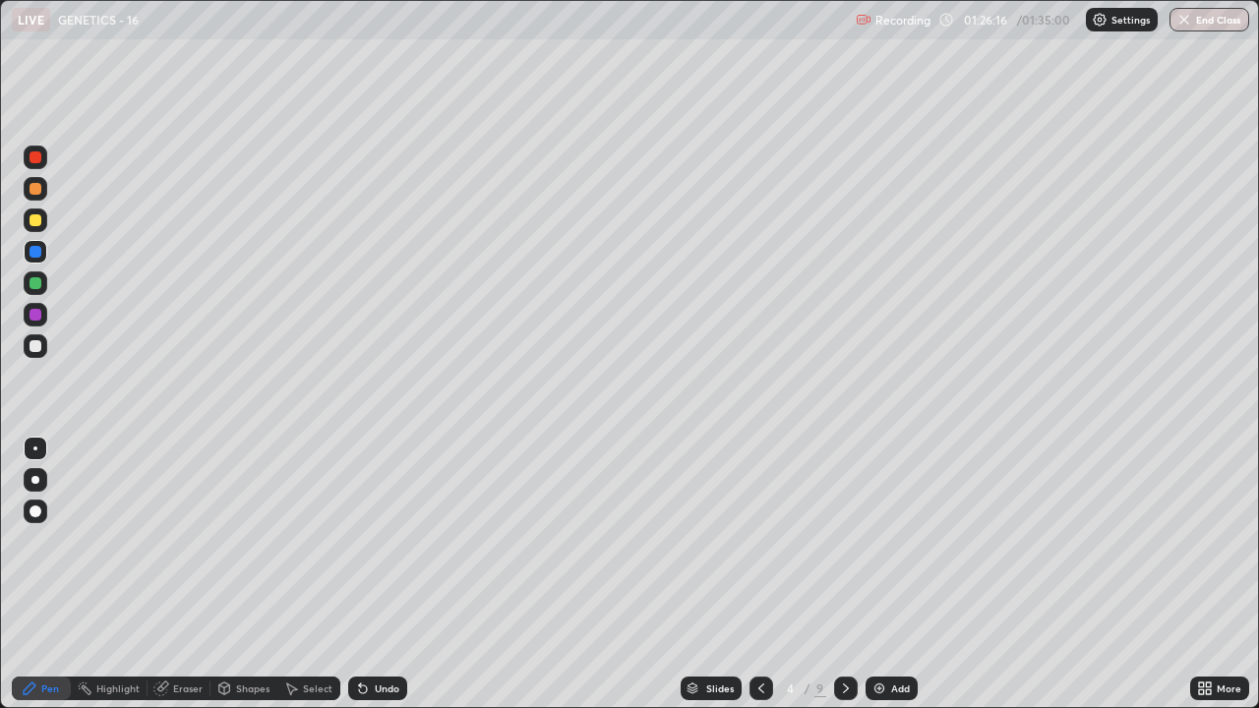
click at [758, 689] on icon at bounding box center [761, 689] width 6 height 10
click at [762, 688] on icon at bounding box center [761, 689] width 16 height 16
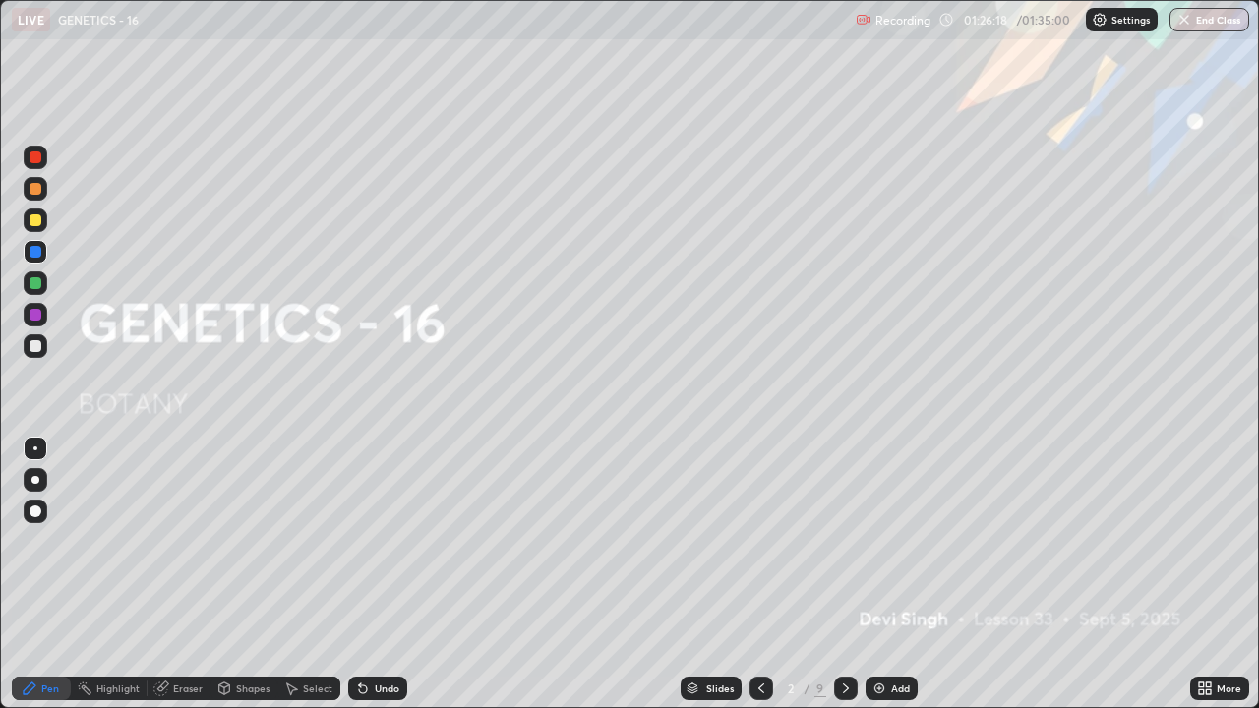
click at [838, 681] on icon at bounding box center [846, 689] width 16 height 16
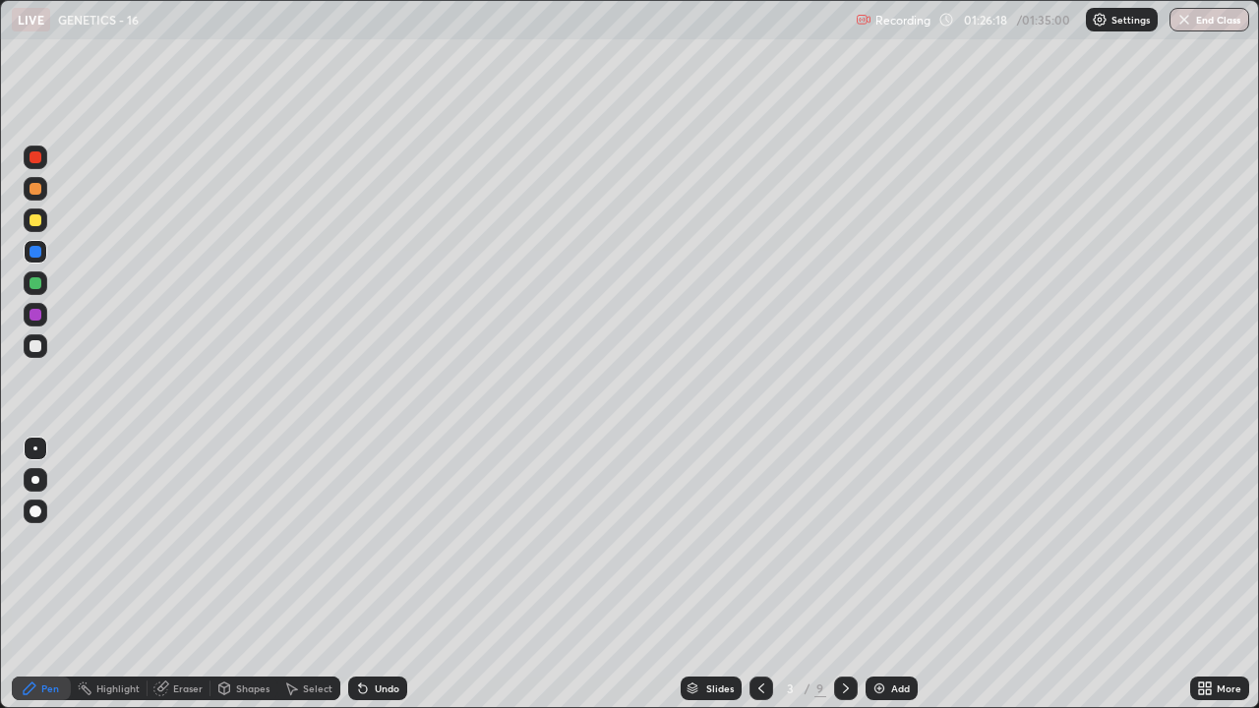
click at [844, 689] on icon at bounding box center [846, 689] width 16 height 16
click at [1208, 16] on button "End Class" at bounding box center [1210, 20] width 78 height 24
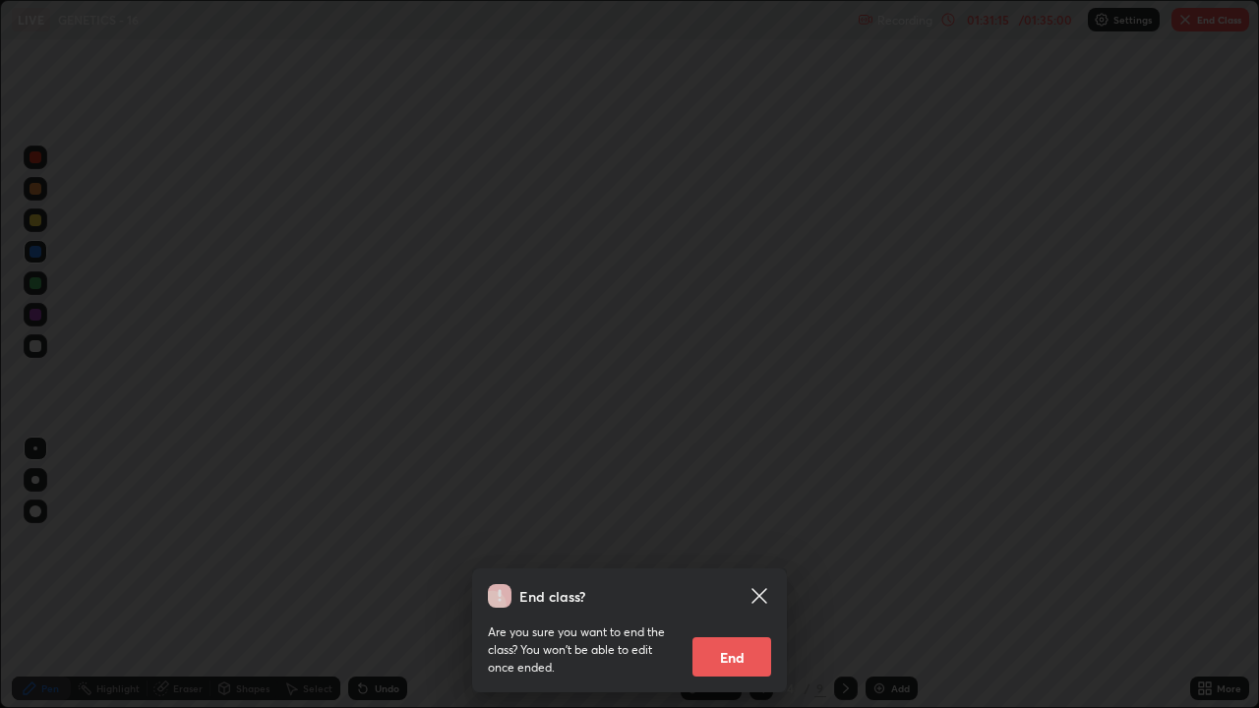
click at [745, 662] on button "End" at bounding box center [731, 656] width 79 height 39
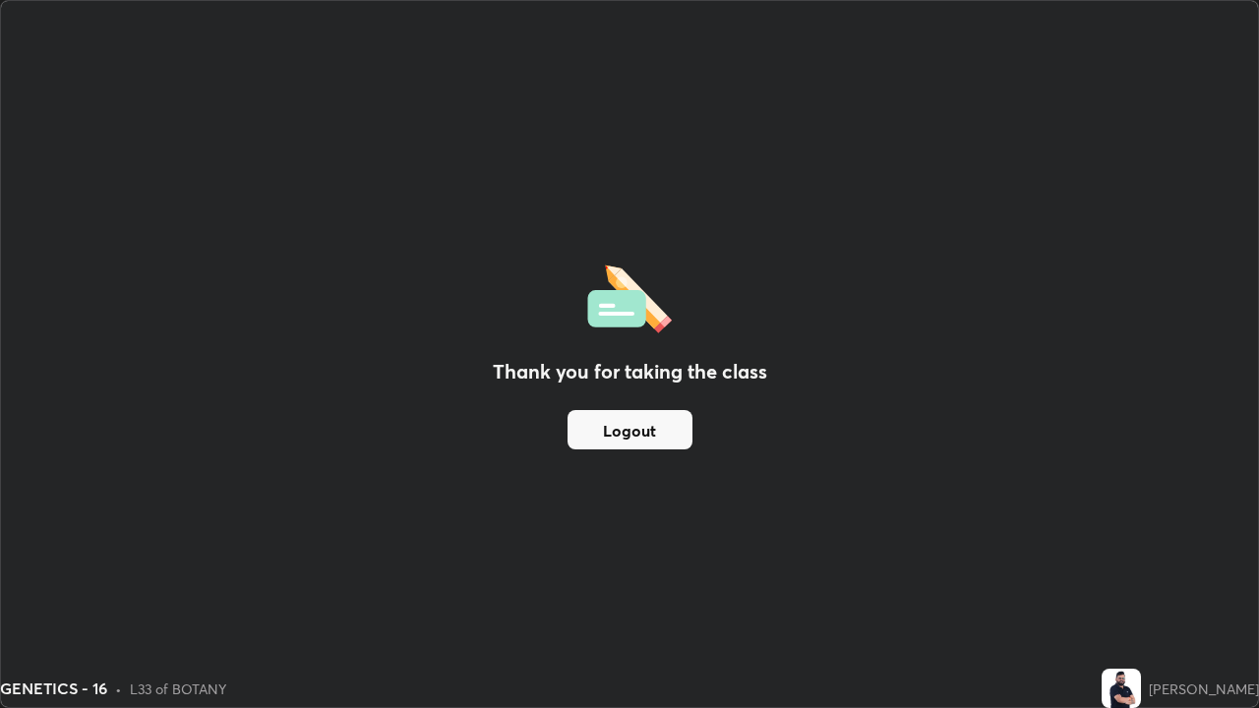
click at [664, 427] on button "Logout" at bounding box center [630, 429] width 125 height 39
